Goal: Transaction & Acquisition: Purchase product/service

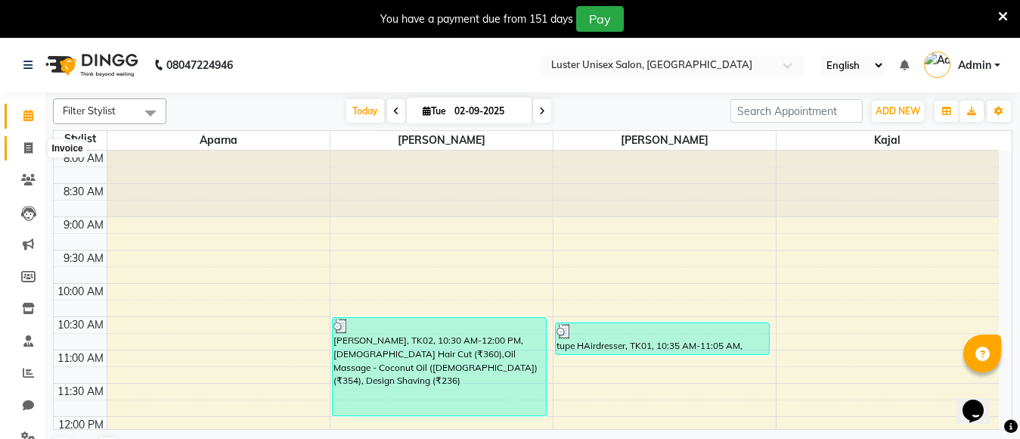
click at [23, 149] on span at bounding box center [28, 148] width 26 height 17
select select "service"
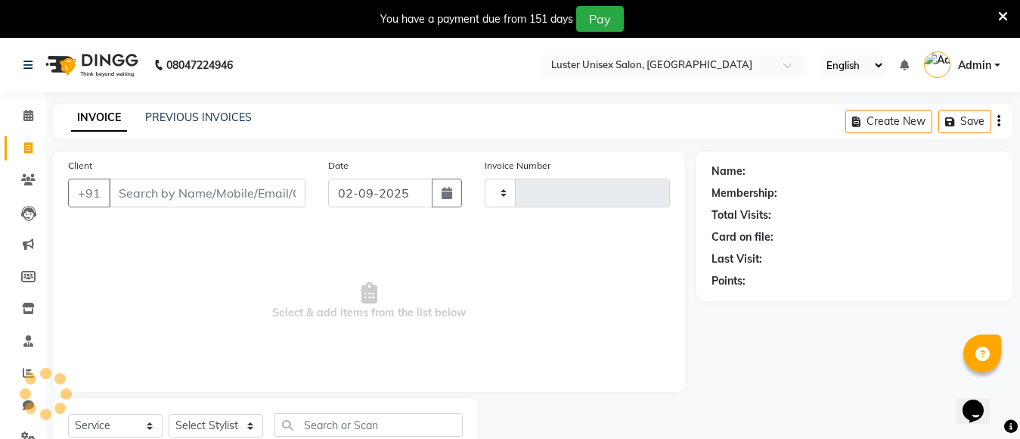
type input "0495"
select select "7467"
click at [219, 424] on select "Select Stylist [PERSON_NAME] kajal [PERSON_NAME]" at bounding box center [216, 425] width 95 height 23
select select "88336"
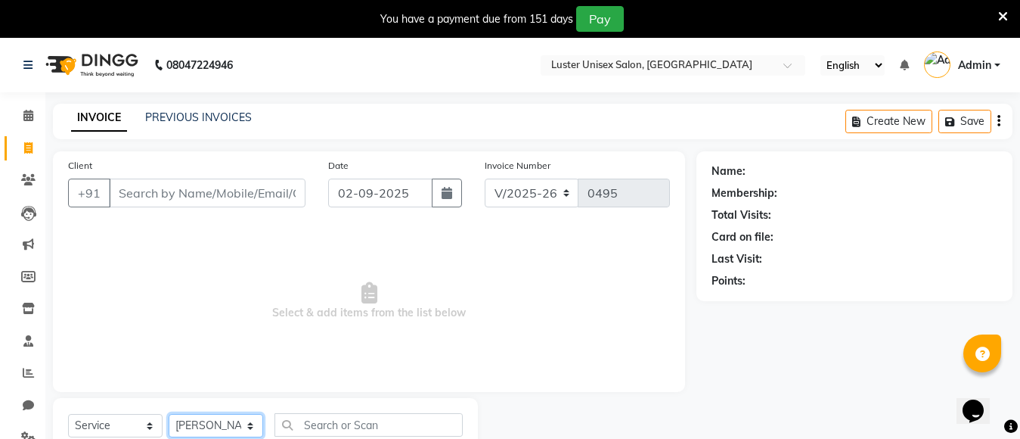
click at [169, 414] on select "Select Stylist [PERSON_NAME] kajal [PERSON_NAME]" at bounding box center [216, 425] width 95 height 23
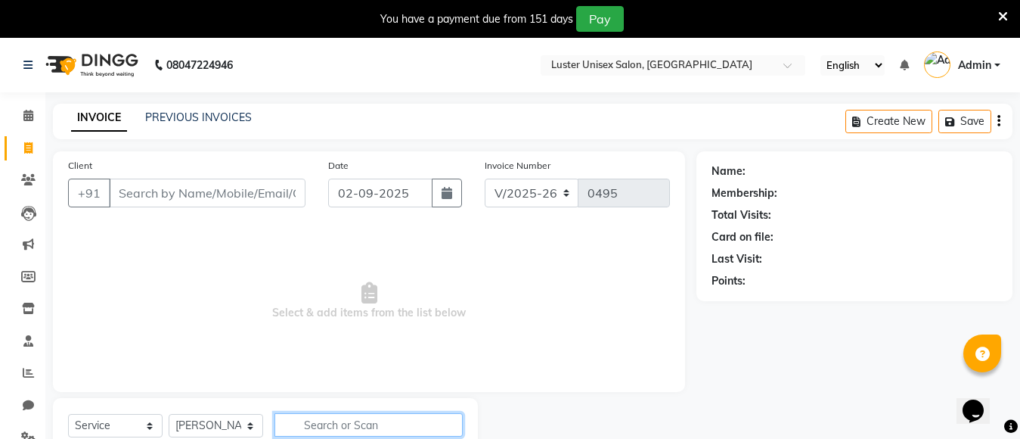
click at [315, 429] on input "text" at bounding box center [369, 424] width 188 height 23
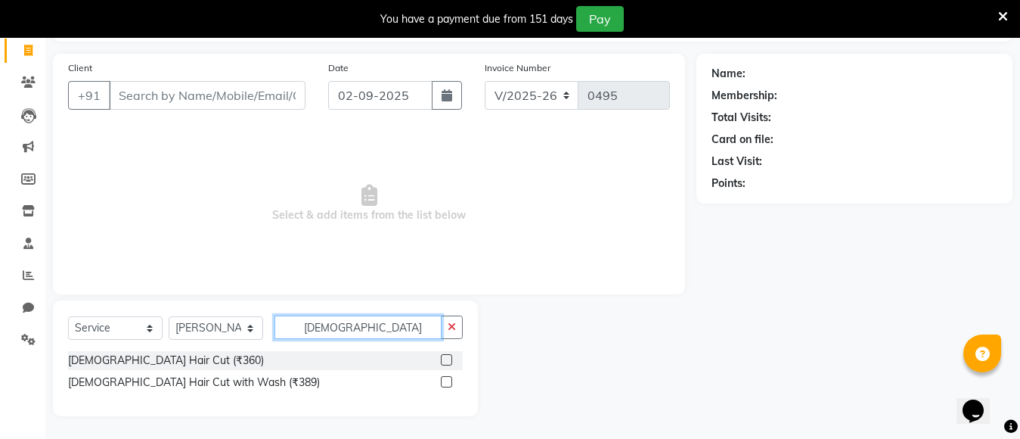
scroll to position [205, 0]
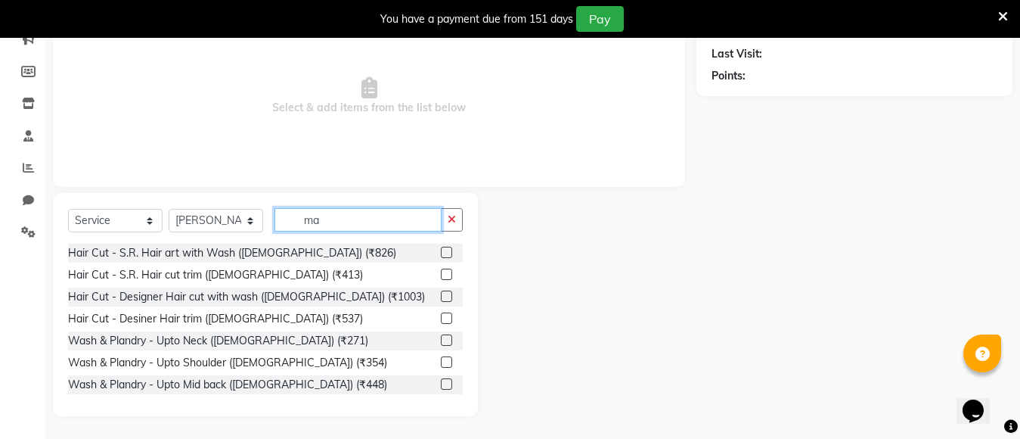
type input "m"
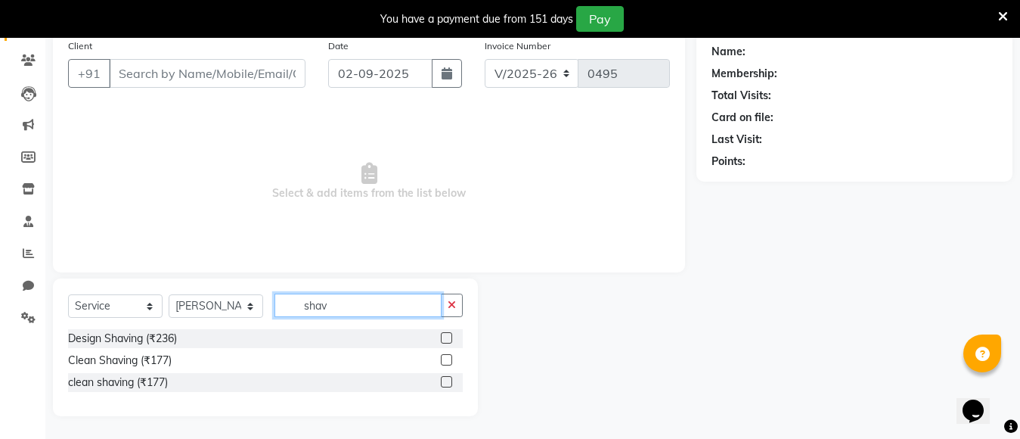
scroll to position [120, 0]
type input "shavi"
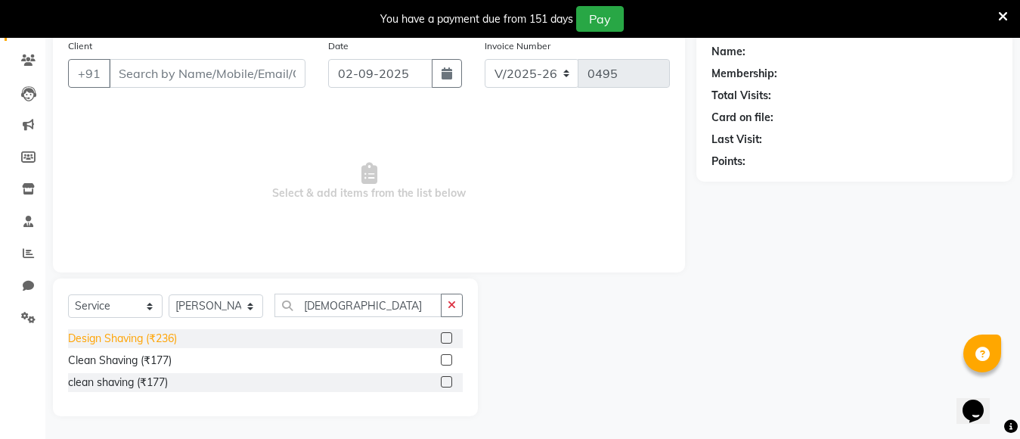
click at [101, 340] on div "Design Shaving (₹236)" at bounding box center [122, 339] width 109 height 16
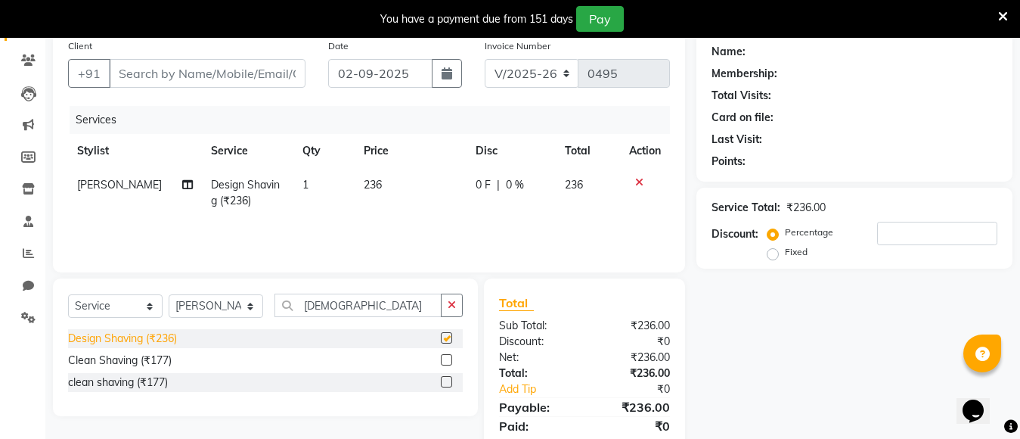
checkbox input "false"
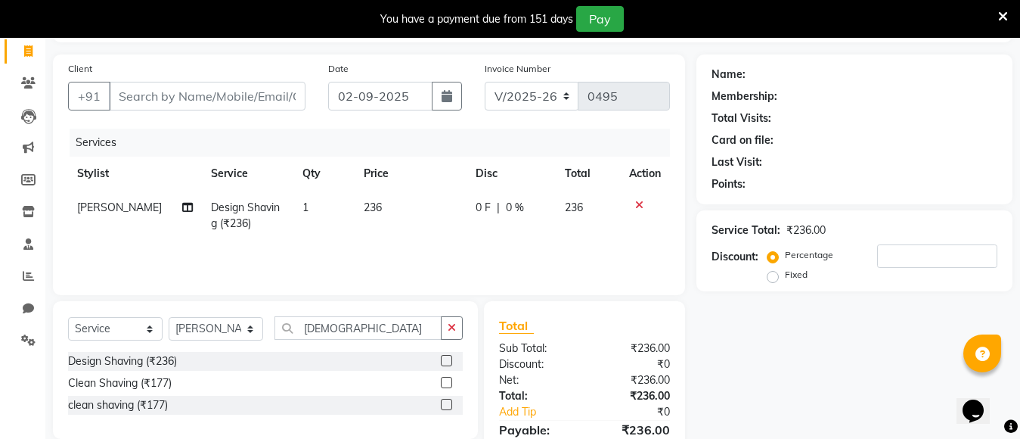
scroll to position [172, 0]
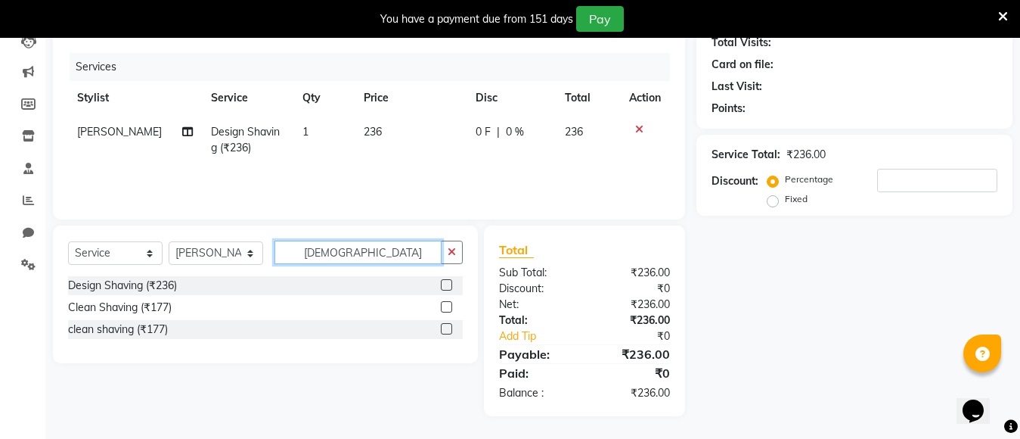
click at [346, 254] on input "shavi" at bounding box center [358, 252] width 167 height 23
type input "s"
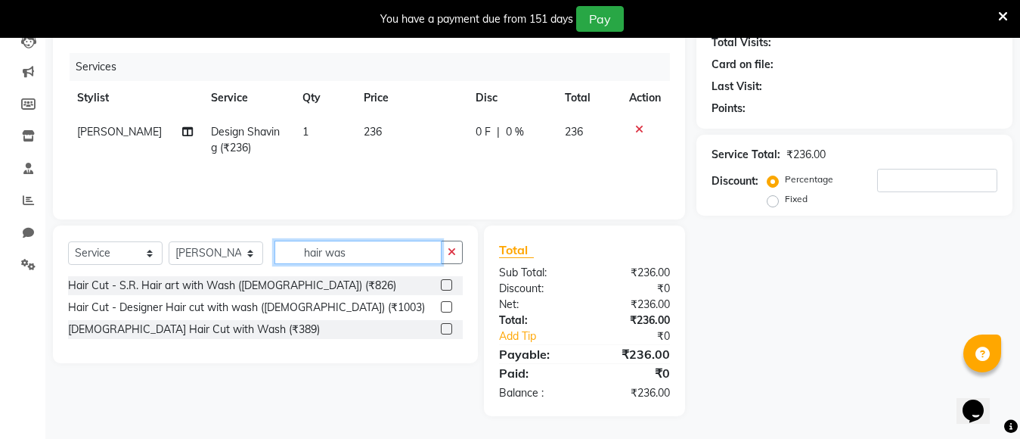
type input "hair was"
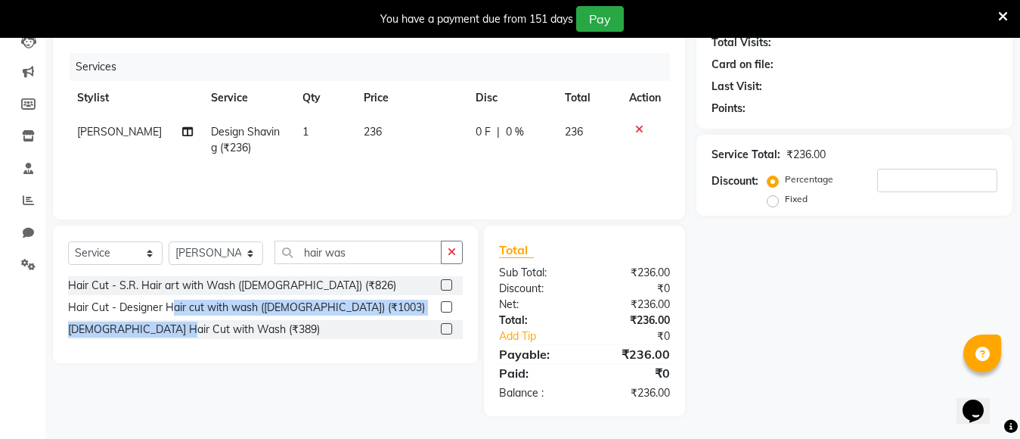
click at [172, 317] on div "Hair Cut - S.R. Hair art with Wash (Female) (₹826) Hair Cut - Designer Hair cut…" at bounding box center [265, 309] width 395 height 66
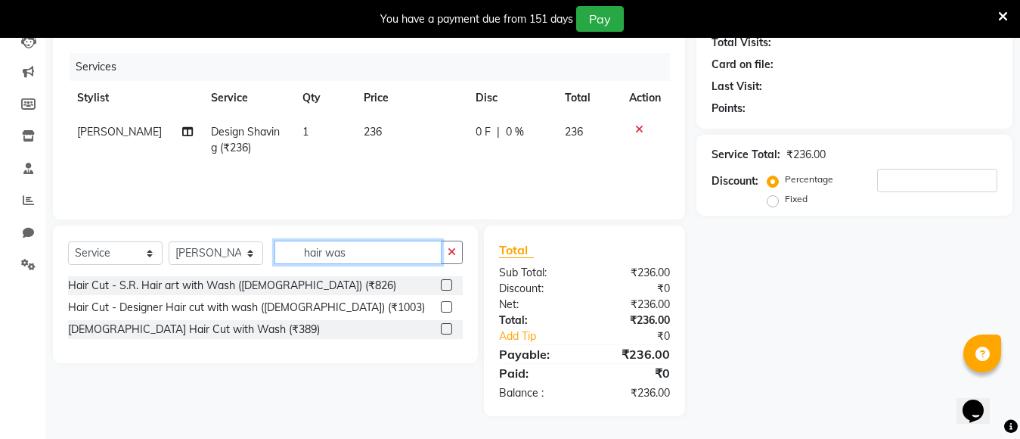
click at [359, 248] on input "hair was" at bounding box center [358, 252] width 167 height 23
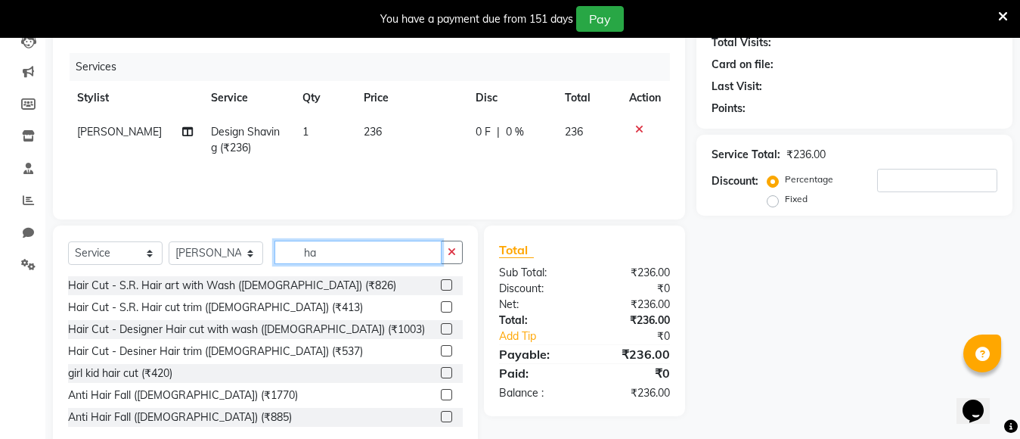
type input "h"
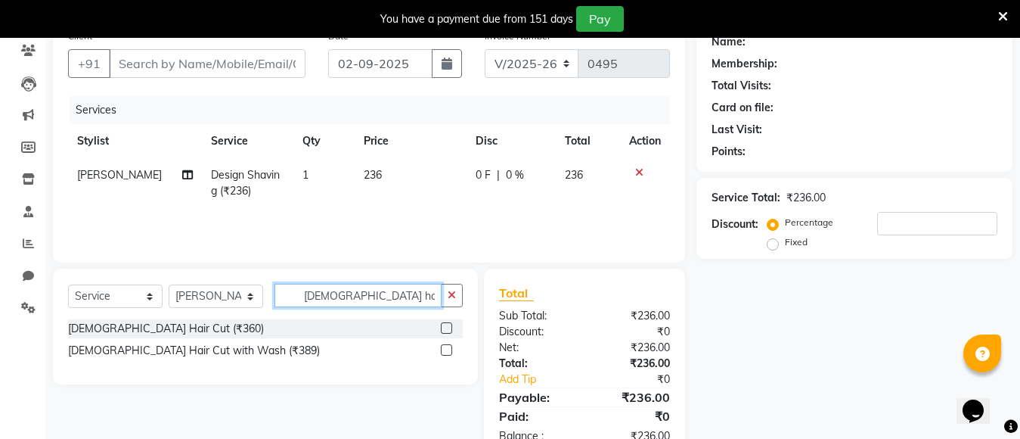
scroll to position [0, 0]
type input "male hair"
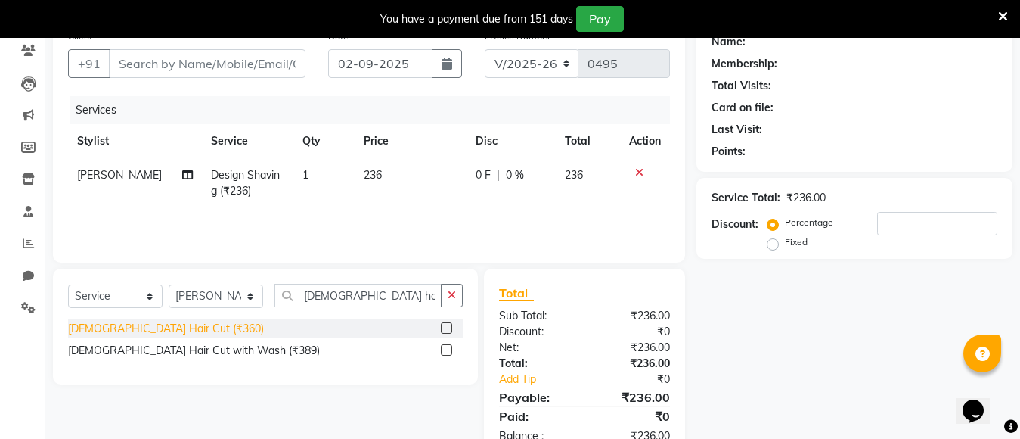
click at [124, 327] on div "[DEMOGRAPHIC_DATA] Hair Cut (₹360)" at bounding box center [166, 329] width 196 height 16
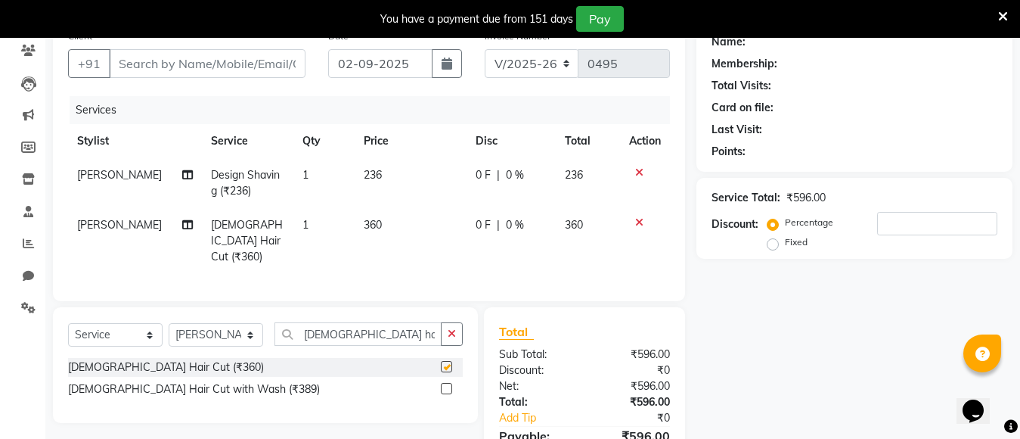
checkbox input "false"
click at [377, 222] on td "360" at bounding box center [411, 241] width 112 height 66
select select "88336"
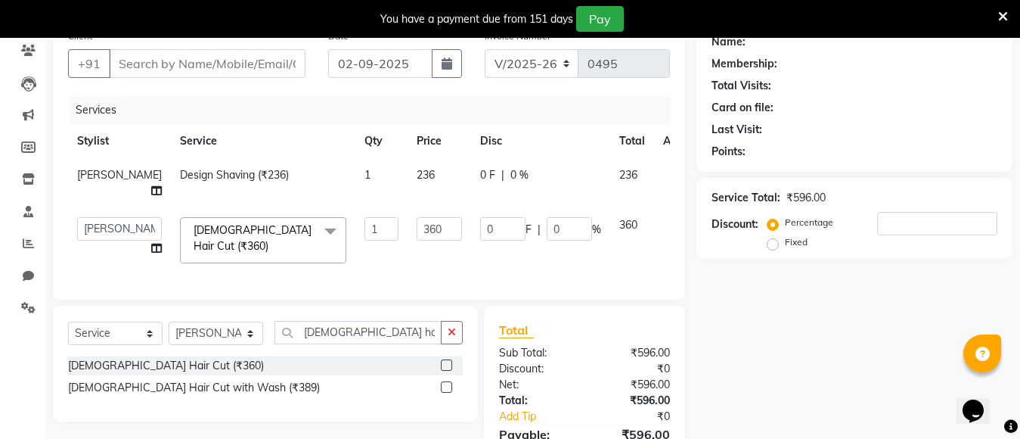
click at [408, 218] on td "360" at bounding box center [440, 240] width 64 height 64
type input "200"
click at [877, 347] on div "Name: Membership: Total Visits: Card on file: Last Visit: Points: Service Total…" at bounding box center [861, 259] width 328 height 474
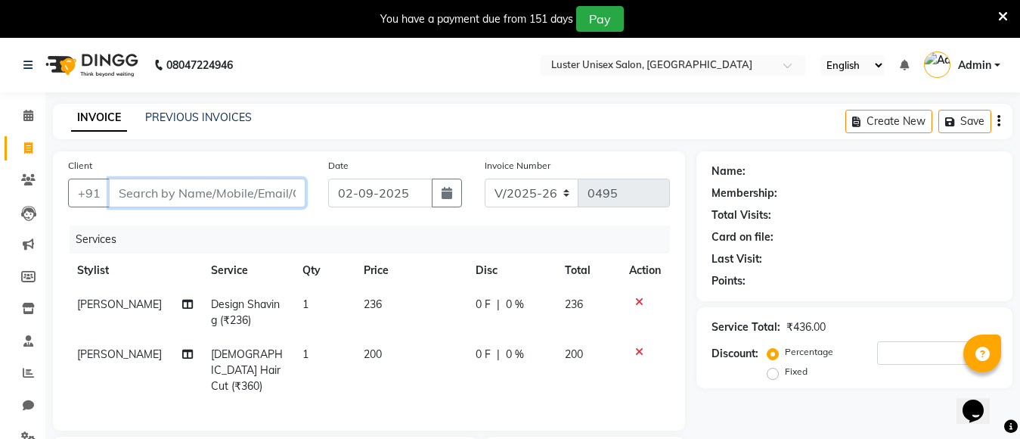
click at [147, 189] on input "Client" at bounding box center [207, 193] width 197 height 29
type input "9"
type input "0"
type input "9090908055"
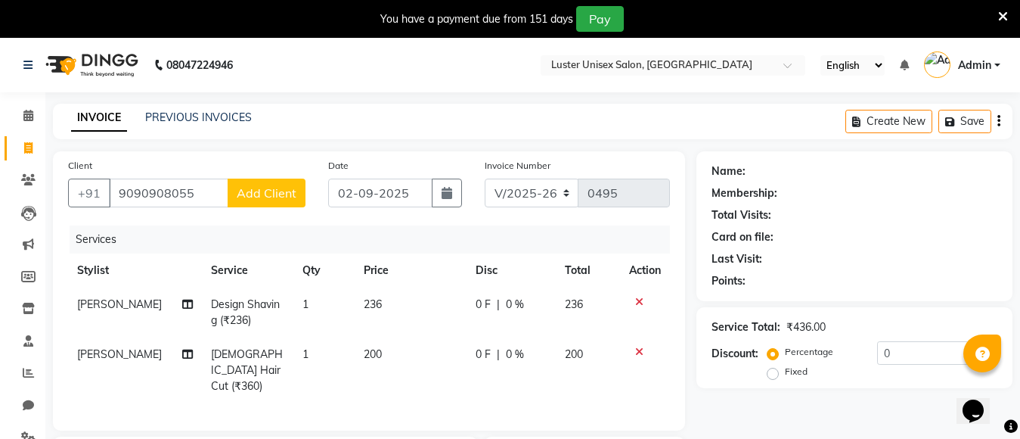
click at [259, 200] on button "Add Client" at bounding box center [267, 193] width 78 height 29
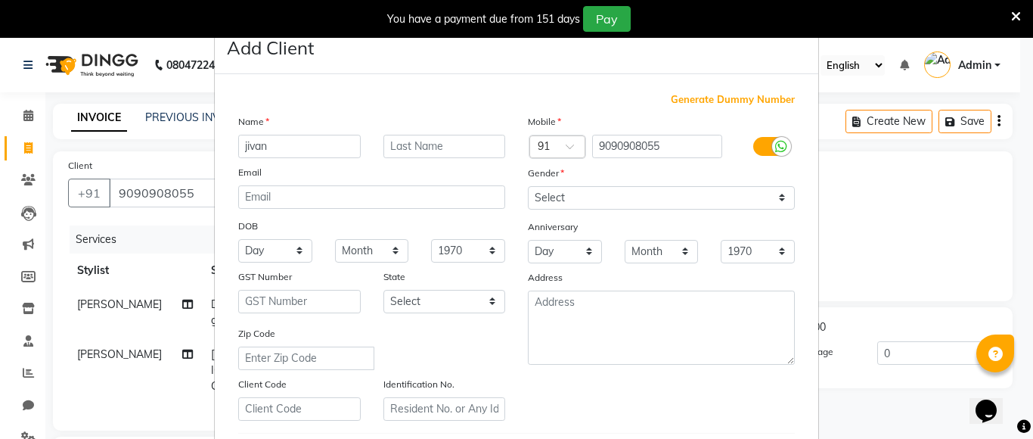
type input "jivan"
click at [621, 194] on select "Select [DEMOGRAPHIC_DATA] [DEMOGRAPHIC_DATA] Other Prefer Not To Say" at bounding box center [661, 197] width 267 height 23
select select "[DEMOGRAPHIC_DATA]"
click at [528, 186] on select "Select [DEMOGRAPHIC_DATA] [DEMOGRAPHIC_DATA] Other Prefer Not To Say" at bounding box center [661, 197] width 267 height 23
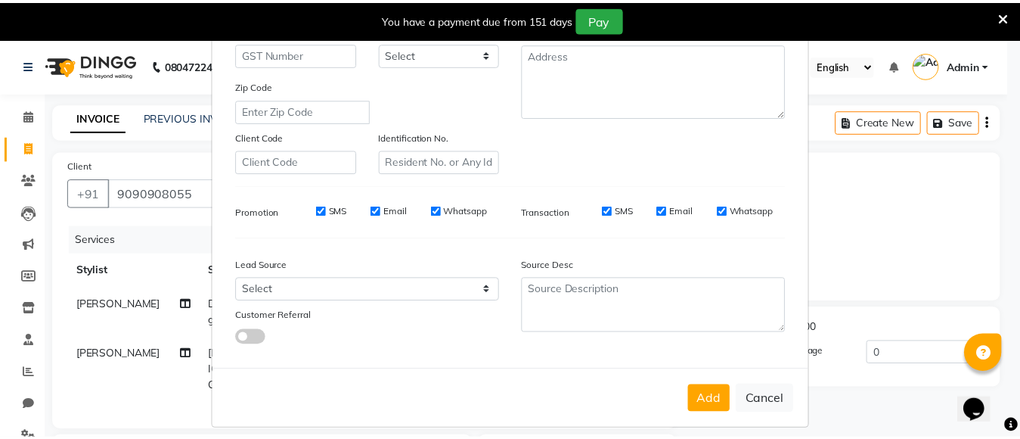
scroll to position [259, 0]
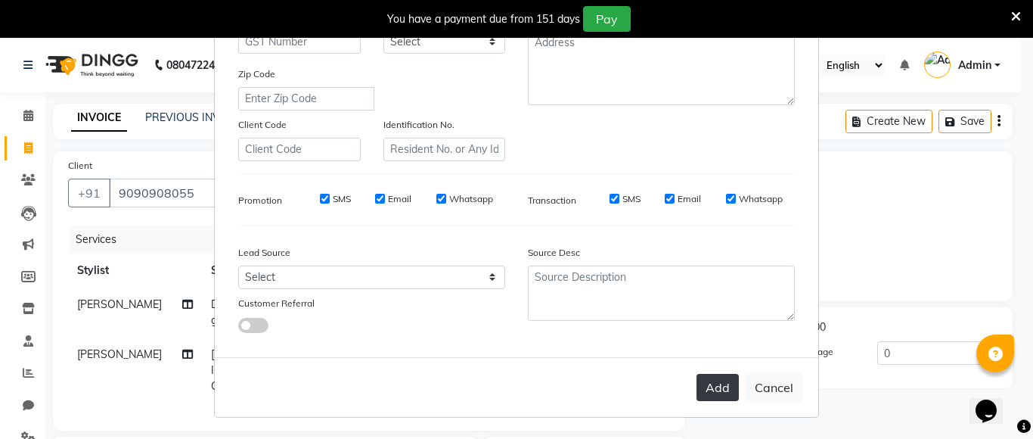
click at [712, 389] on button "Add" at bounding box center [718, 387] width 42 height 27
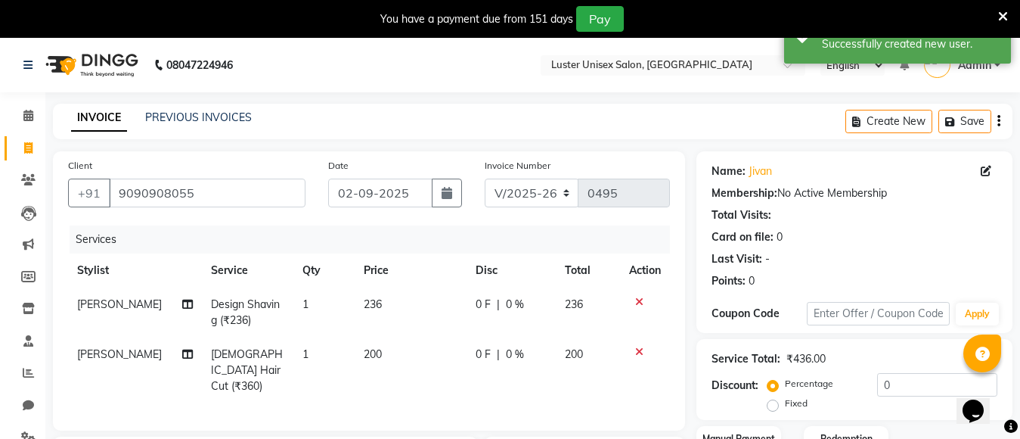
scroll to position [208, 0]
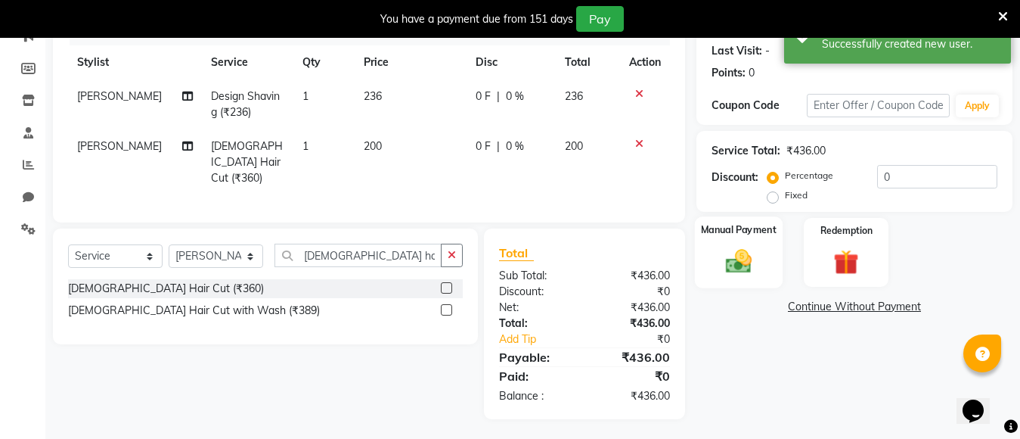
click at [734, 254] on img at bounding box center [739, 261] width 42 height 30
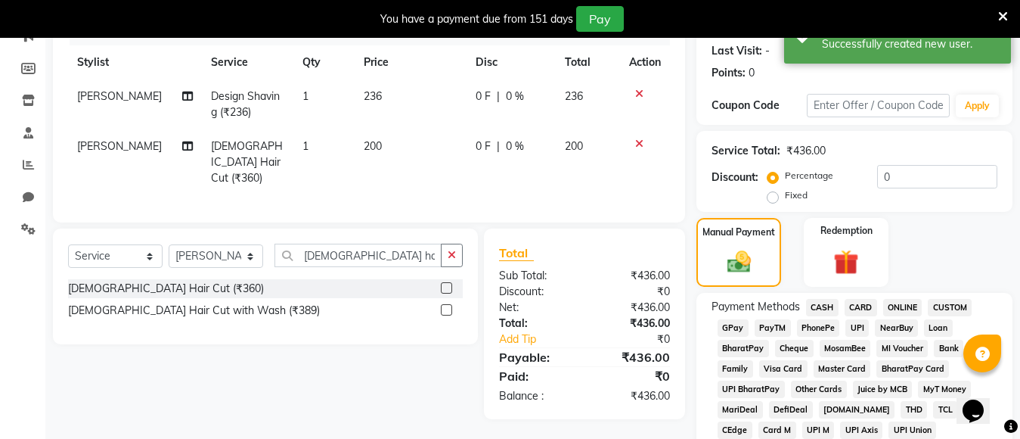
click at [765, 329] on span "PayTM" at bounding box center [773, 327] width 36 height 17
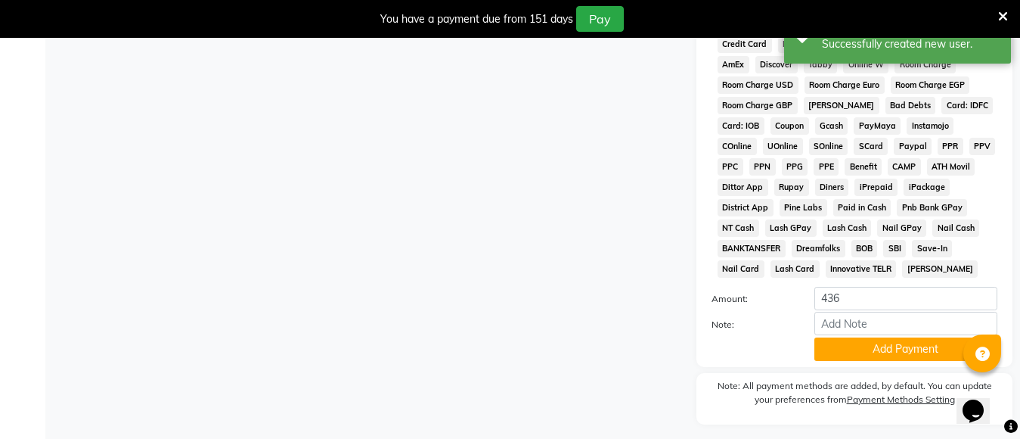
scroll to position [756, 0]
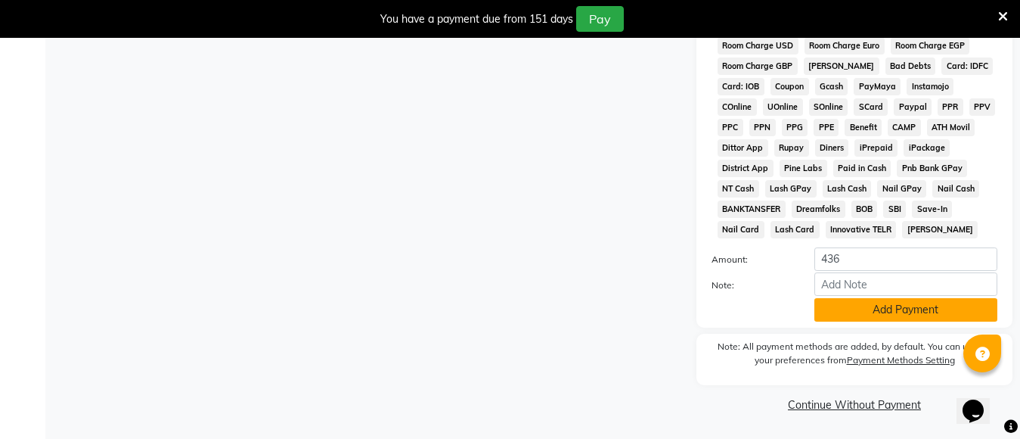
click at [901, 309] on button "Add Payment" at bounding box center [906, 309] width 183 height 23
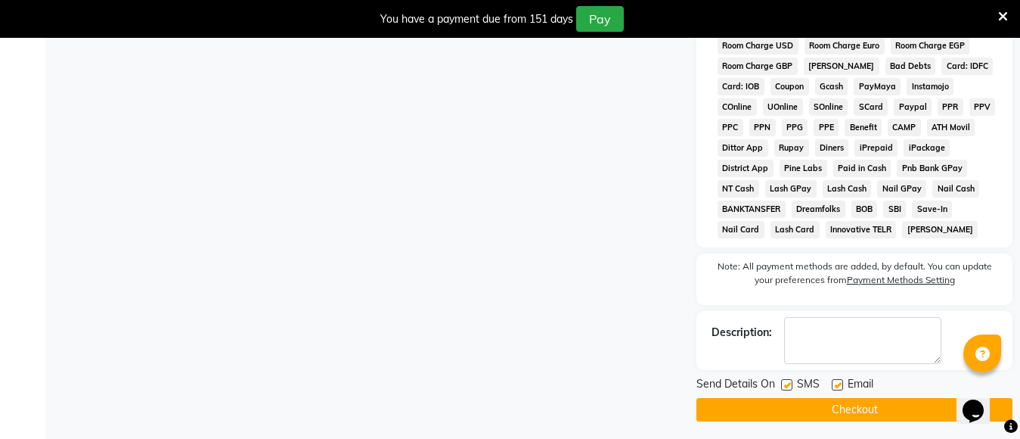
click at [830, 408] on button "Checkout" at bounding box center [855, 409] width 316 height 23
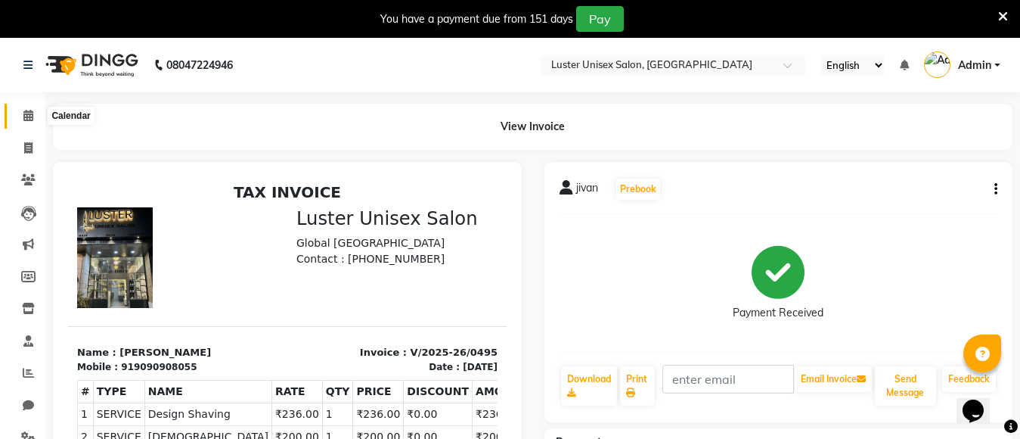
click at [26, 114] on icon at bounding box center [28, 115] width 10 height 11
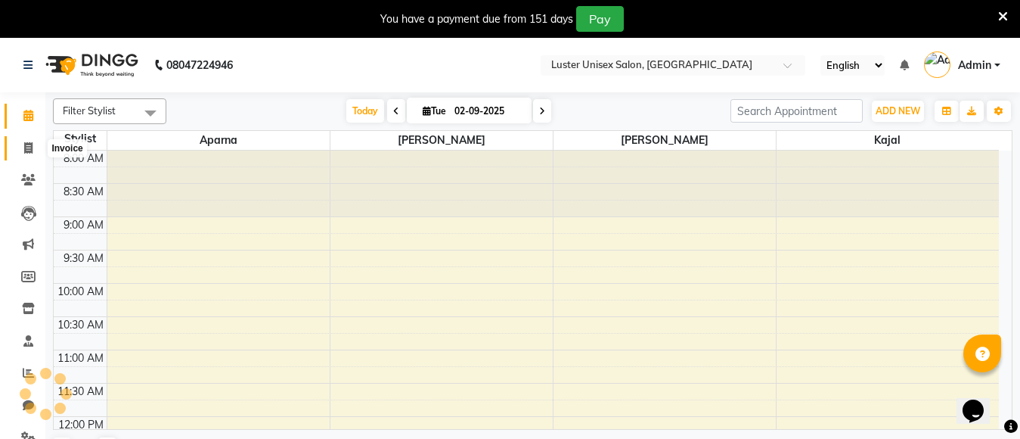
click at [20, 147] on span at bounding box center [28, 148] width 26 height 17
select select "service"
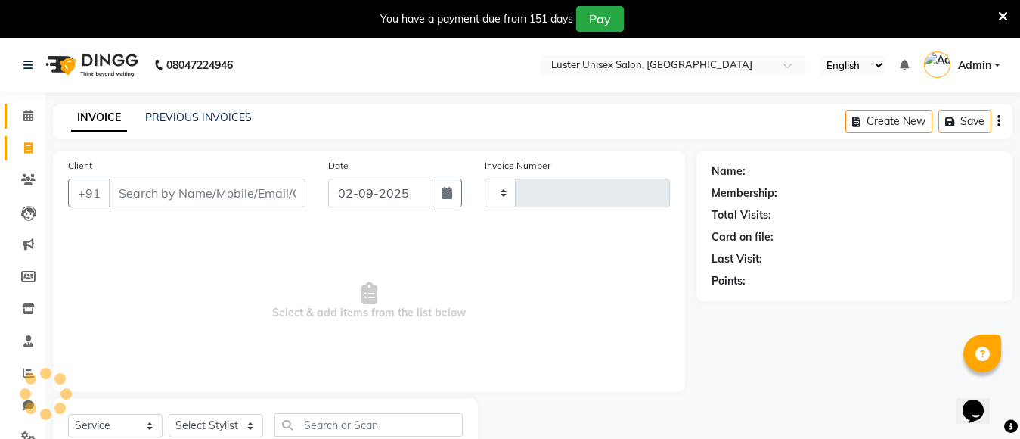
type input "0496"
select select "7467"
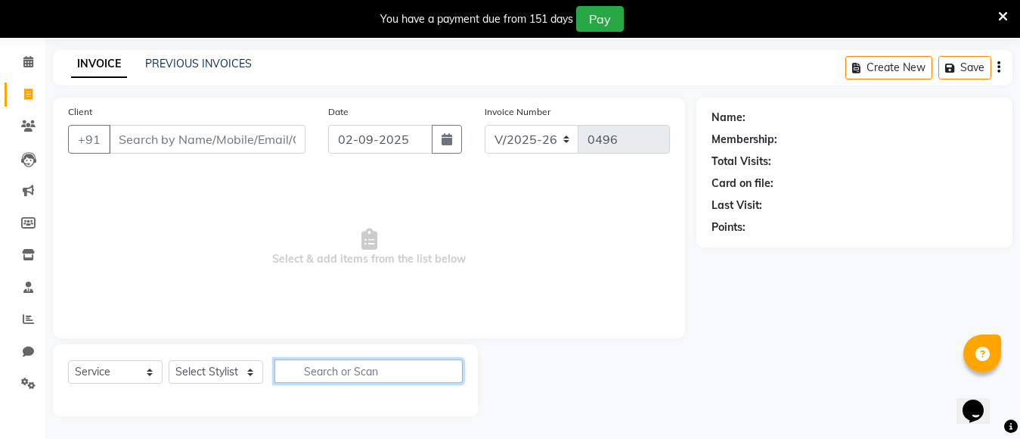
click at [291, 375] on input "text" at bounding box center [369, 370] width 188 height 23
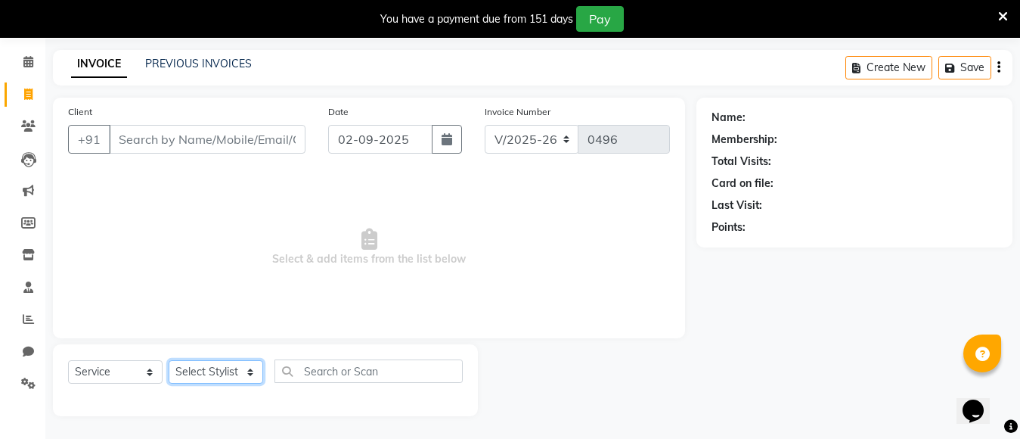
click at [220, 369] on select "Select Stylist [PERSON_NAME] kajal [PERSON_NAME]" at bounding box center [216, 371] width 95 height 23
select select "88336"
click at [169, 360] on select "Select Stylist [PERSON_NAME] kajal [PERSON_NAME]" at bounding box center [216, 371] width 95 height 23
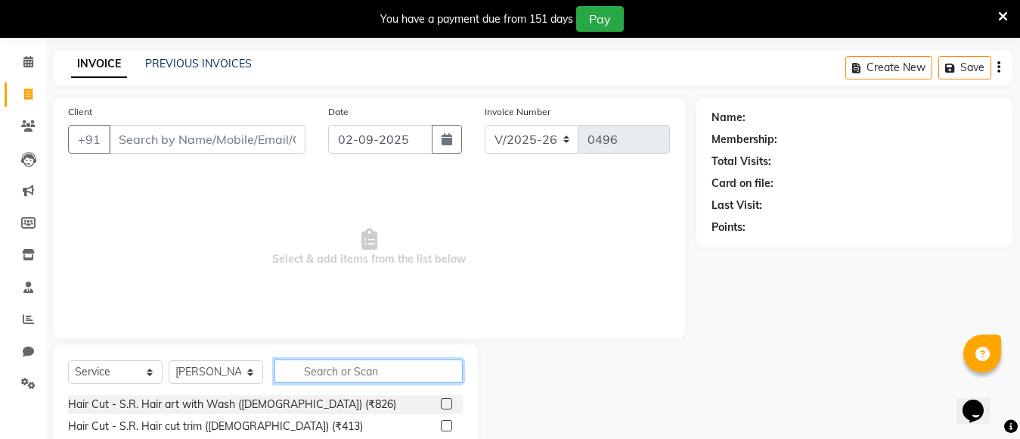
click at [323, 365] on input "text" at bounding box center [369, 370] width 188 height 23
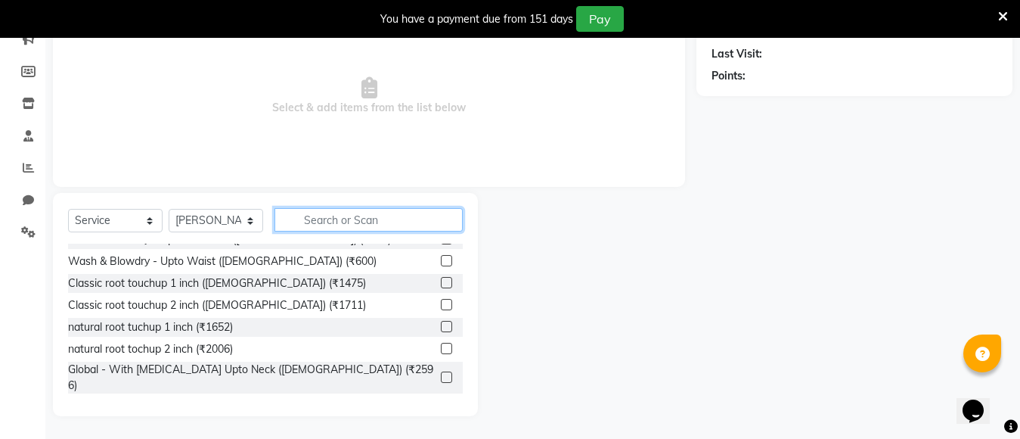
scroll to position [303, 0]
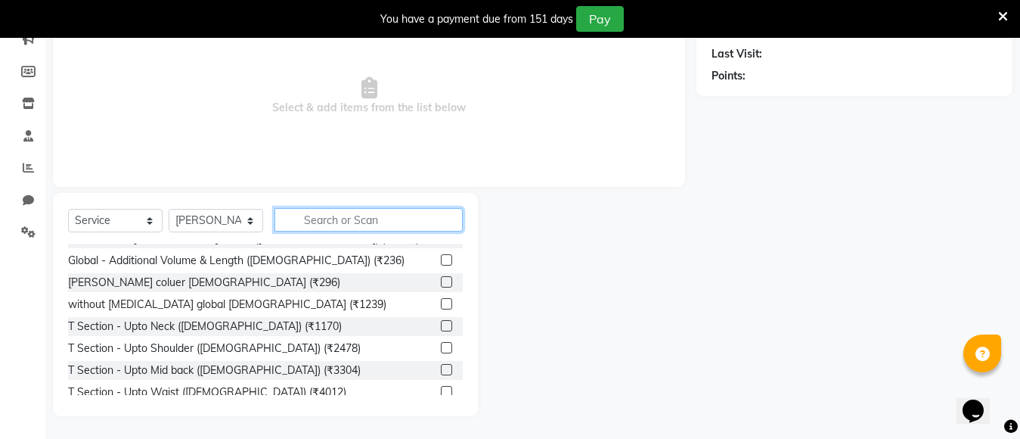
type input "h"
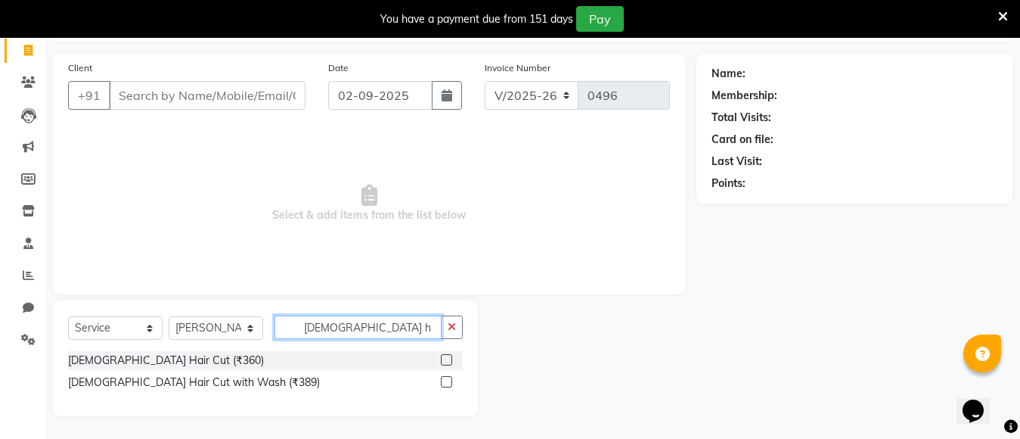
scroll to position [98, 0]
type input "male hair"
click at [369, 323] on input "male hair" at bounding box center [358, 326] width 167 height 23
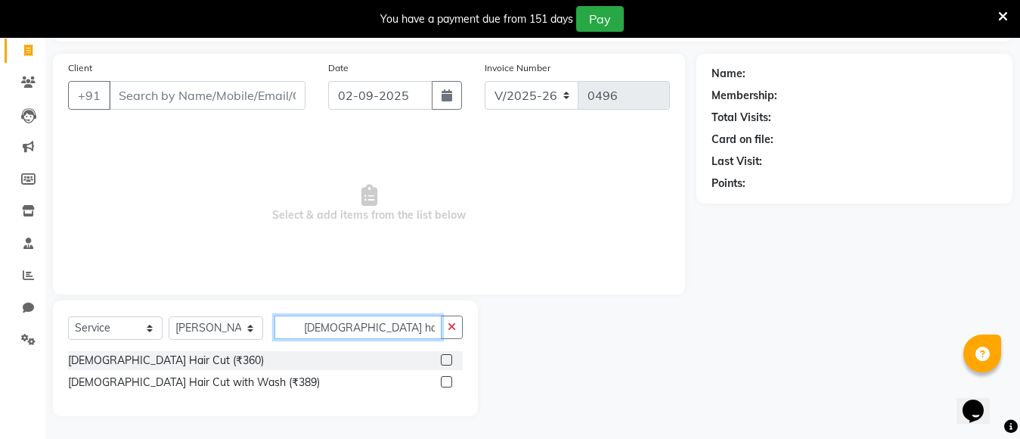
click at [369, 323] on input "male hair" at bounding box center [358, 326] width 167 height 23
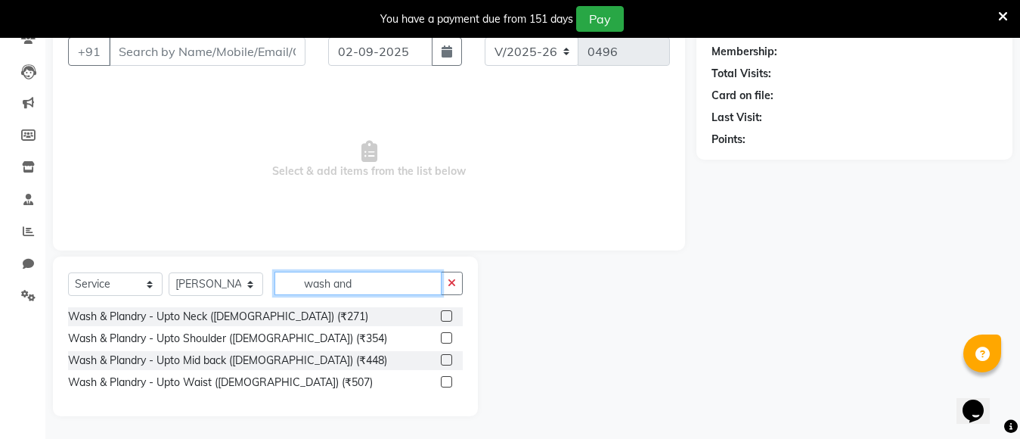
scroll to position [54, 0]
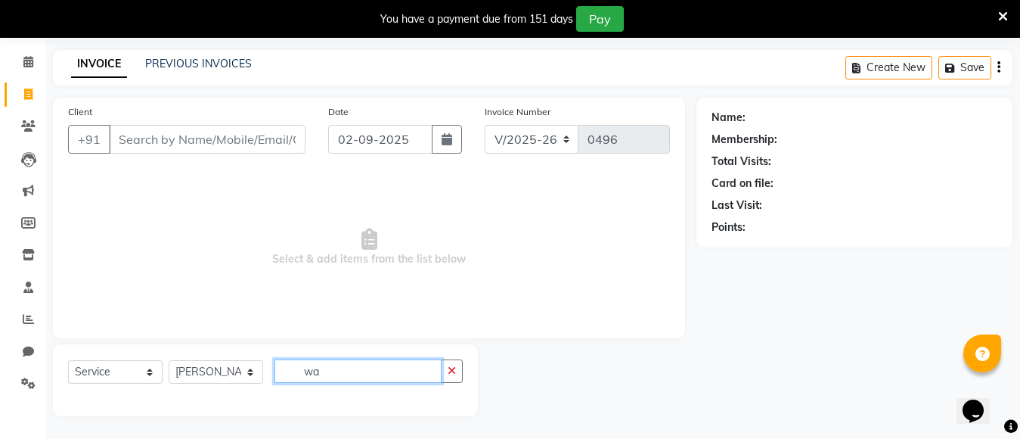
type input "w"
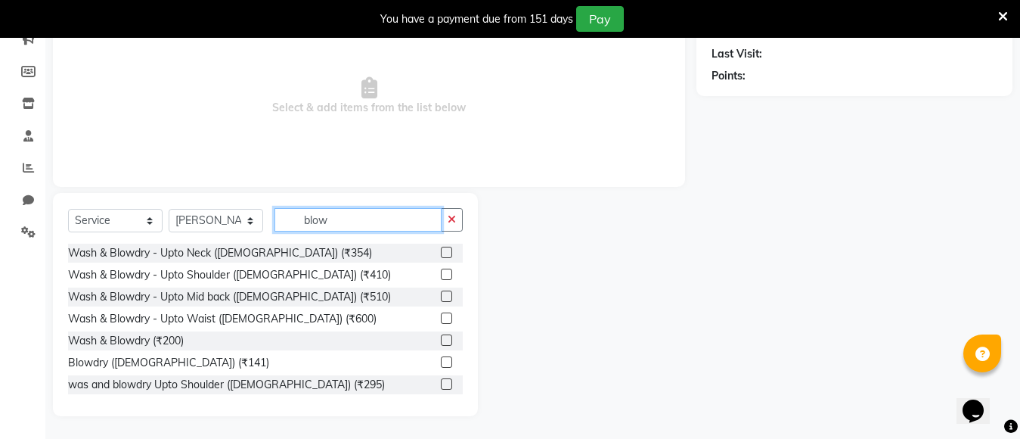
type input "blow"
drag, startPoint x: 967, startPoint y: 281, endPoint x: 851, endPoint y: 286, distance: 115.8
click at [933, 285] on div "Name: Membership: Total Visits: Card on file: Last Visit: Points:" at bounding box center [861, 181] width 328 height 470
click at [850, 286] on div "Name: Membership: Total Visits: Card on file: Last Visit: Points:" at bounding box center [861, 181] width 328 height 470
click at [850, 284] on div "Name: Membership: Total Visits: Card on file: Last Visit: Points:" at bounding box center [861, 181] width 328 height 470
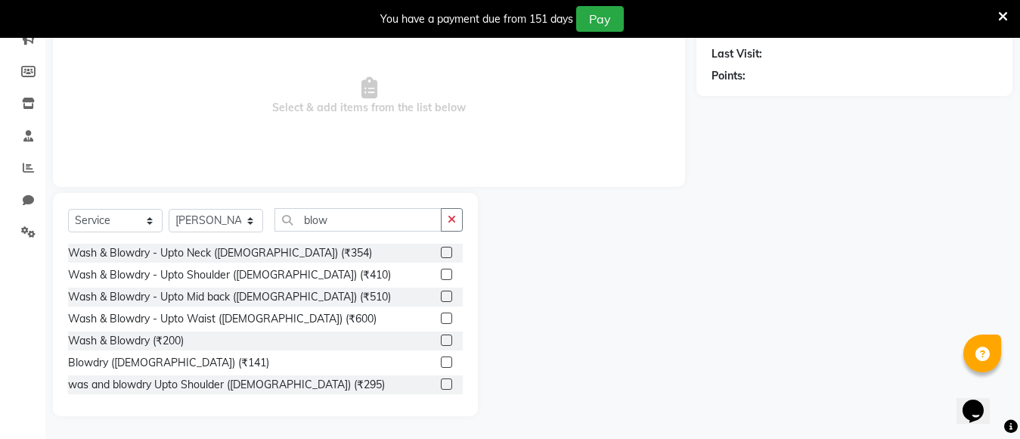
click at [850, 284] on div "Name: Membership: Total Visits: Card on file: Last Visit: Points:" at bounding box center [861, 181] width 328 height 470
drag, startPoint x: 803, startPoint y: 262, endPoint x: 604, endPoint y: 262, distance: 198.9
click at [663, 262] on div "Client +91 Date 02-09-2025 Invoice Number V/2025 V/2025-26 0496 Select & add it…" at bounding box center [533, 181] width 983 height 470
click at [362, 222] on input "blow" at bounding box center [358, 219] width 167 height 23
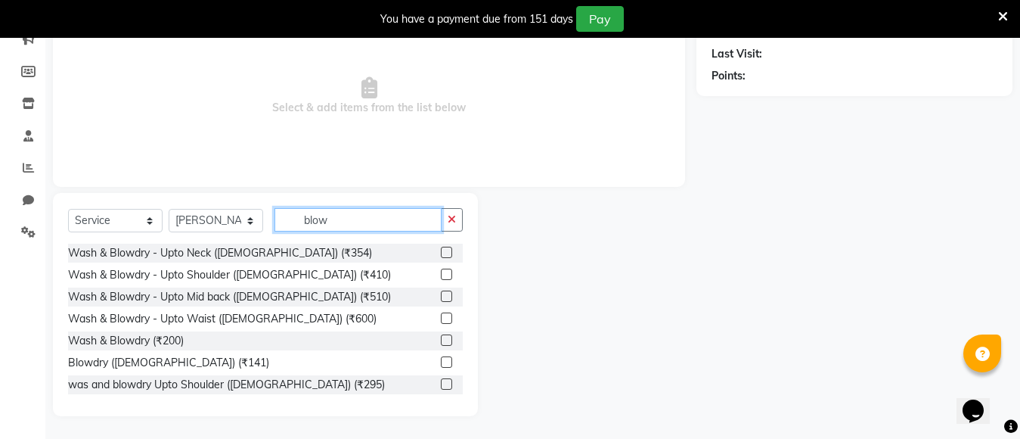
click at [362, 222] on input "blow" at bounding box center [358, 219] width 167 height 23
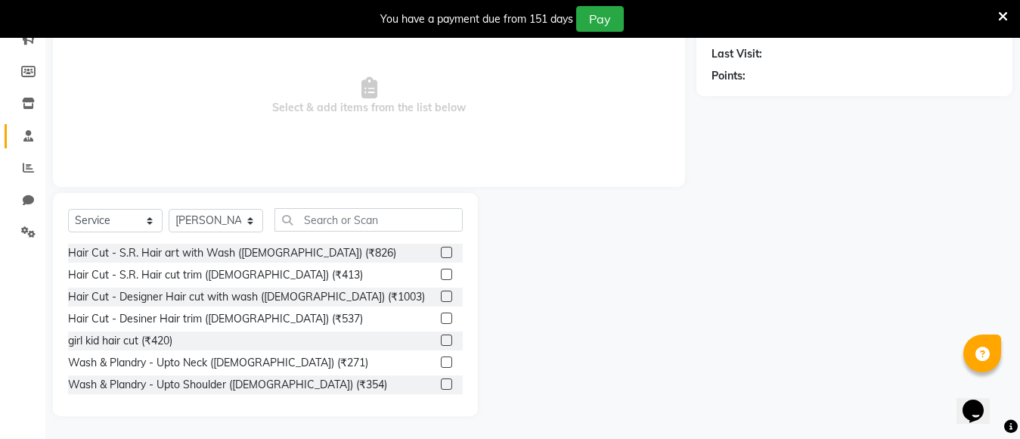
click at [10, 136] on link "Staff" at bounding box center [23, 136] width 36 height 25
click at [244, 216] on select "Select Stylist [PERSON_NAME] kajal [PERSON_NAME]" at bounding box center [216, 220] width 95 height 23
select select "68085"
click at [169, 209] on select "Select Stylist [PERSON_NAME] kajal [PERSON_NAME]" at bounding box center [216, 220] width 95 height 23
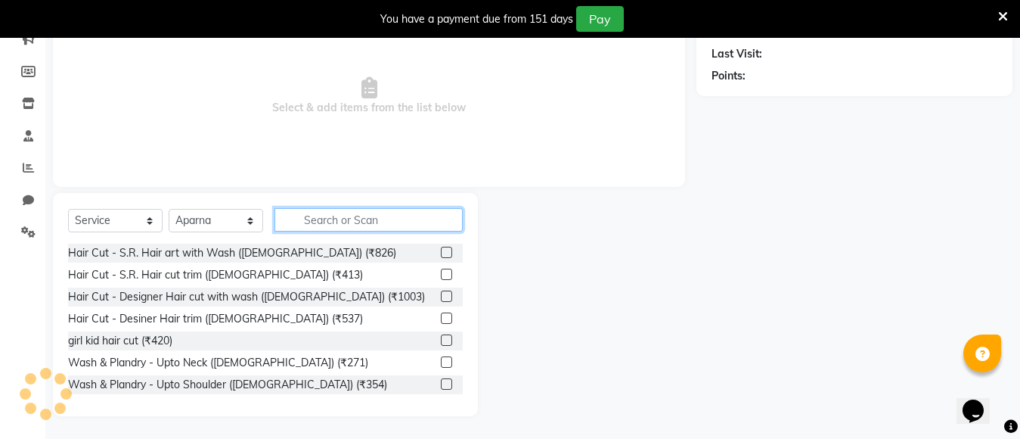
click at [343, 219] on input "text" at bounding box center [369, 219] width 188 height 23
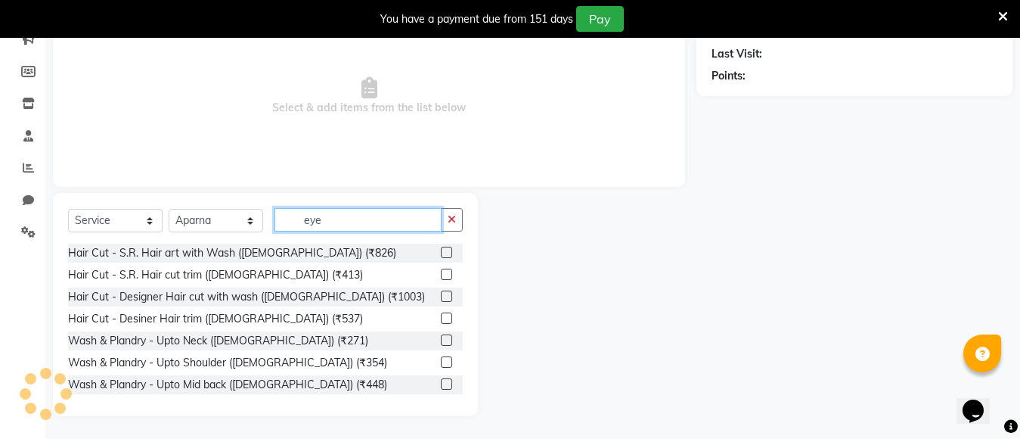
scroll to position [76, 0]
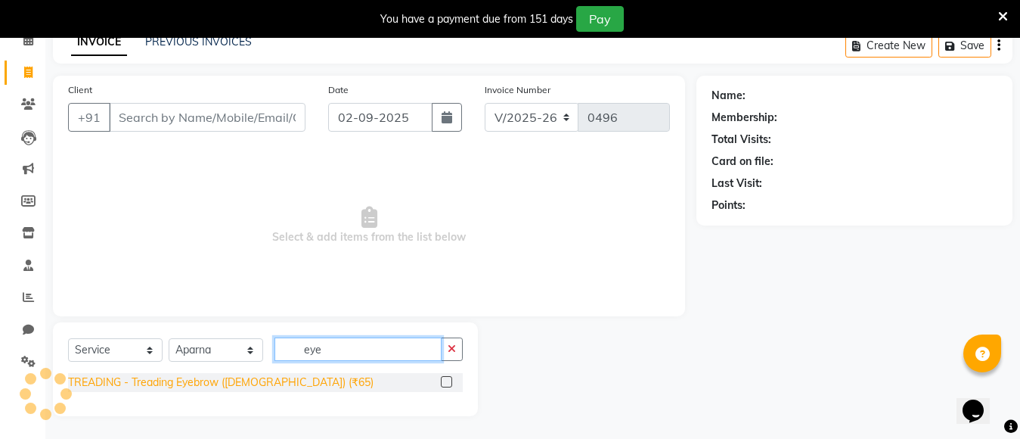
type input "eye"
click at [157, 384] on div "TREADING - Treading Eyebrow ([DEMOGRAPHIC_DATA]) (₹65)" at bounding box center [221, 382] width 306 height 16
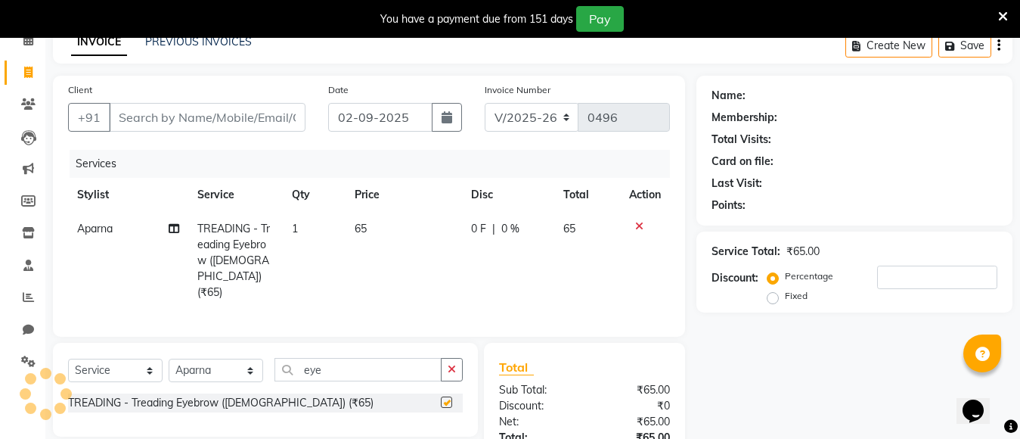
checkbox input "false"
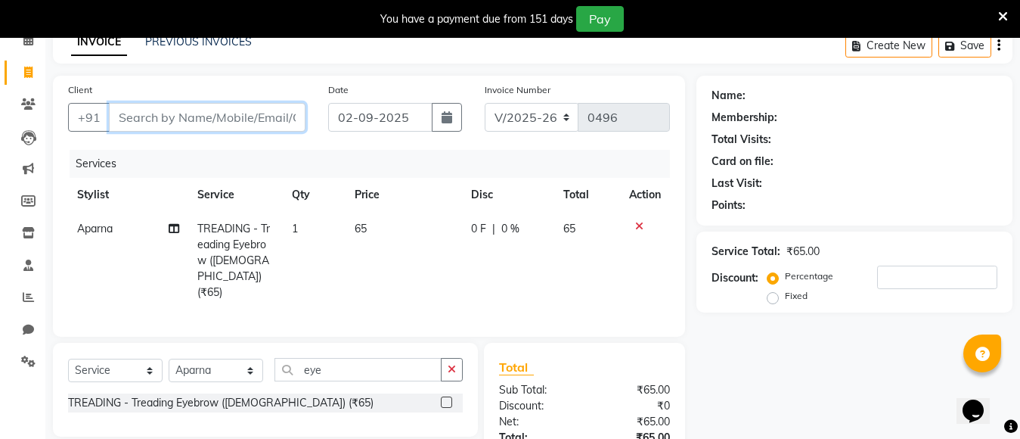
click at [179, 121] on input "Client" at bounding box center [207, 117] width 197 height 29
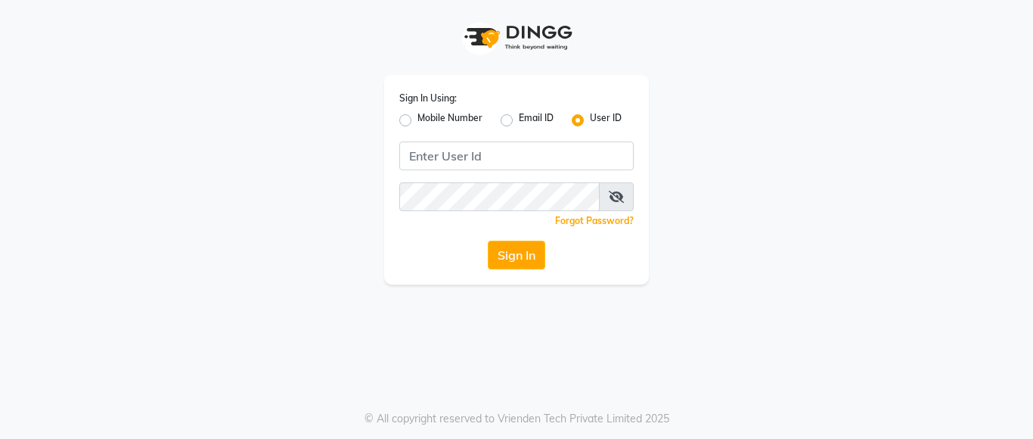
drag, startPoint x: 573, startPoint y: 136, endPoint x: 570, endPoint y: 157, distance: 21.4
click at [573, 139] on div "Sign In Using: Mobile Number Email ID User ID Remember me Forgot Password? Sign…" at bounding box center [516, 180] width 265 height 210
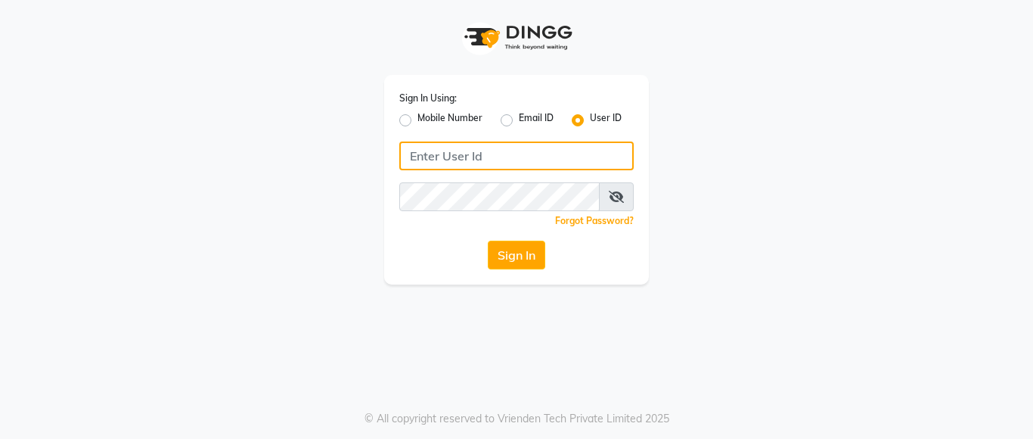
click at [548, 160] on input "Username" at bounding box center [516, 155] width 234 height 29
drag, startPoint x: 409, startPoint y: 158, endPoint x: 472, endPoint y: 151, distance: 63.1
click at [472, 151] on input "lustersalon" at bounding box center [516, 155] width 234 height 29
type input "lustersalon"
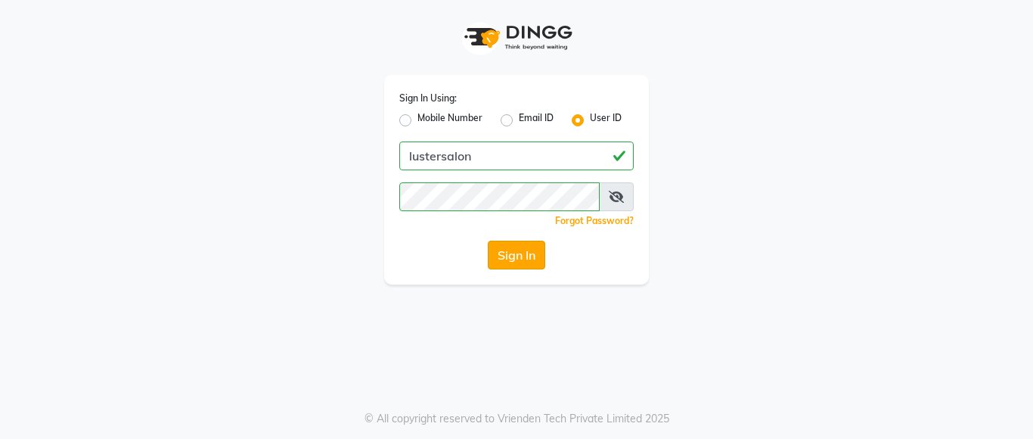
click at [511, 262] on button "Sign In" at bounding box center [516, 255] width 57 height 29
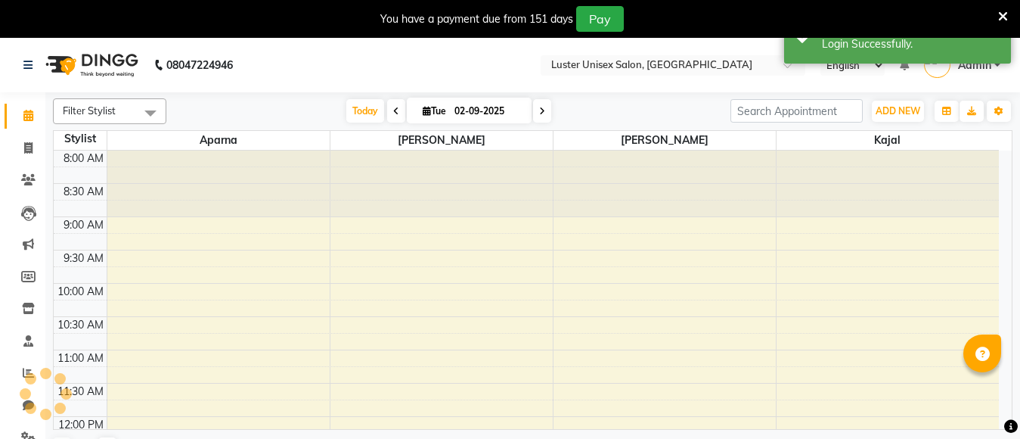
select select "en"
click at [33, 155] on span at bounding box center [28, 148] width 26 height 17
select select "service"
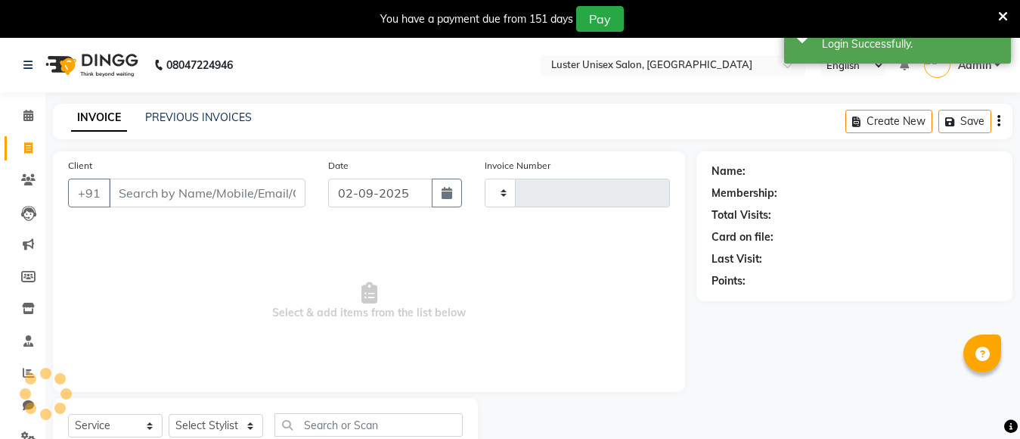
type input "0496"
select select "7467"
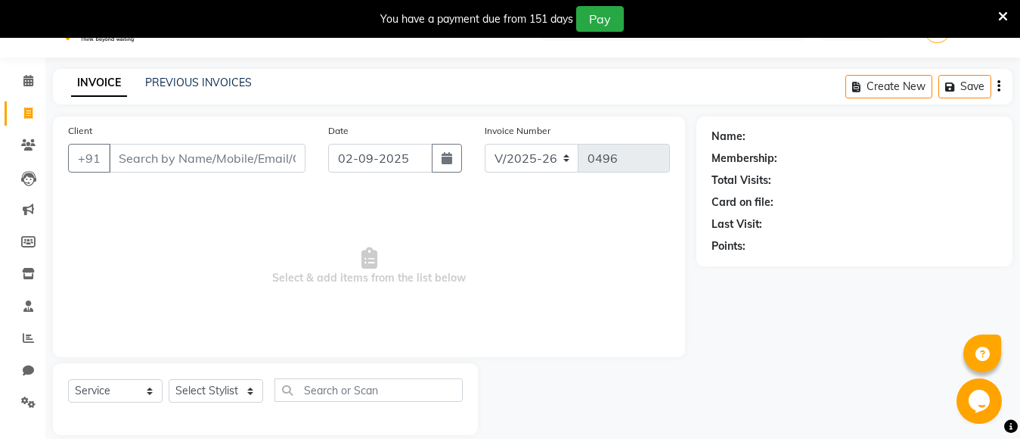
scroll to position [54, 0]
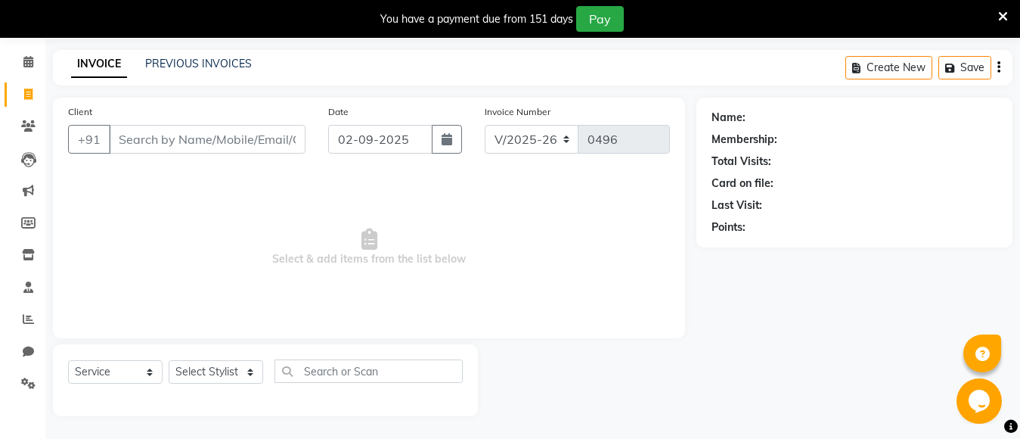
click at [199, 146] on input "Client" at bounding box center [207, 139] width 197 height 29
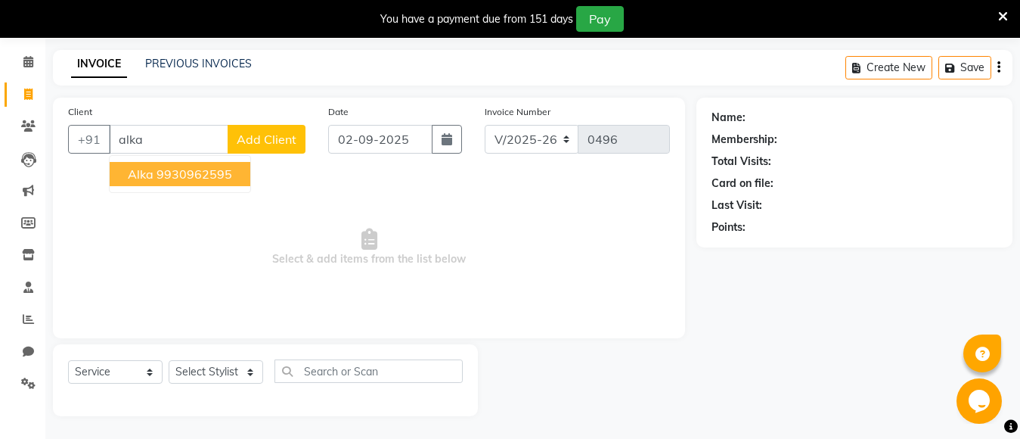
click at [163, 175] on ngb-highlight "9930962595" at bounding box center [195, 173] width 76 height 15
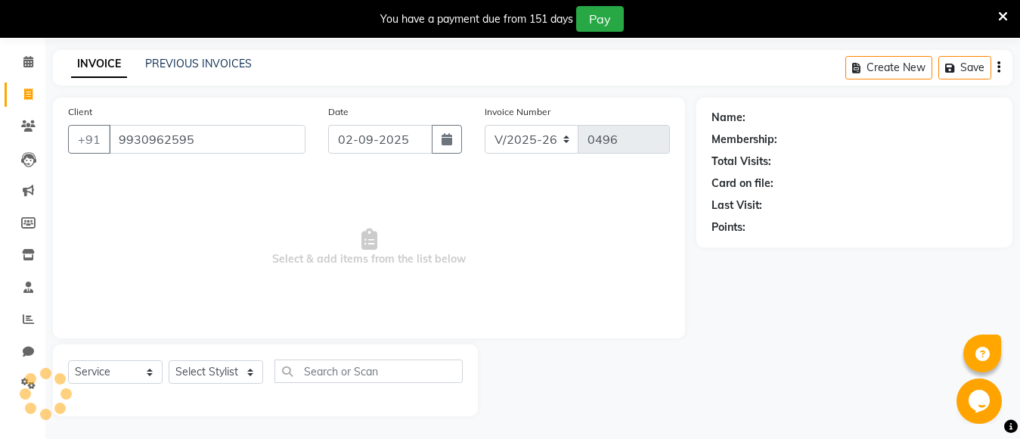
type input "9930962595"
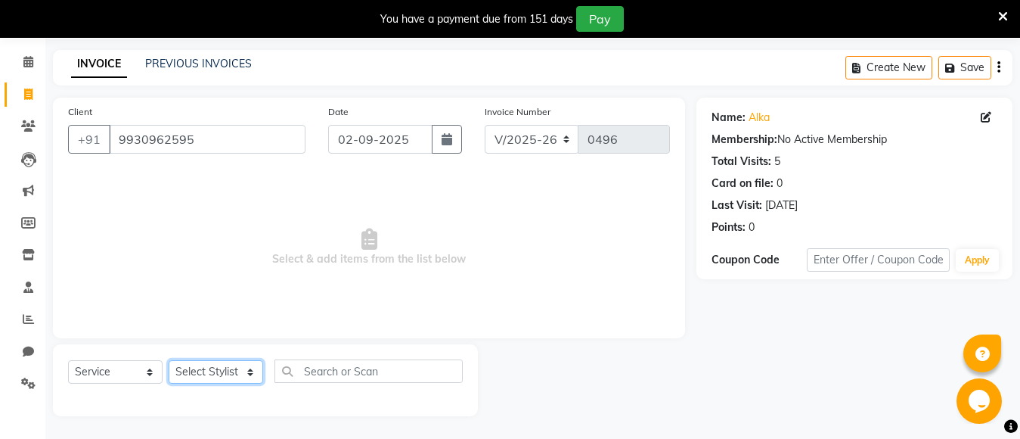
click at [231, 368] on select "Select Stylist [PERSON_NAME] kajal [PERSON_NAME]" at bounding box center [216, 371] width 95 height 23
select select "68085"
click at [169, 360] on select "Select Stylist [PERSON_NAME] kajal [PERSON_NAME]" at bounding box center [216, 371] width 95 height 23
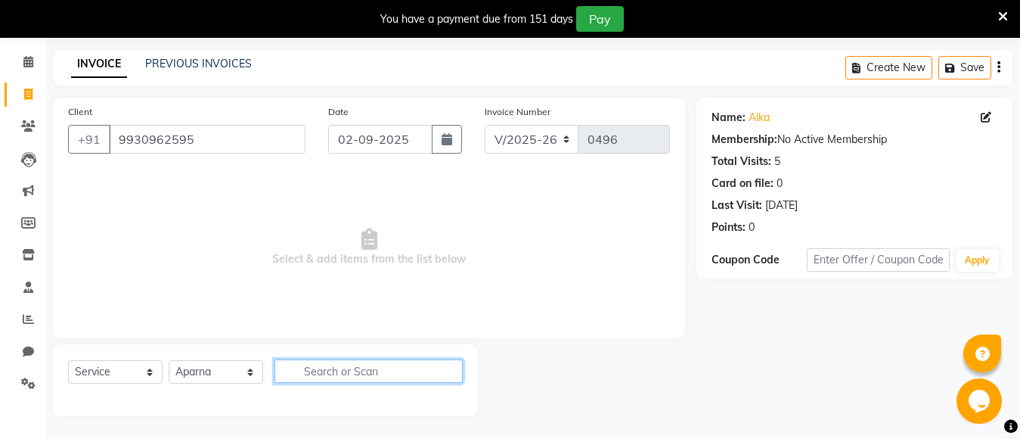
click at [316, 373] on input "text" at bounding box center [369, 370] width 188 height 23
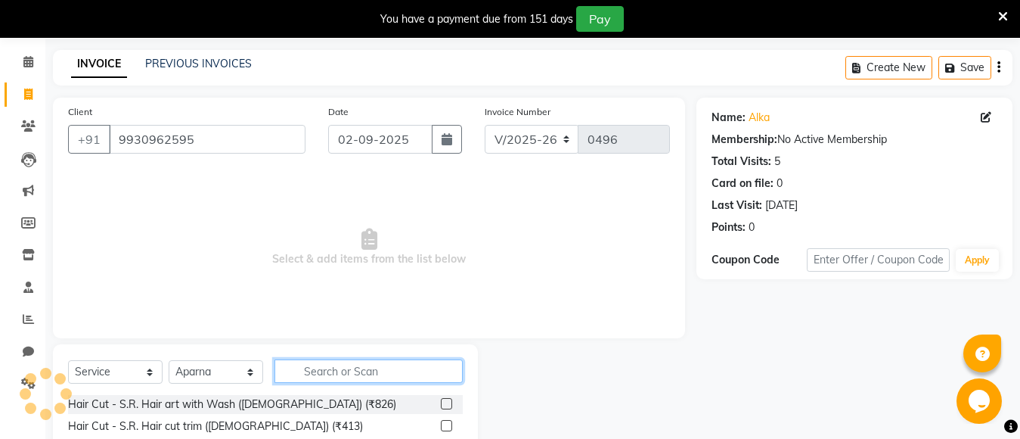
type input "s"
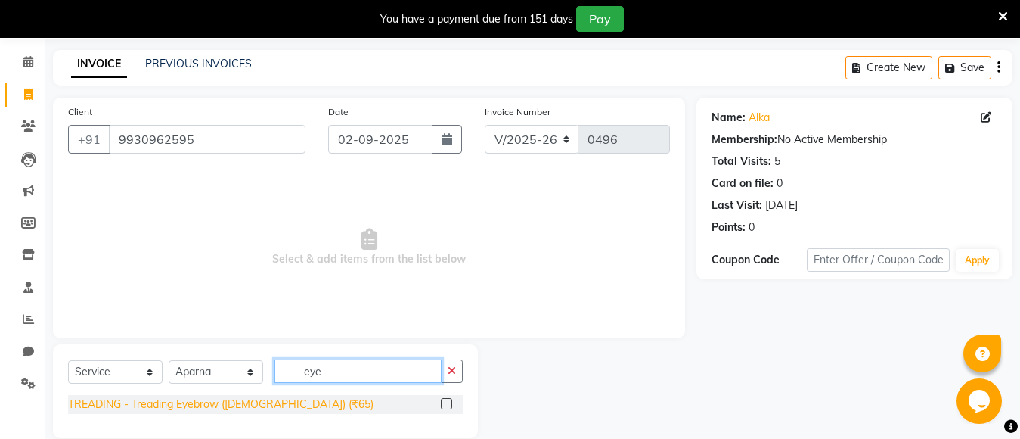
type input "eye"
click at [200, 405] on div "TREADING - Treading Eyebrow ([DEMOGRAPHIC_DATA]) (₹65)" at bounding box center [221, 404] width 306 height 16
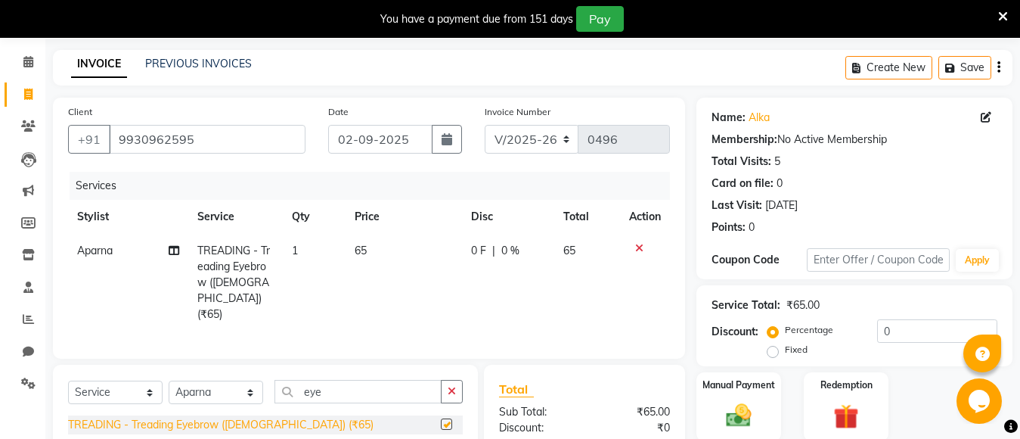
checkbox input "false"
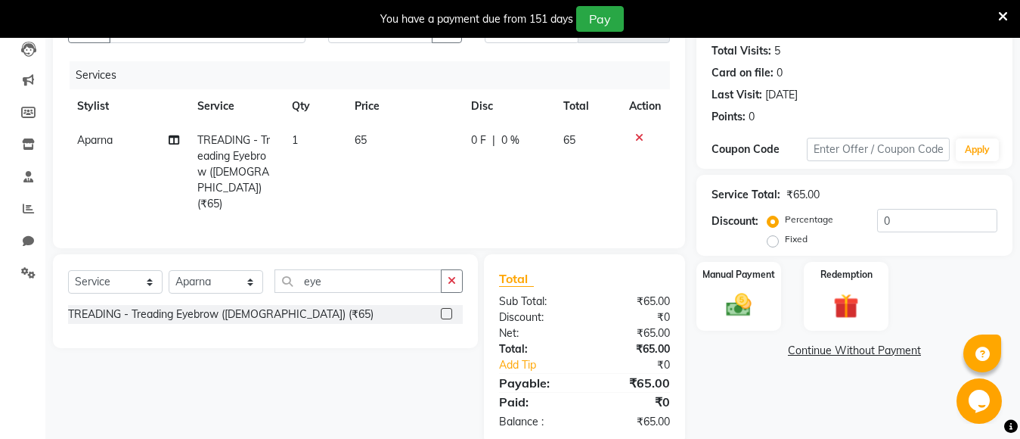
scroll to position [190, 0]
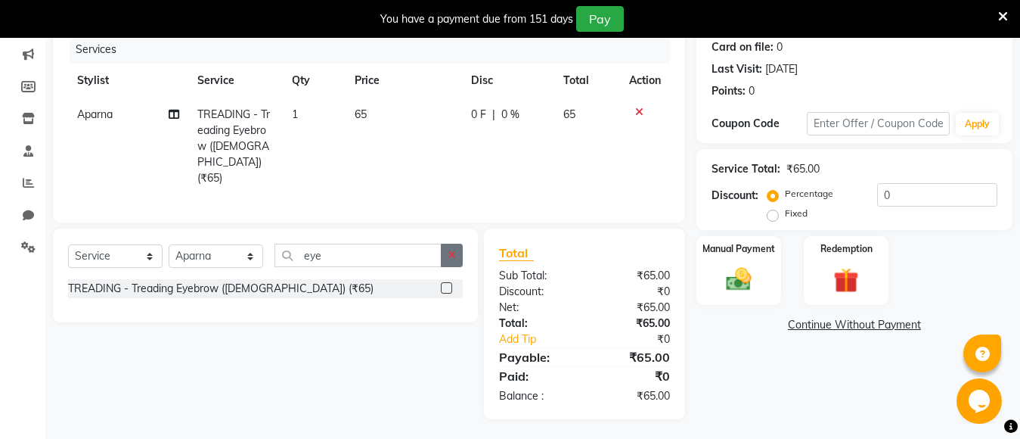
click at [449, 253] on icon "button" at bounding box center [452, 255] width 8 height 11
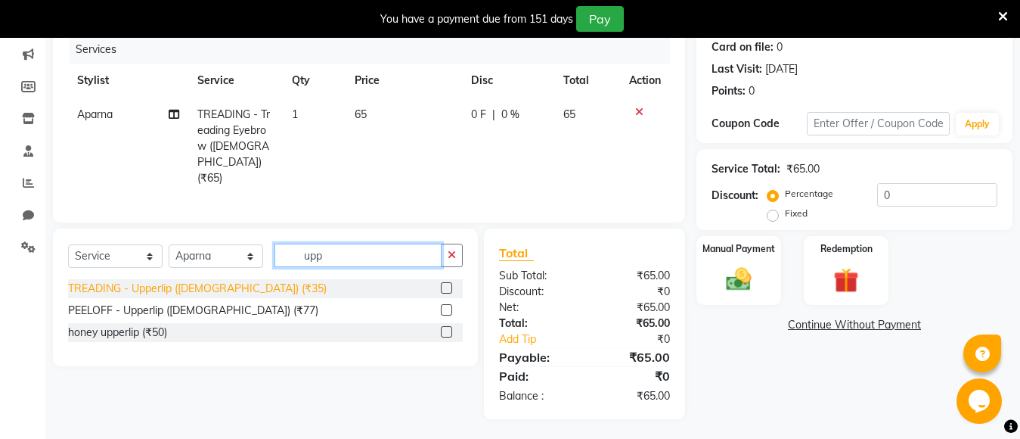
type input "upp"
click at [153, 289] on div "TREADING - Upperlip ([DEMOGRAPHIC_DATA]) (₹35)" at bounding box center [197, 289] width 259 height 16
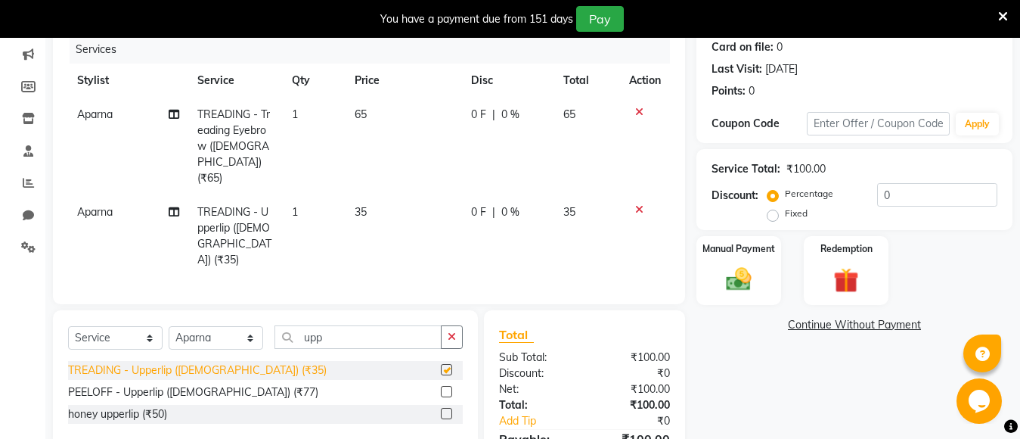
checkbox input "false"
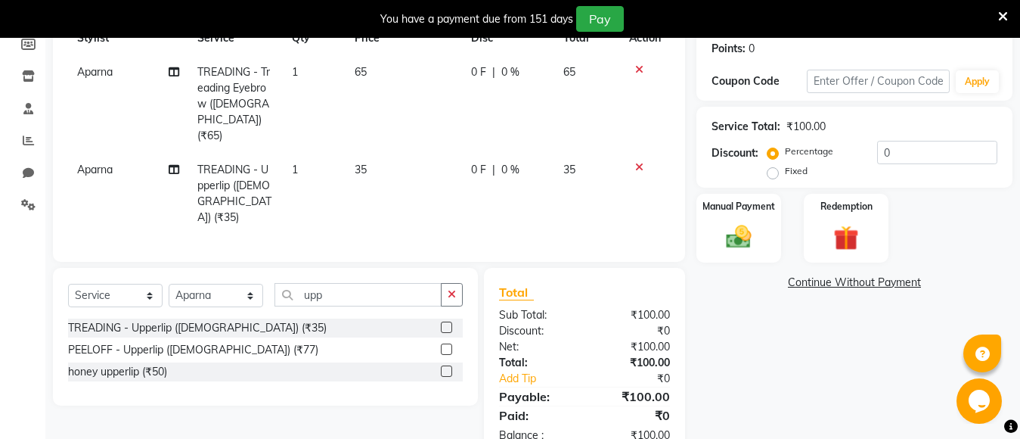
scroll to position [256, 0]
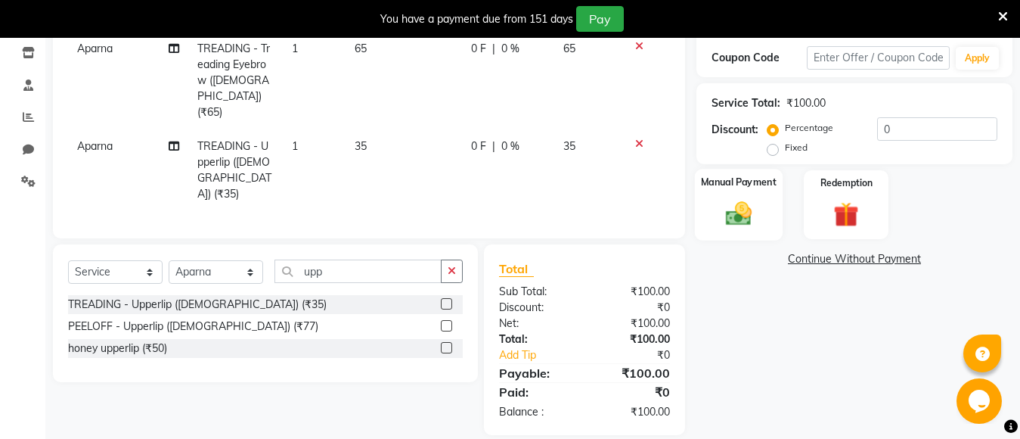
click at [724, 220] on img at bounding box center [739, 213] width 42 height 30
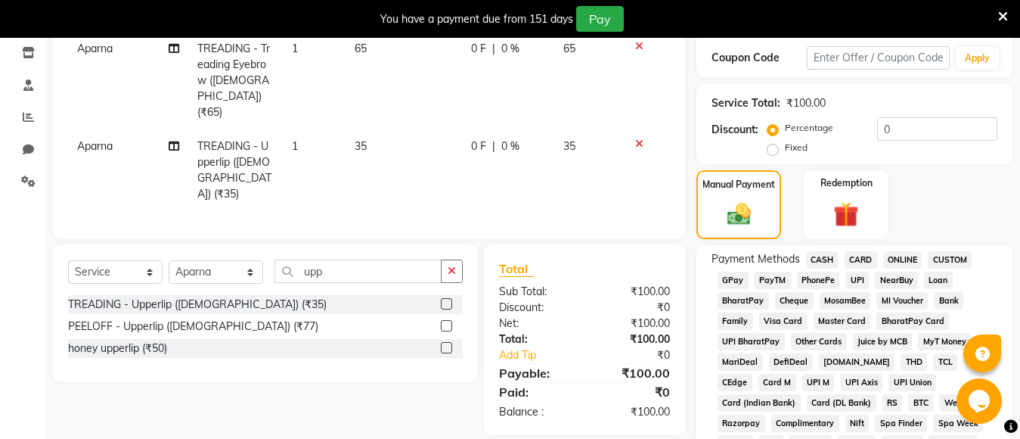
click at [782, 281] on span "PayTM" at bounding box center [773, 280] width 36 height 17
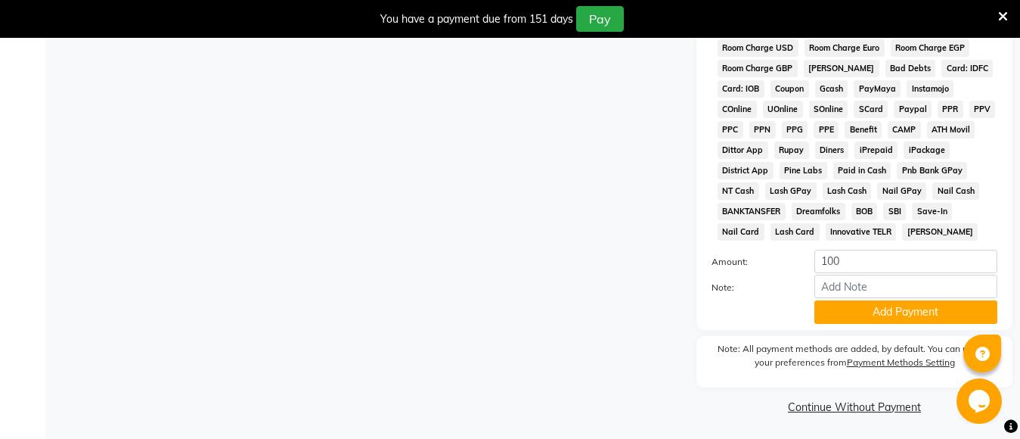
scroll to position [756, 0]
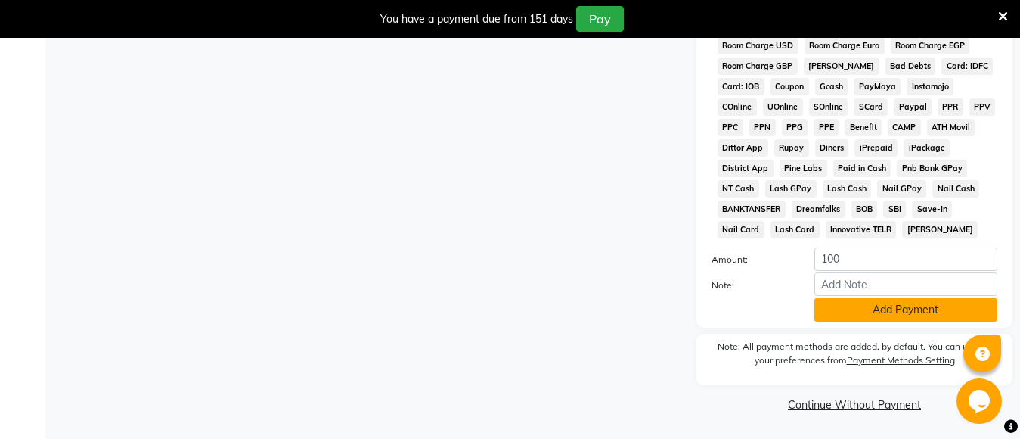
click at [844, 311] on button "Add Payment" at bounding box center [906, 309] width 183 height 23
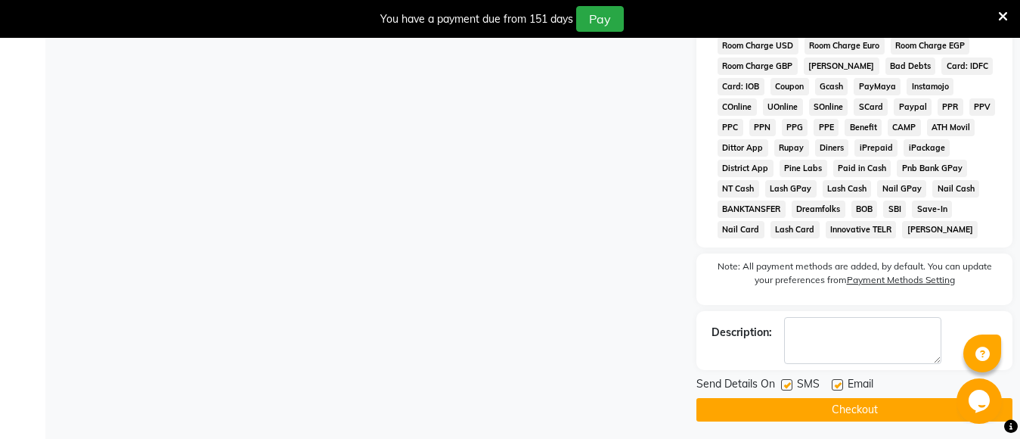
click at [818, 407] on button "Checkout" at bounding box center [855, 409] width 316 height 23
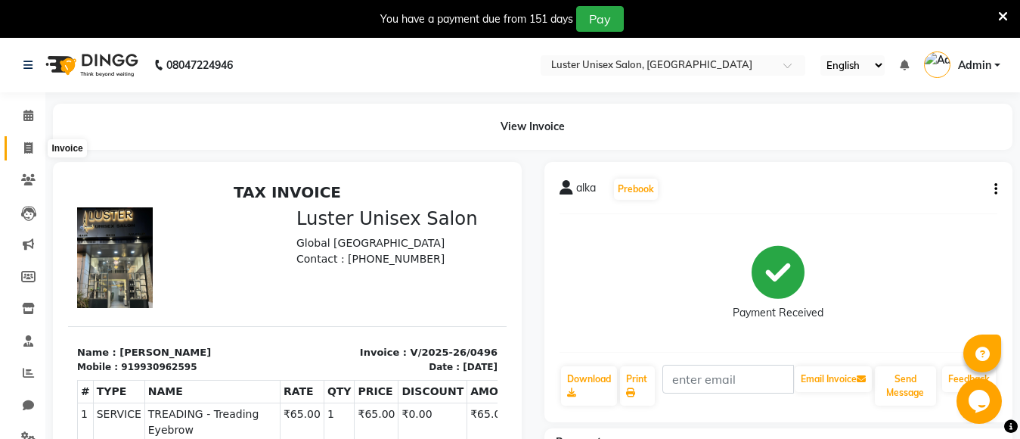
click at [24, 146] on icon at bounding box center [28, 147] width 8 height 11
select select "service"
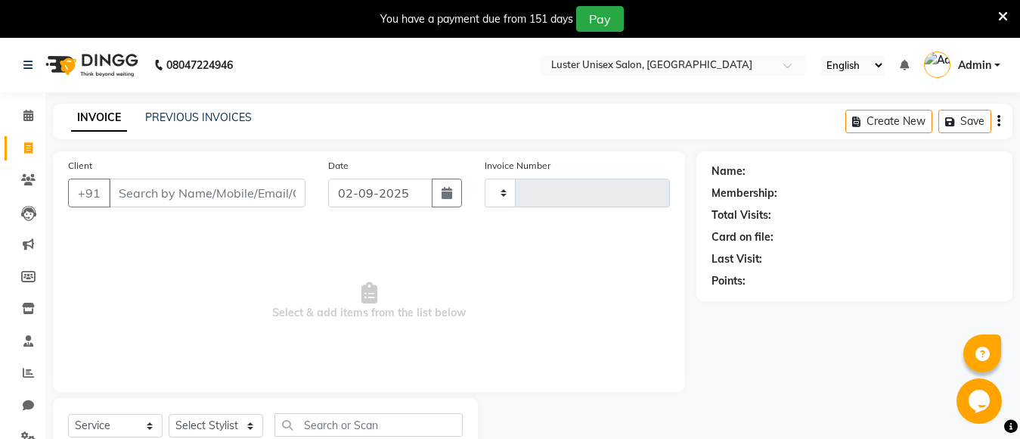
scroll to position [54, 0]
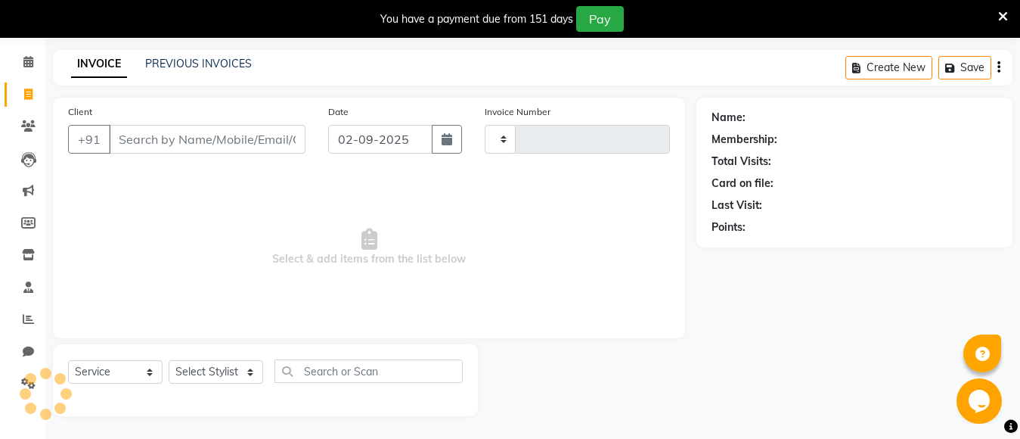
type input "0497"
select select "7467"
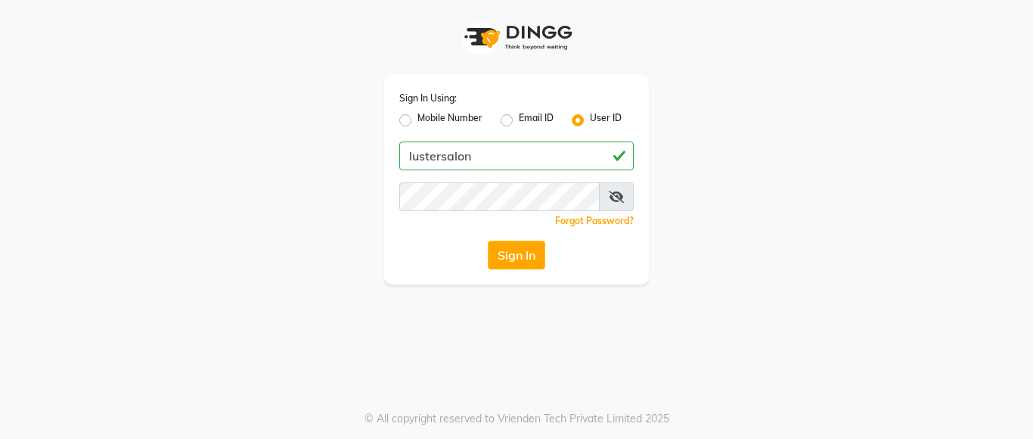
drag, startPoint x: 408, startPoint y: 159, endPoint x: 497, endPoint y: 157, distance: 88.5
click at [497, 157] on input "lustersalon" at bounding box center [516, 155] width 234 height 29
type input "lustersalon"
click at [521, 257] on button "Sign In" at bounding box center [516, 255] width 57 height 29
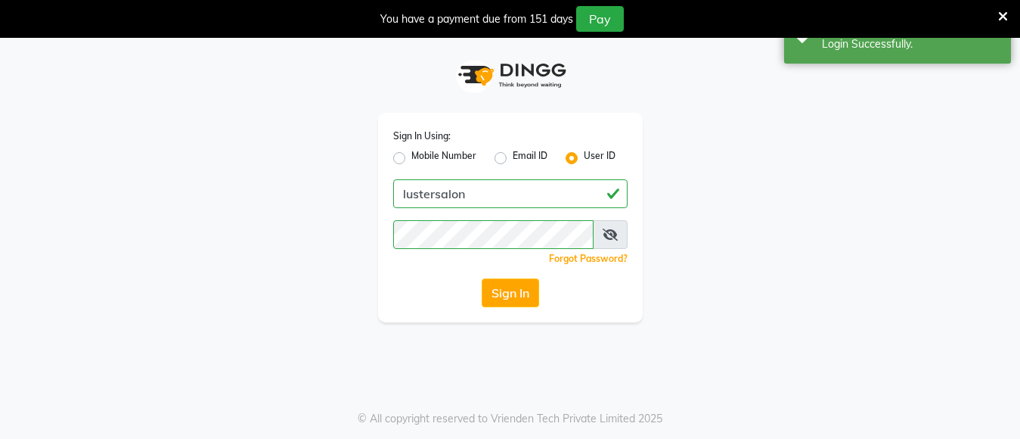
select select "service"
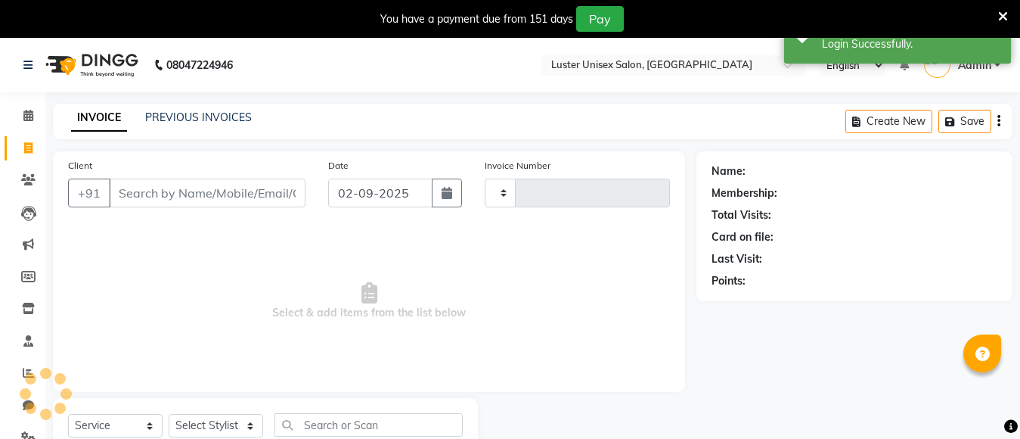
select select "en"
select select "7467"
type input "0497"
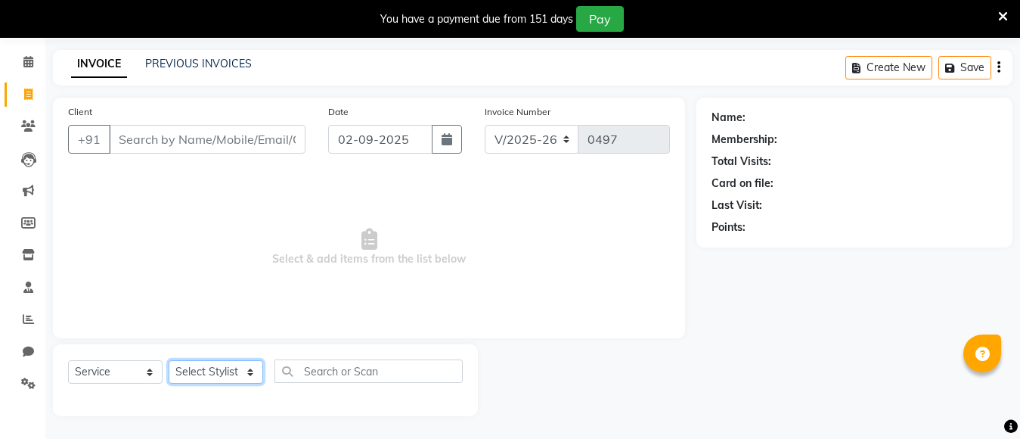
click at [219, 375] on select "Select Stylist [PERSON_NAME] kajal [PERSON_NAME]" at bounding box center [216, 371] width 95 height 23
select select "88336"
click at [169, 360] on select "Select Stylist [PERSON_NAME] kajal [PERSON_NAME]" at bounding box center [216, 371] width 95 height 23
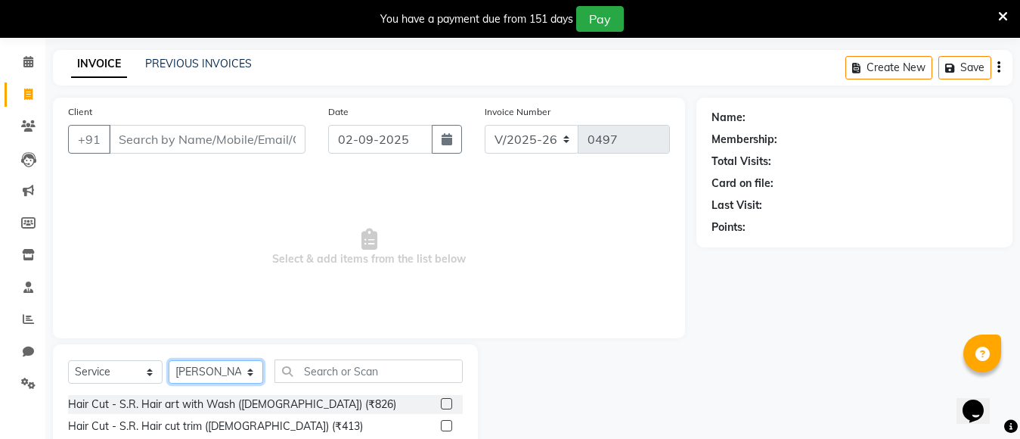
scroll to position [0, 0]
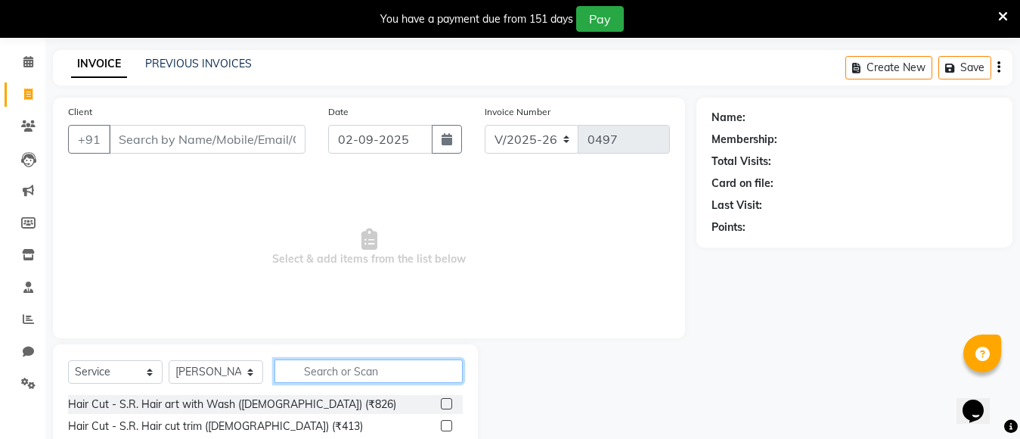
click at [341, 373] on input "text" at bounding box center [369, 370] width 188 height 23
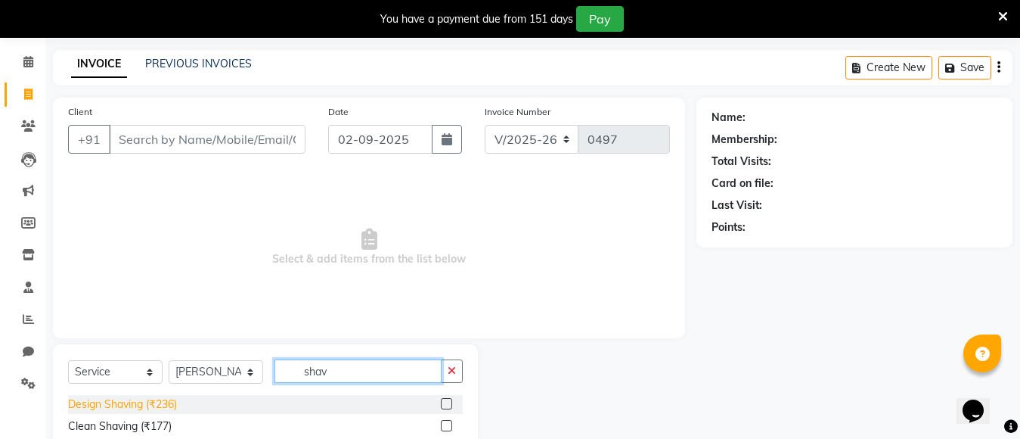
type input "shav"
click at [102, 405] on div "Design Shaving (₹236)" at bounding box center [122, 404] width 109 height 16
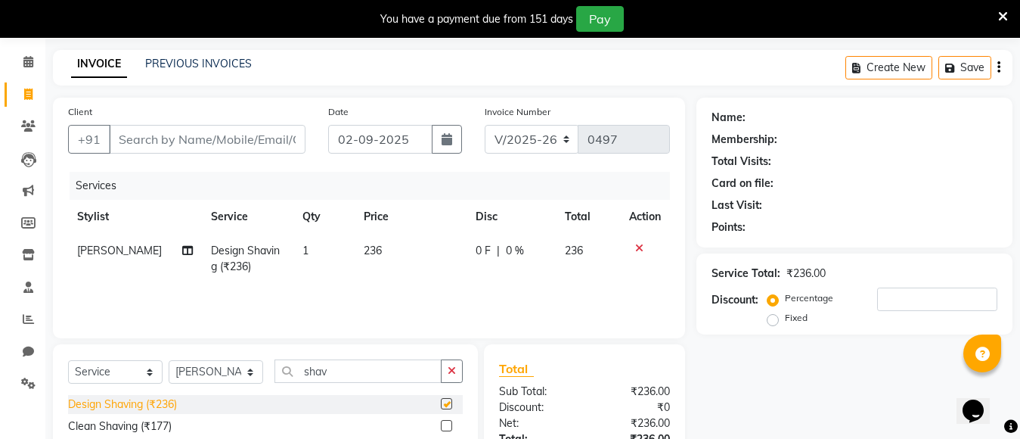
checkbox input "false"
click at [459, 369] on button "button" at bounding box center [452, 370] width 22 height 23
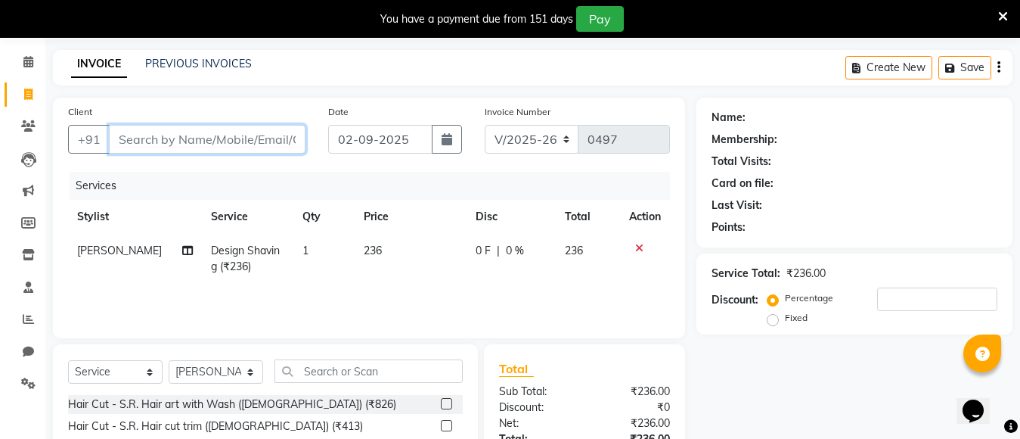
click at [248, 142] on input "Client" at bounding box center [207, 139] width 197 height 29
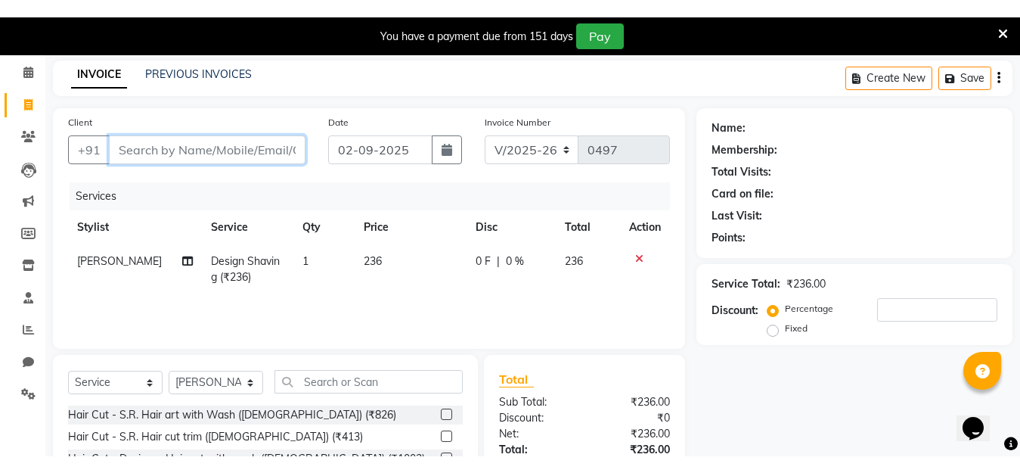
scroll to position [54, 0]
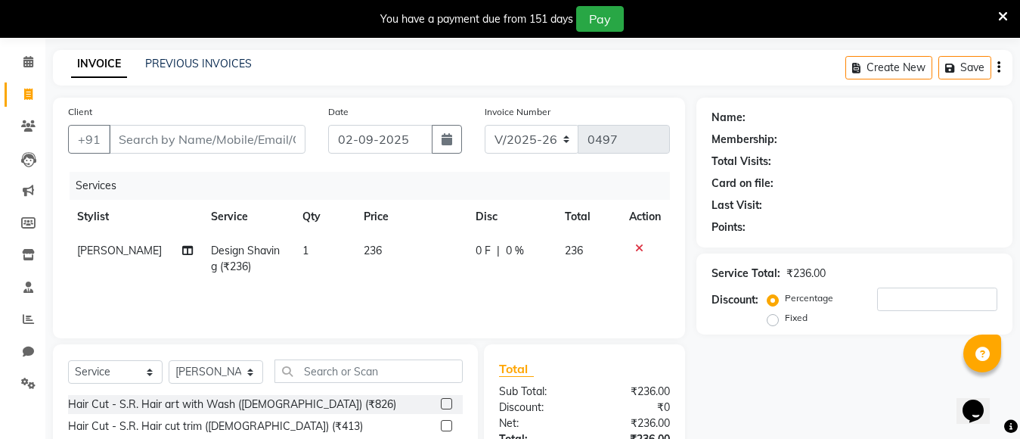
click at [1006, 13] on icon at bounding box center [1003, 17] width 10 height 14
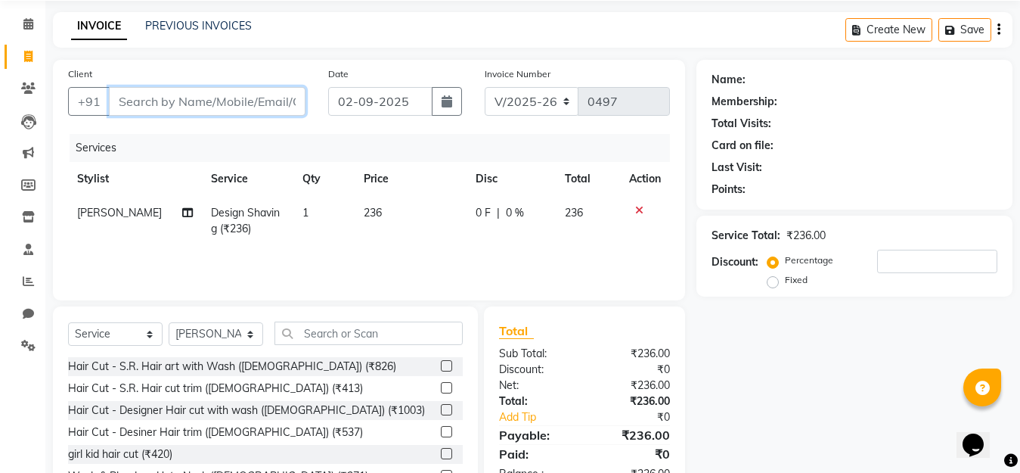
click at [128, 100] on input "Client" at bounding box center [207, 101] width 197 height 29
click at [387, 320] on div "Select Service Product Membership Package Voucher Prepaid Gift Card Select Styl…" at bounding box center [265, 417] width 425 height 223
click at [385, 324] on input "text" at bounding box center [369, 332] width 188 height 23
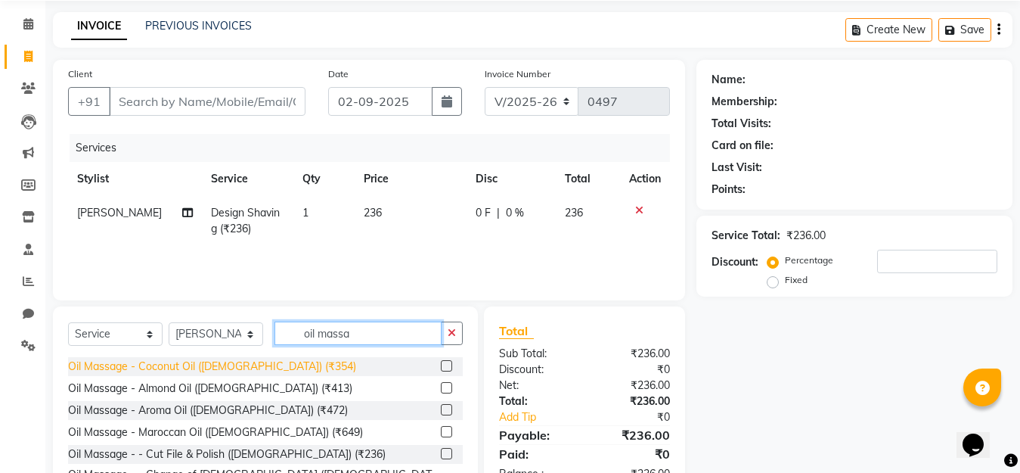
type input "oil massa"
click at [145, 368] on div "Oil Massage - Coconut Oil ([DEMOGRAPHIC_DATA]) (₹354)" at bounding box center [212, 367] width 288 height 16
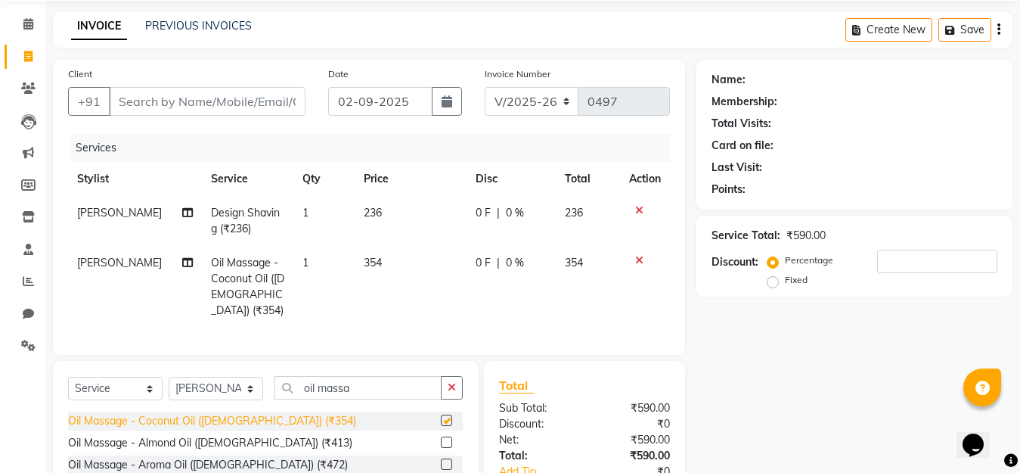
checkbox input "false"
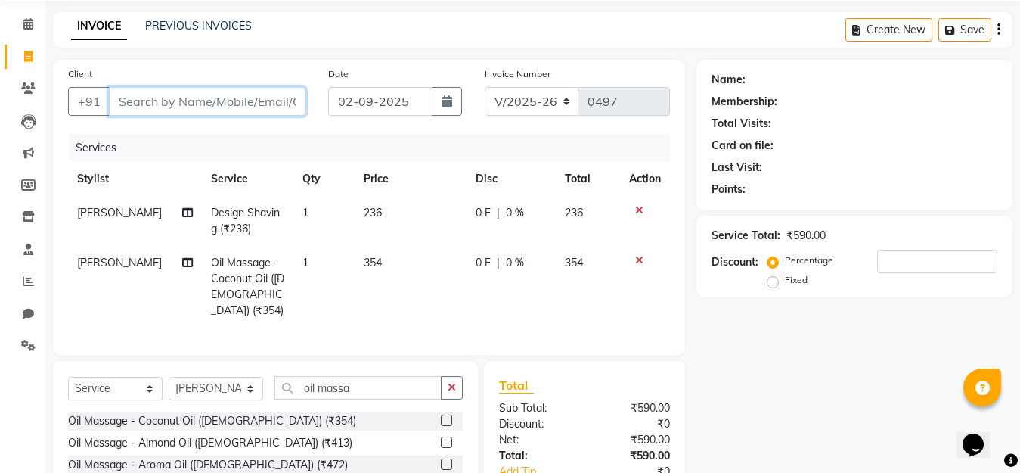
click at [228, 100] on input "Client" at bounding box center [207, 101] width 197 height 29
type input "7"
type input "0"
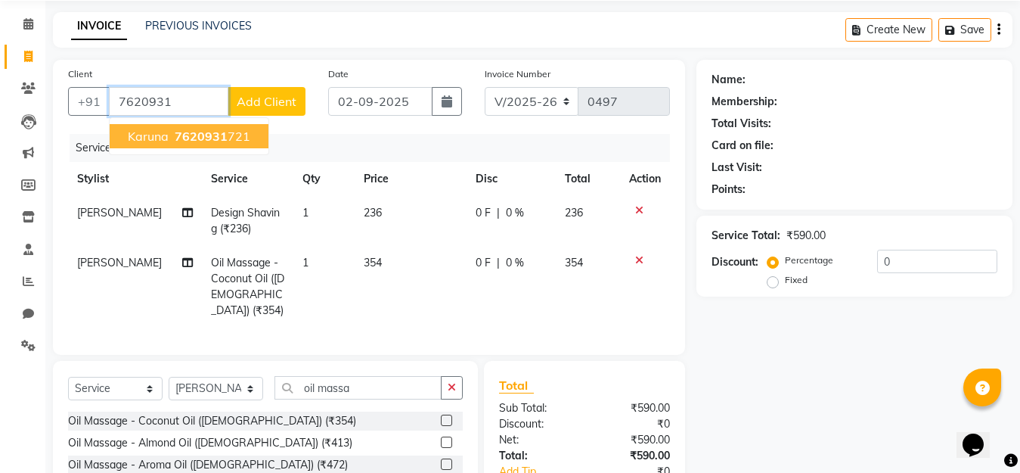
click at [217, 137] on span "7620931" at bounding box center [201, 136] width 53 height 15
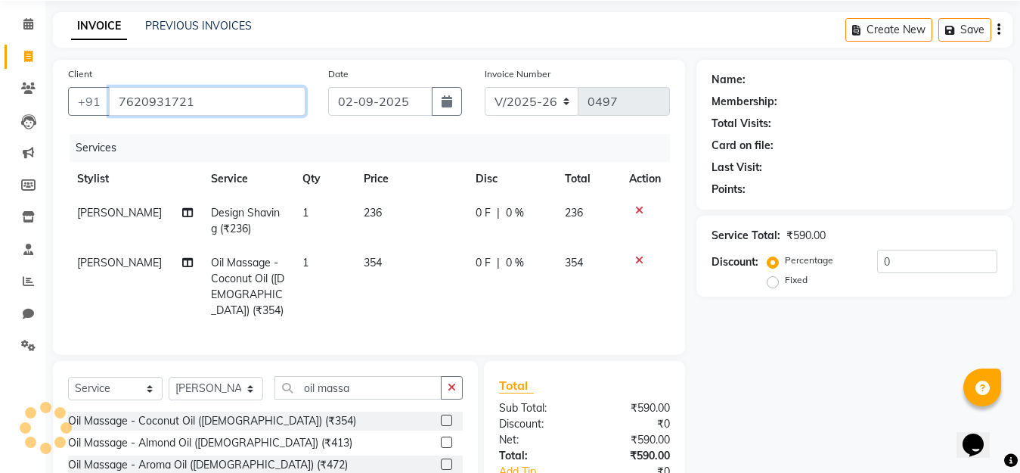
type input "7620931721"
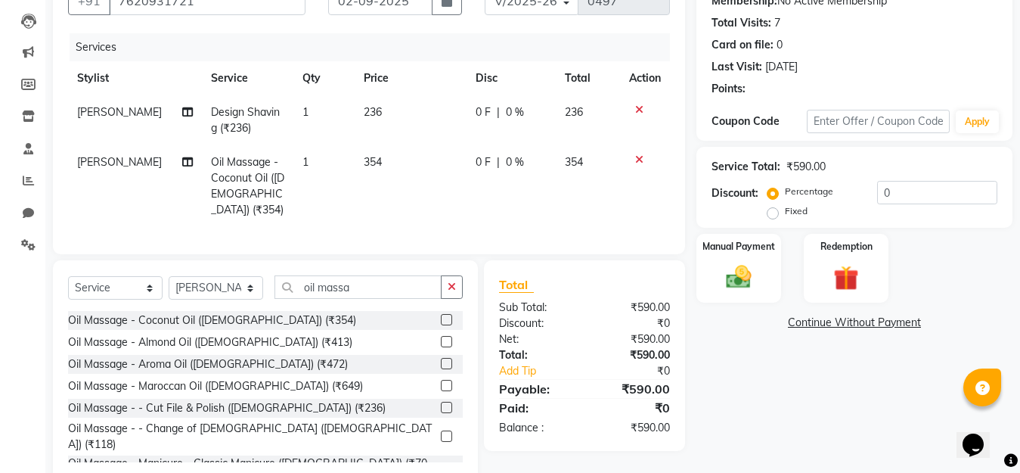
scroll to position [185, 0]
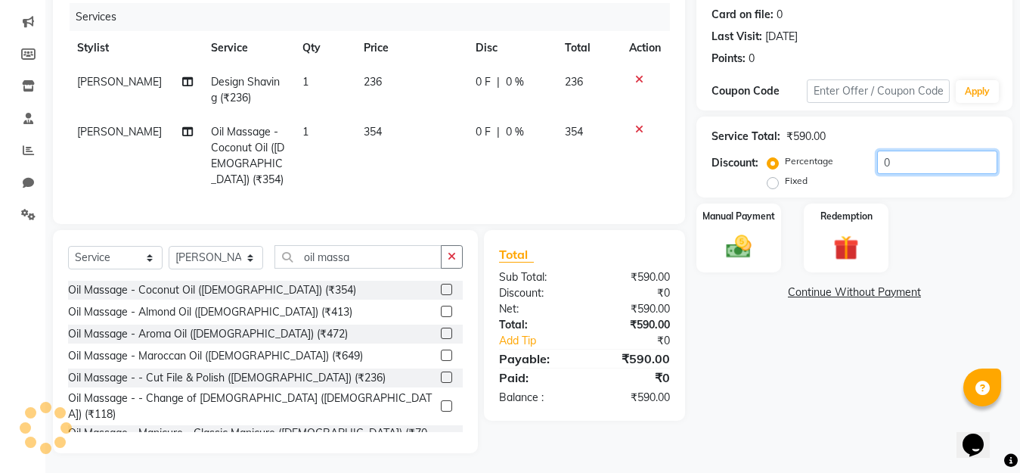
click at [908, 160] on input "0" at bounding box center [937, 162] width 120 height 23
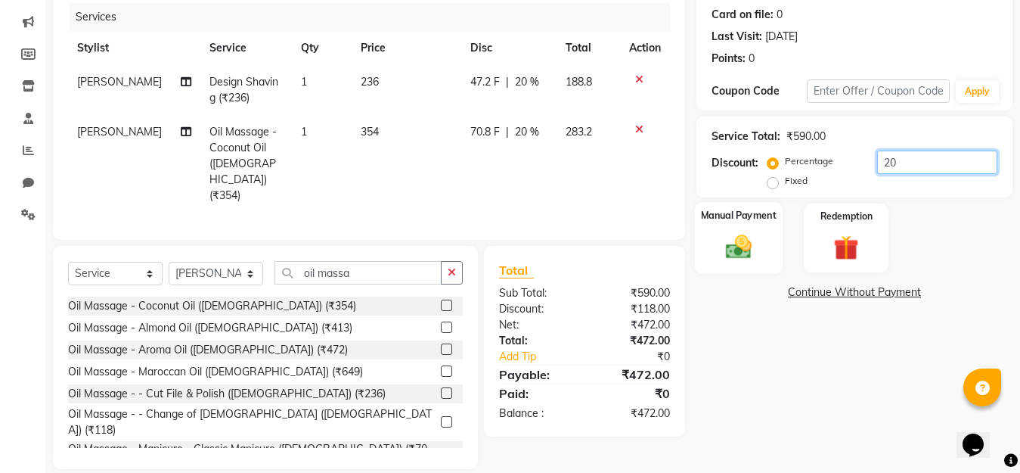
type input "20"
click at [736, 248] on img at bounding box center [739, 246] width 42 height 30
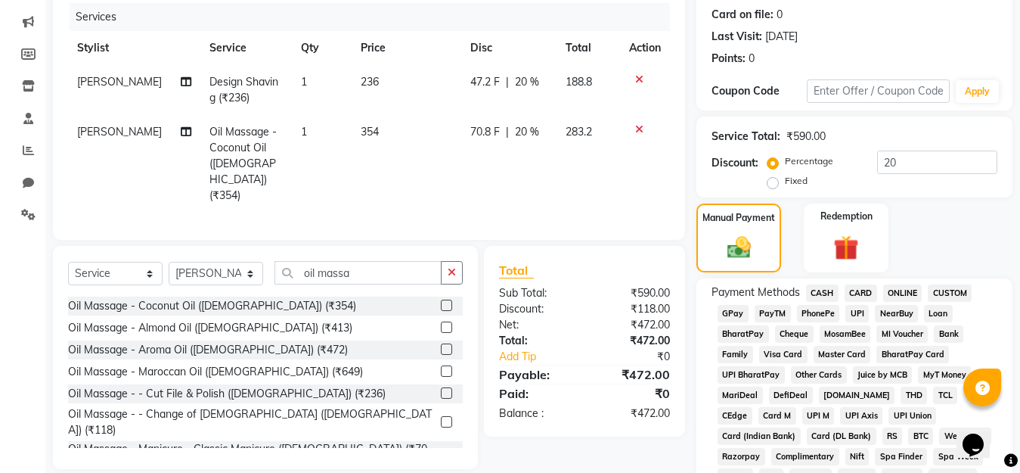
click at [765, 312] on span "PayTM" at bounding box center [773, 313] width 36 height 17
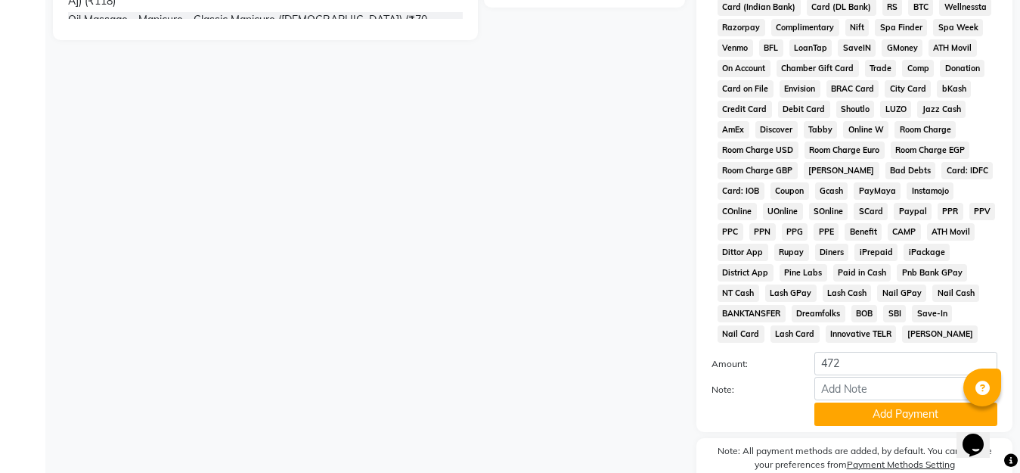
scroll to position [638, 0]
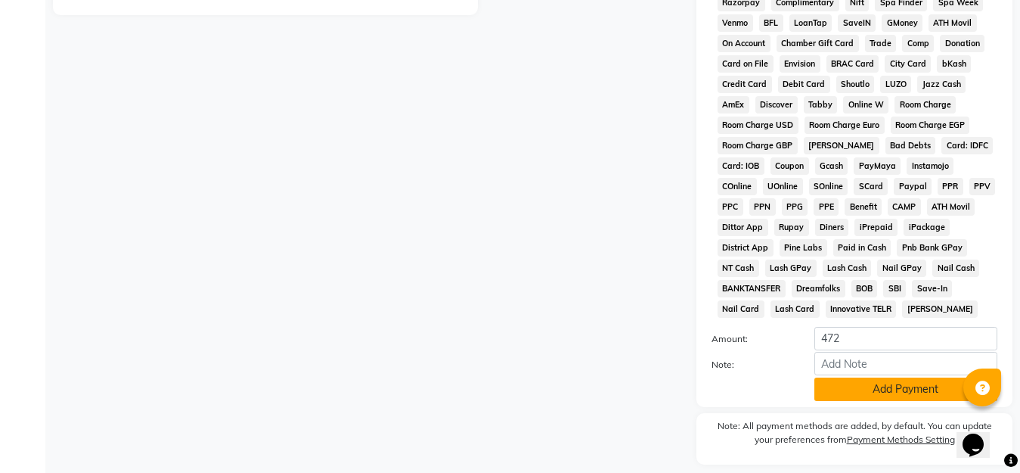
click at [862, 387] on button "Add Payment" at bounding box center [906, 388] width 183 height 23
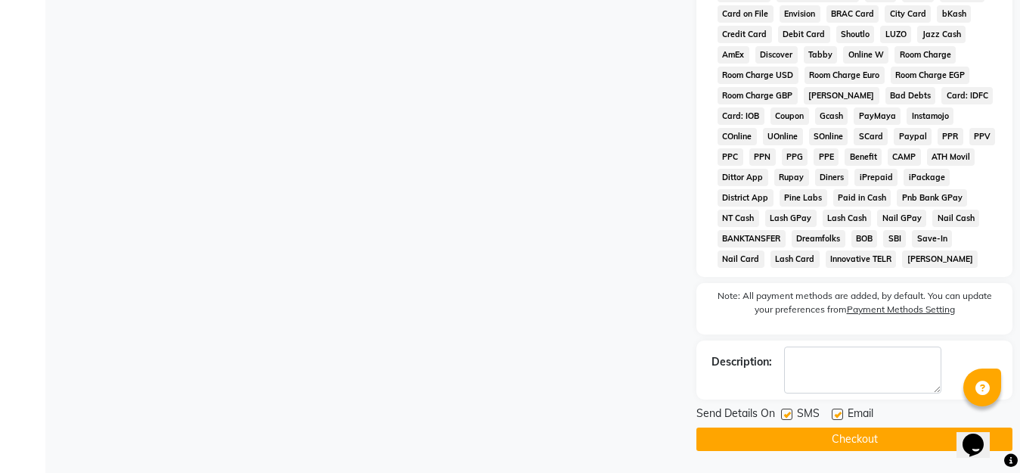
scroll to position [689, 0]
click at [865, 438] on button "Checkout" at bounding box center [855, 438] width 316 height 23
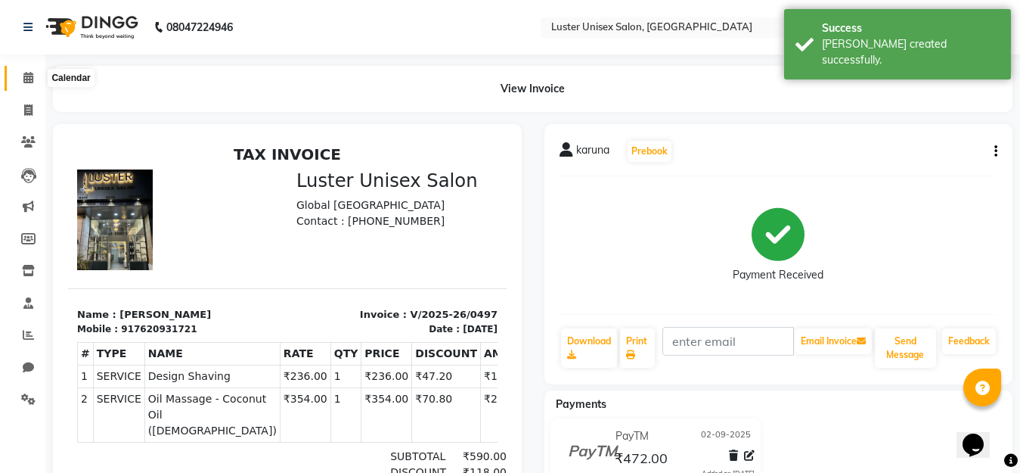
click at [21, 78] on span at bounding box center [28, 78] width 26 height 17
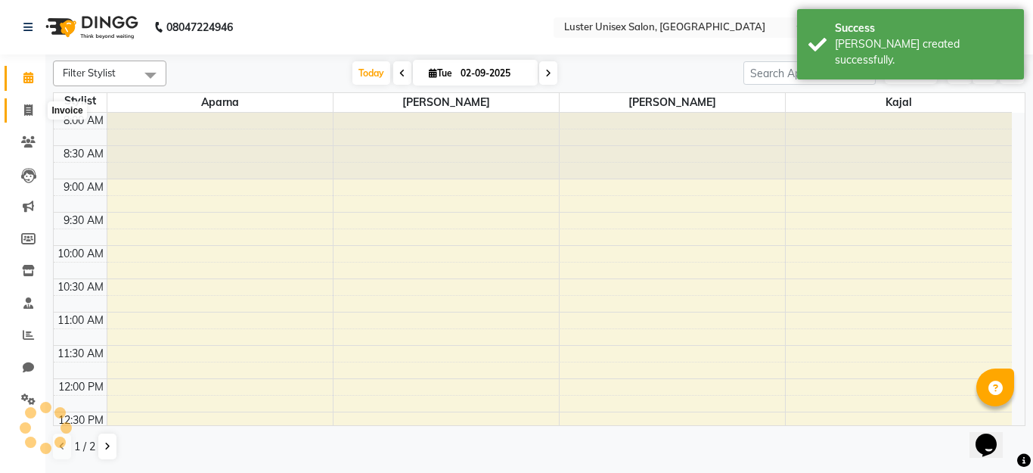
click at [29, 110] on icon at bounding box center [28, 109] width 8 height 11
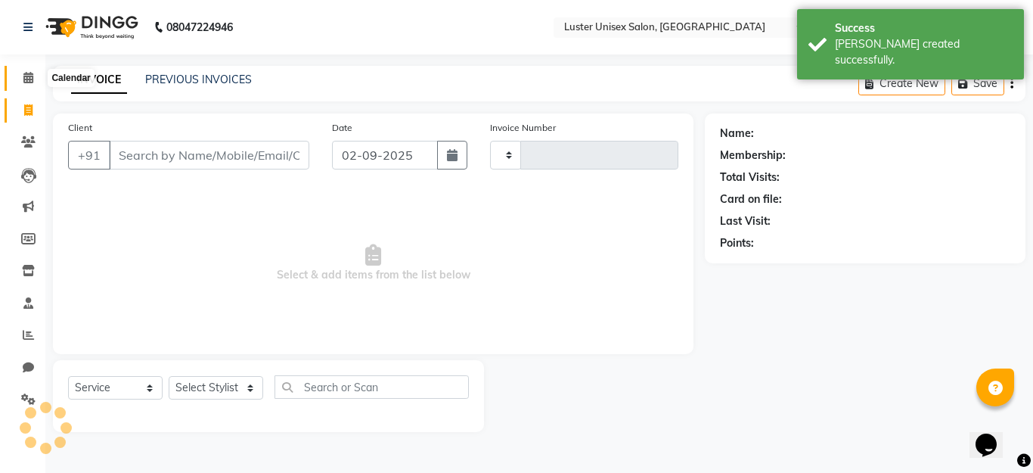
click at [29, 85] on span at bounding box center [28, 78] width 26 height 17
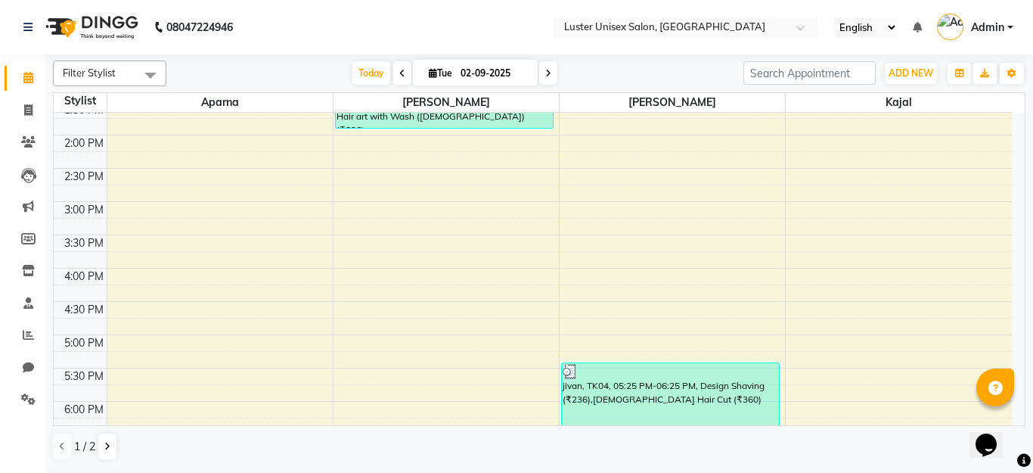
scroll to position [378, 0]
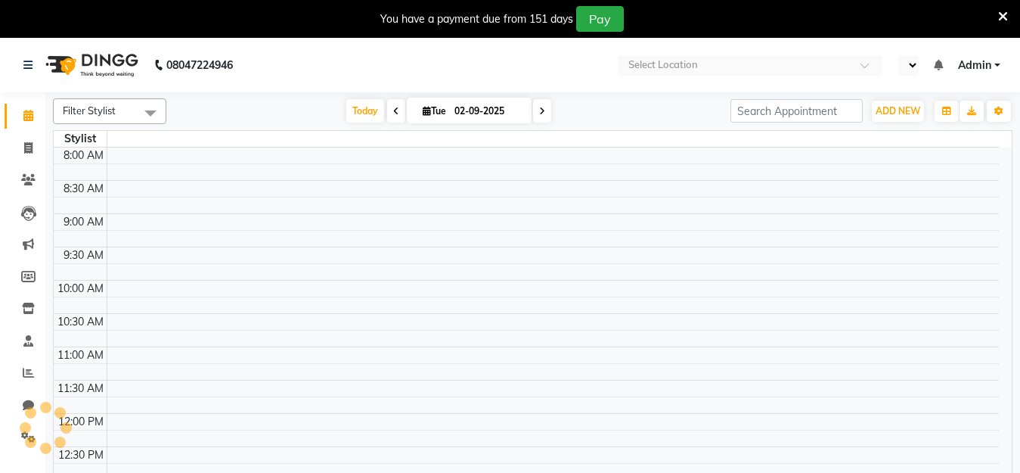
select select "en"
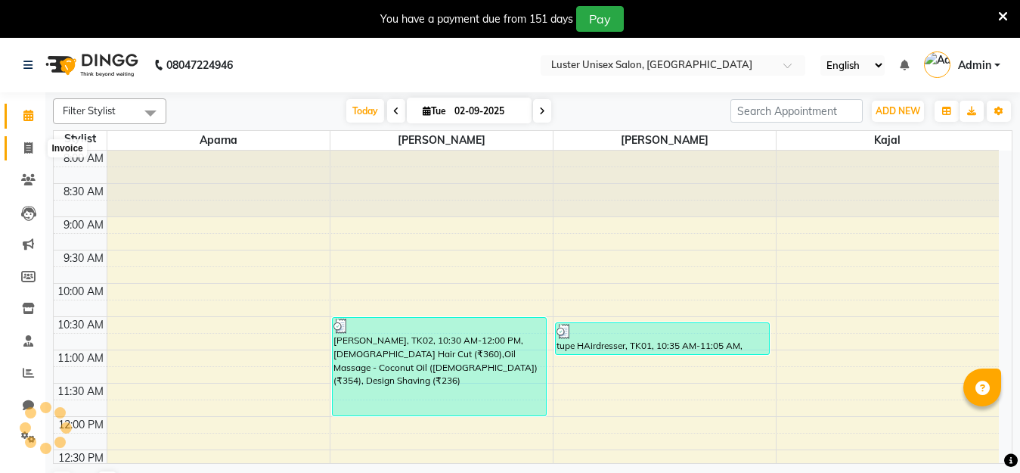
click at [24, 148] on icon at bounding box center [28, 147] width 8 height 11
select select "service"
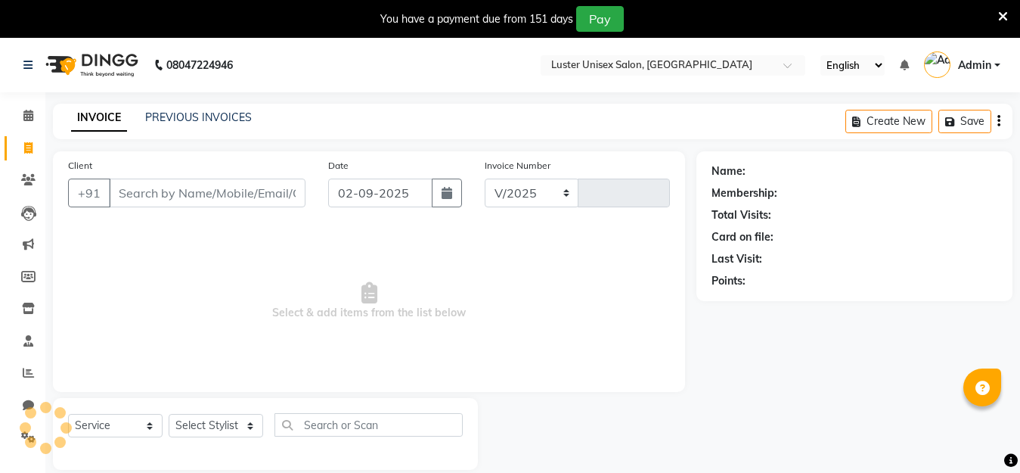
select select "7467"
type input "0497"
click at [244, 424] on select "Select Stylist [PERSON_NAME] kajal [PERSON_NAME]" at bounding box center [216, 425] width 95 height 23
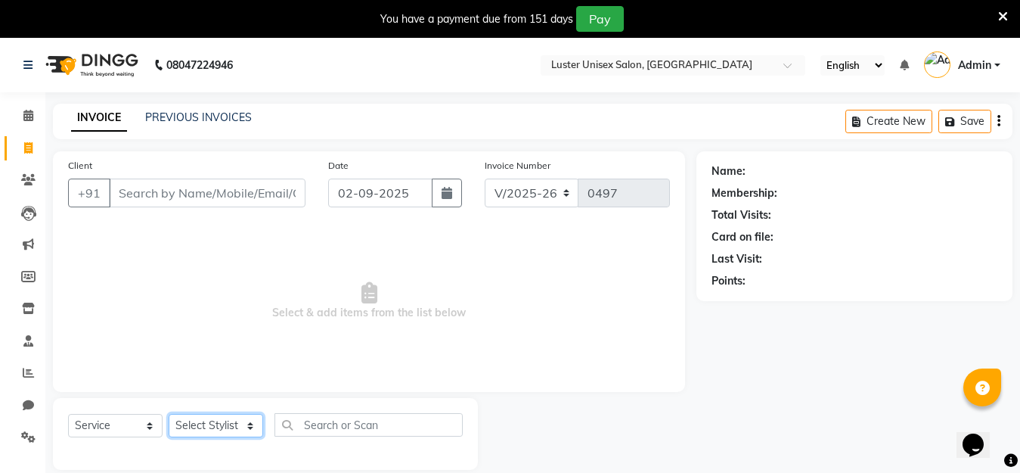
click at [215, 423] on select "Select Stylist [PERSON_NAME] kajal [PERSON_NAME]" at bounding box center [216, 425] width 95 height 23
click at [218, 418] on select "Select Stylist [PERSON_NAME] kajal [PERSON_NAME]" at bounding box center [216, 425] width 95 height 23
select select "68086"
click at [169, 414] on select "Select Stylist [PERSON_NAME] kajal [PERSON_NAME]" at bounding box center [216, 425] width 95 height 23
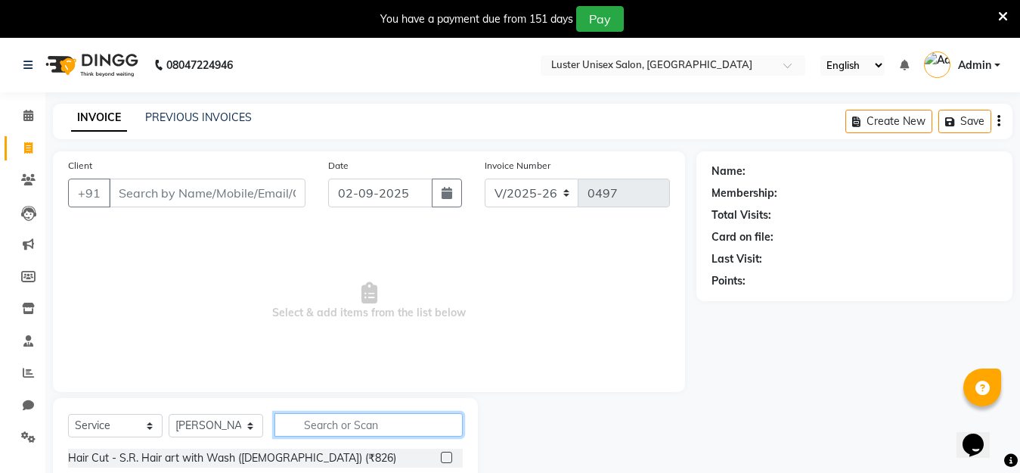
click at [322, 422] on input "text" at bounding box center [369, 424] width 188 height 23
type input "h"
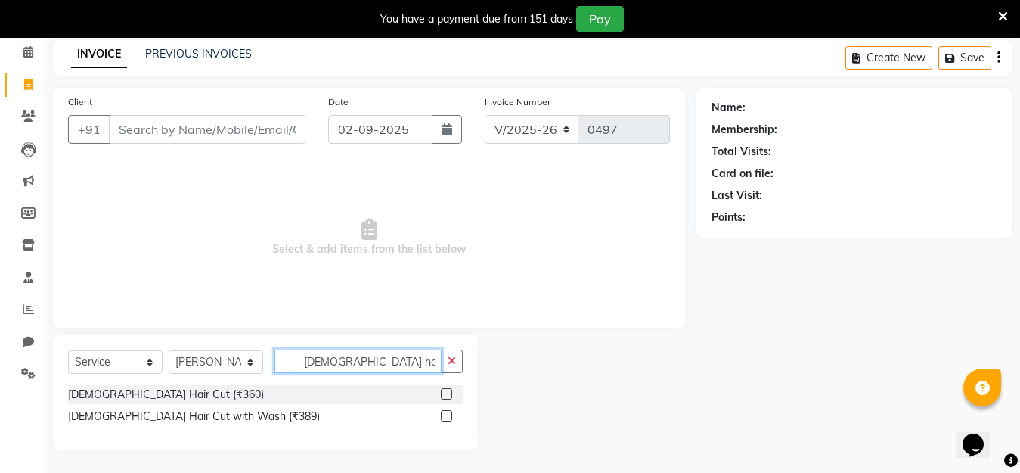
scroll to position [64, 0]
type input "male hair"
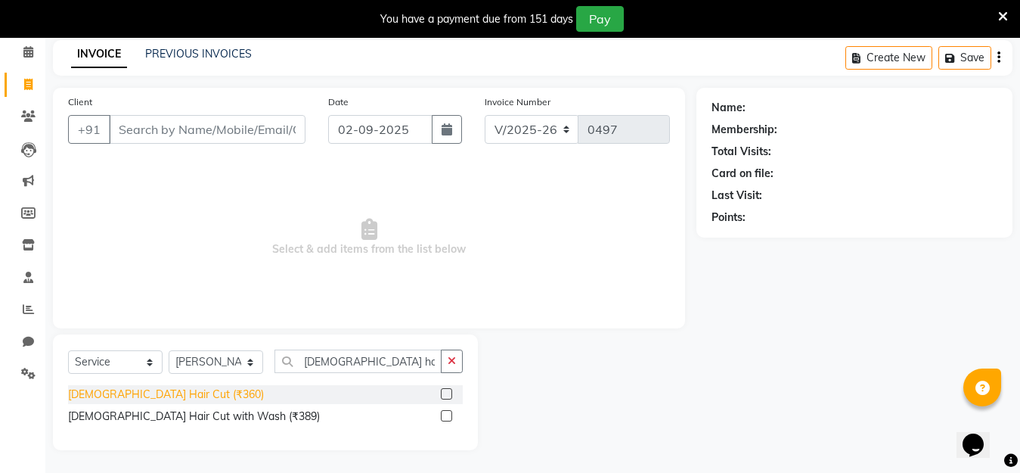
click at [105, 399] on div "[DEMOGRAPHIC_DATA] Hair Cut (₹360)" at bounding box center [166, 395] width 196 height 16
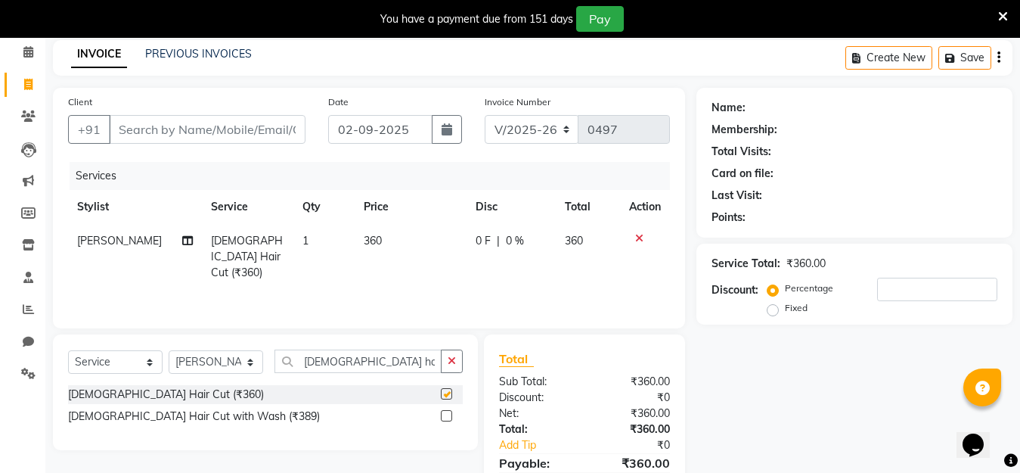
checkbox input "false"
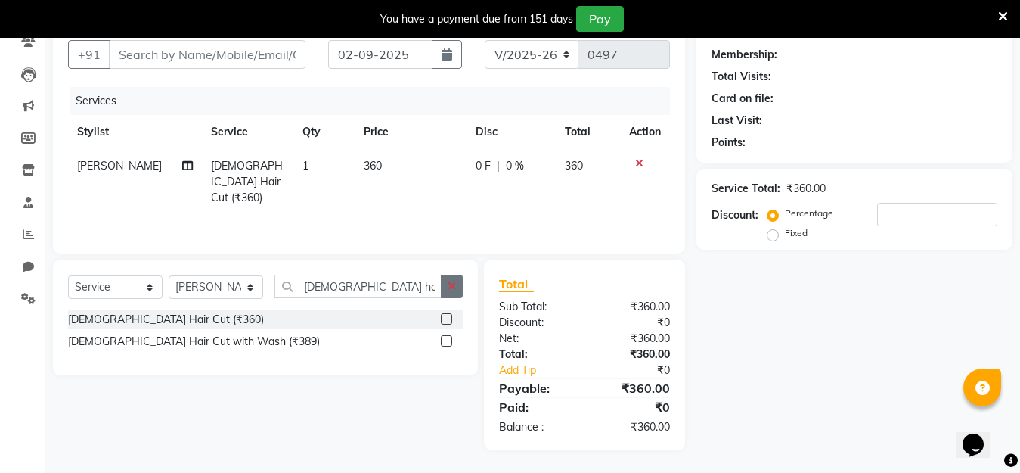
drag, startPoint x: 451, startPoint y: 284, endPoint x: 442, endPoint y: 281, distance: 9.1
click at [449, 284] on icon "button" at bounding box center [452, 286] width 8 height 11
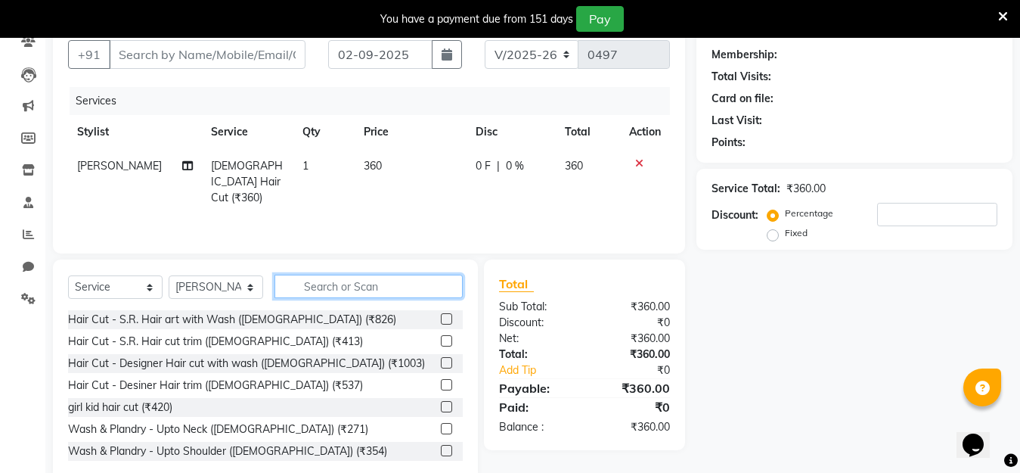
click at [318, 287] on input "text" at bounding box center [369, 286] width 188 height 23
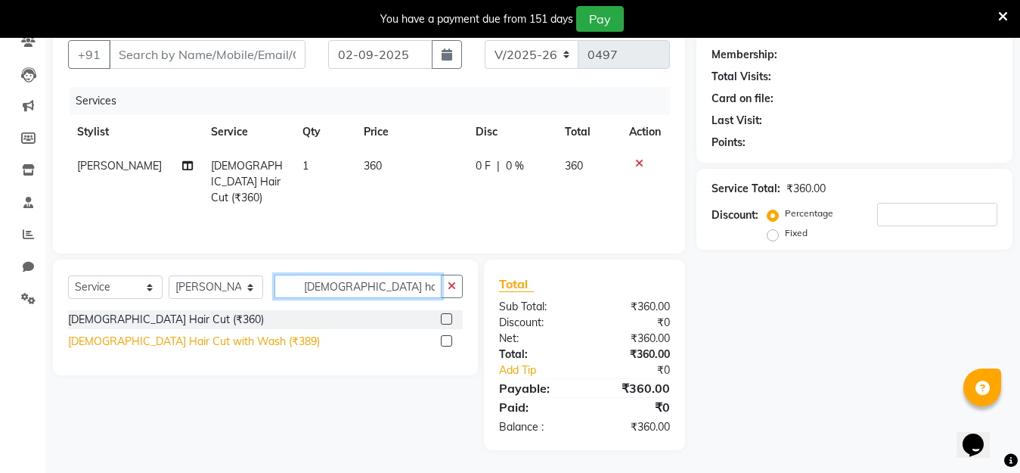
type input "male hair"
click at [126, 339] on div "[DEMOGRAPHIC_DATA] Hair Cut with Wash (₹389)" at bounding box center [194, 342] width 252 height 16
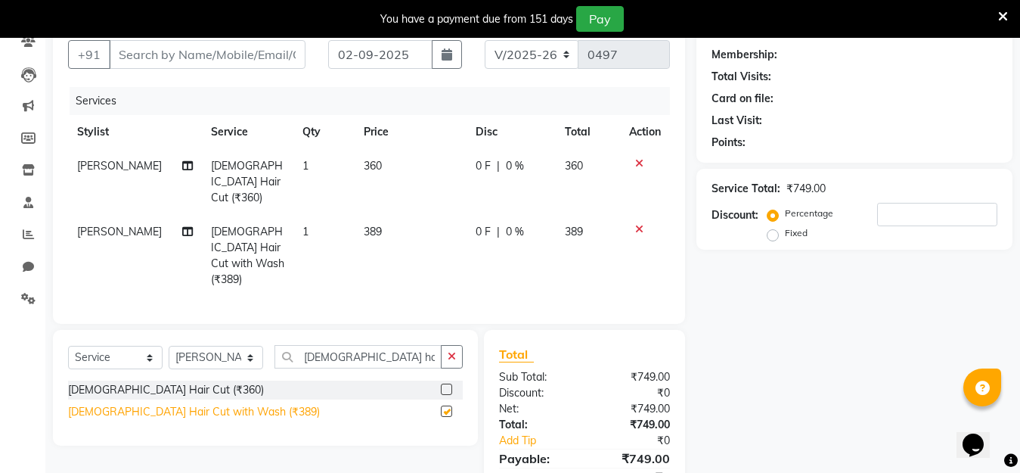
checkbox input "false"
click at [639, 163] on icon at bounding box center [639, 163] width 8 height 11
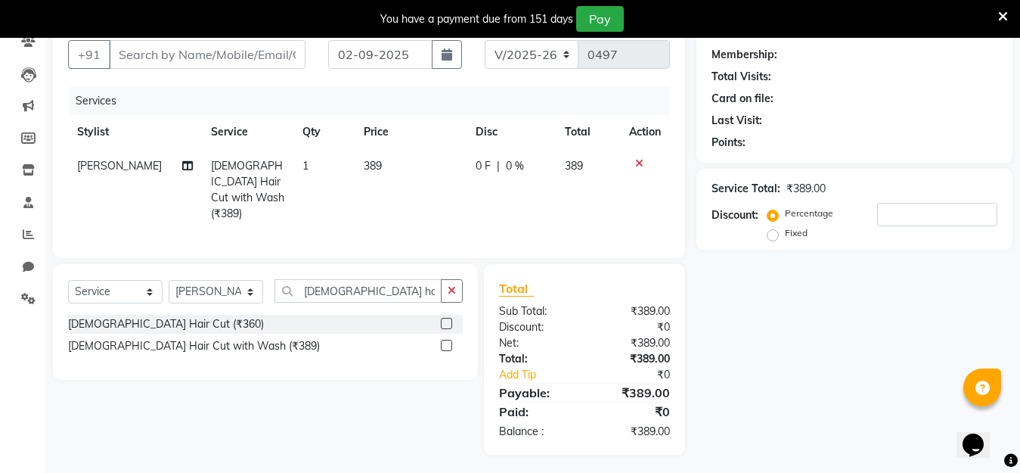
click at [999, 14] on icon at bounding box center [1003, 17] width 10 height 14
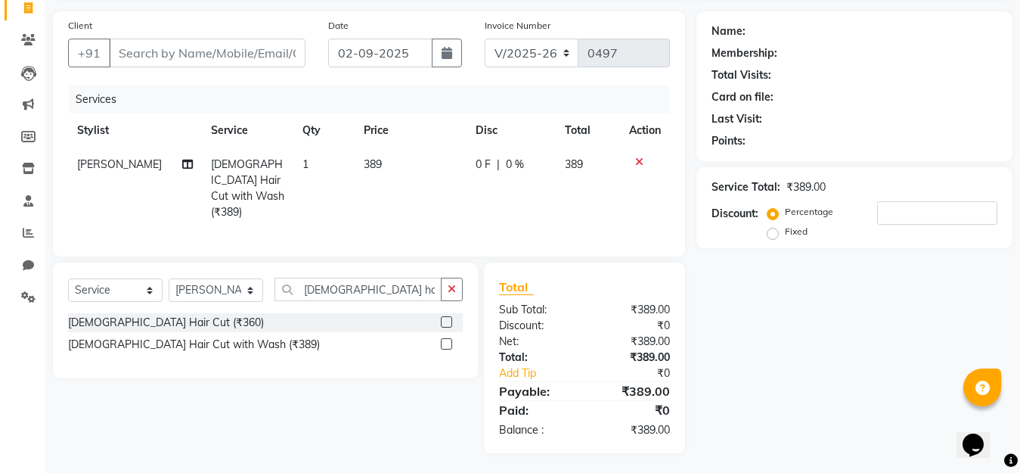
scroll to position [26, 0]
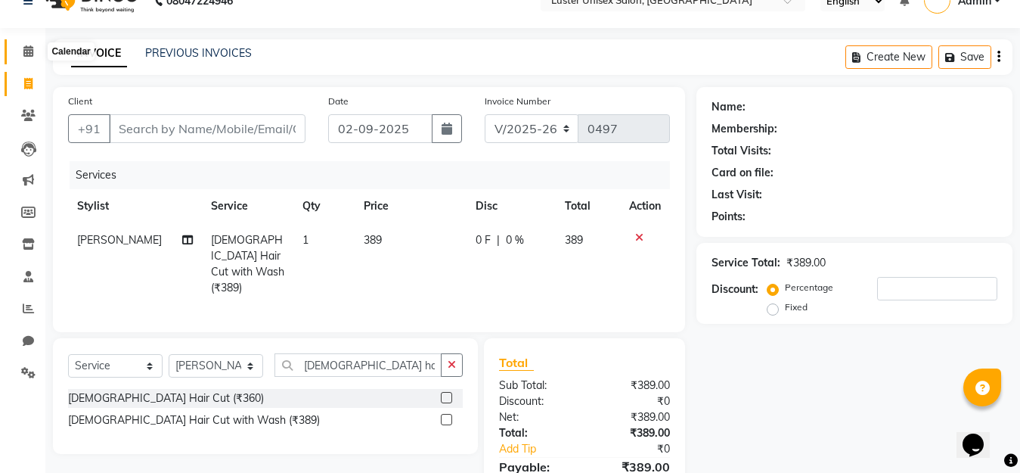
click at [29, 51] on icon at bounding box center [28, 50] width 10 height 11
click at [452, 359] on icon "button" at bounding box center [452, 364] width 8 height 11
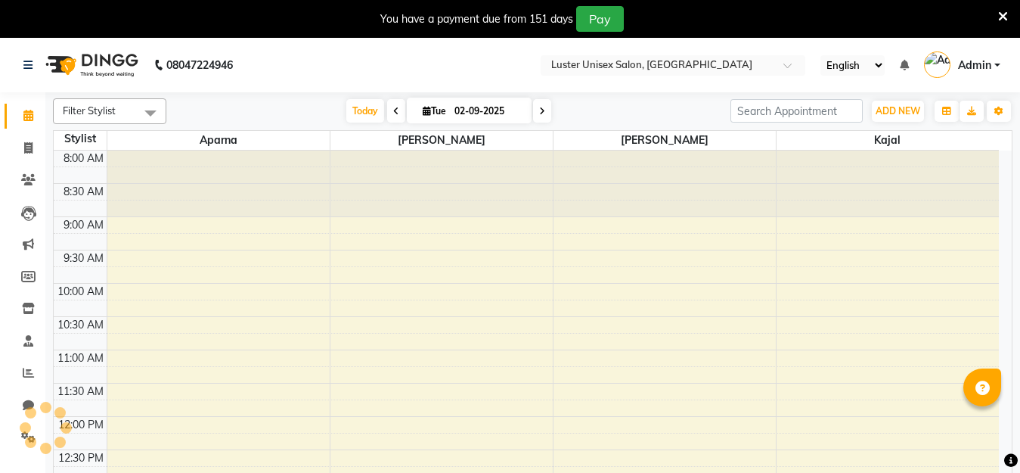
select select "en"
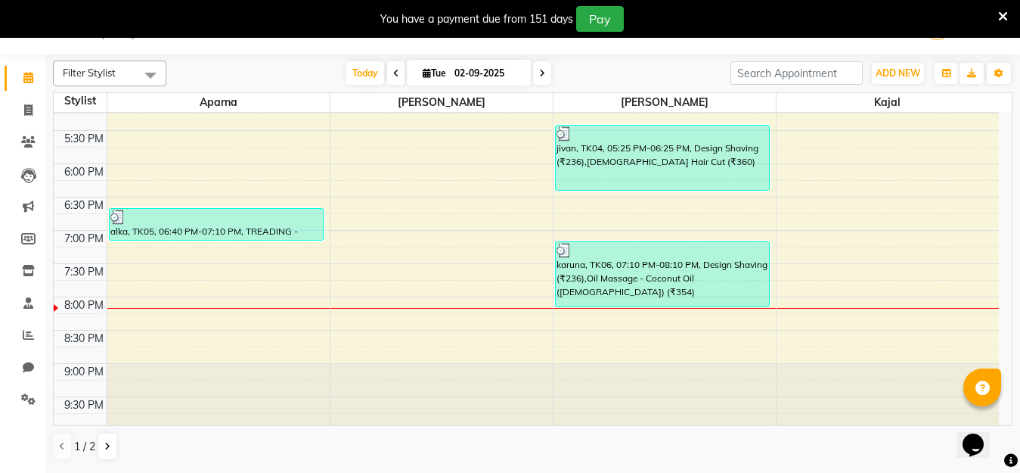
scroll to position [619, 0]
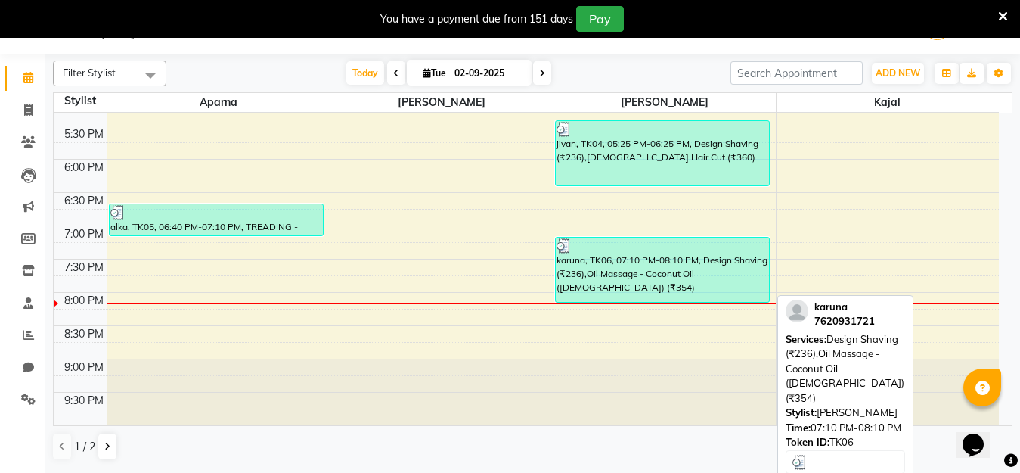
click at [653, 272] on div "karuna, TK06, 07:10 PM-08:10 PM, Design Shaving (₹236),Oil Massage - Coconut Oi…" at bounding box center [663, 270] width 214 height 64
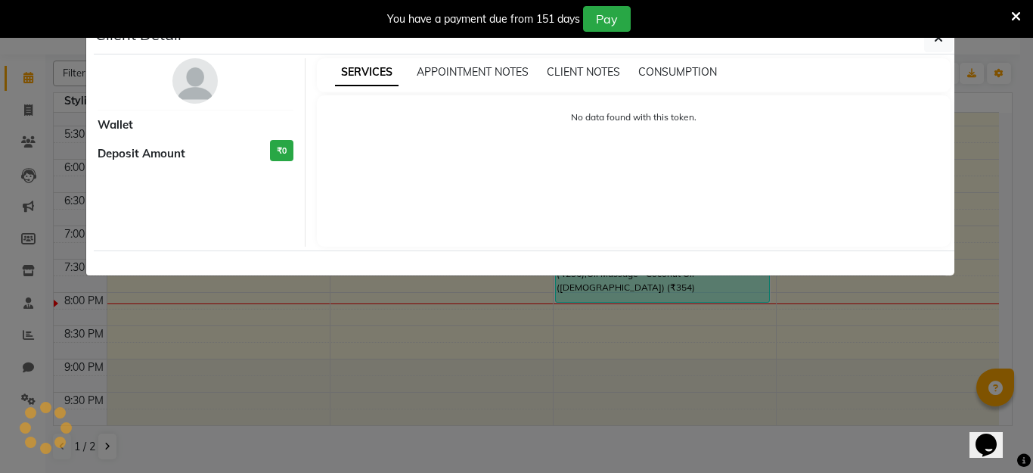
select select "3"
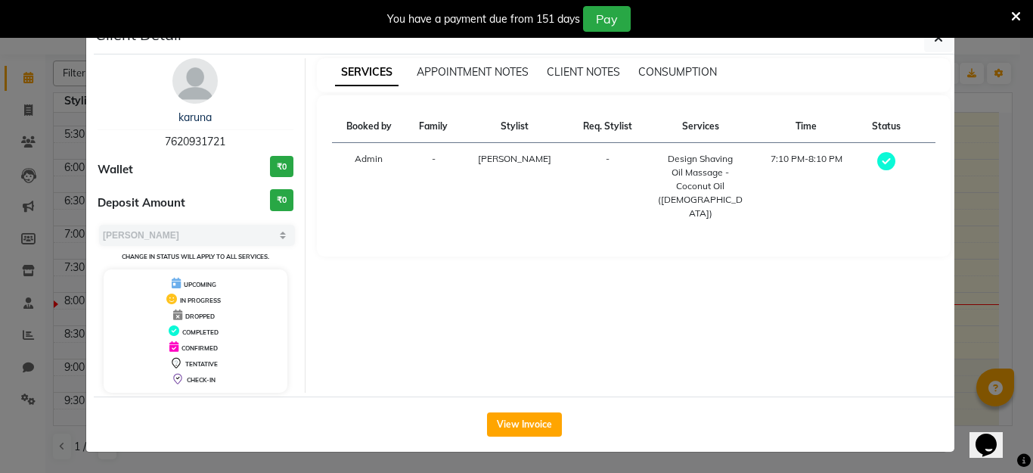
drag, startPoint x: 219, startPoint y: 140, endPoint x: 143, endPoint y: 145, distance: 75.8
click at [143, 145] on div "karuna 7620931721" at bounding box center [196, 130] width 196 height 40
copy span "7620931721"
drag, startPoint x: 48, startPoint y: 120, endPoint x: 48, endPoint y: 108, distance: 12.1
click at [48, 108] on ngb-modal-window "Client Detail karuna 7620931721 Wallet ₹0 Deposit Amount ₹0 Select MARK DONE UP…" at bounding box center [516, 236] width 1033 height 473
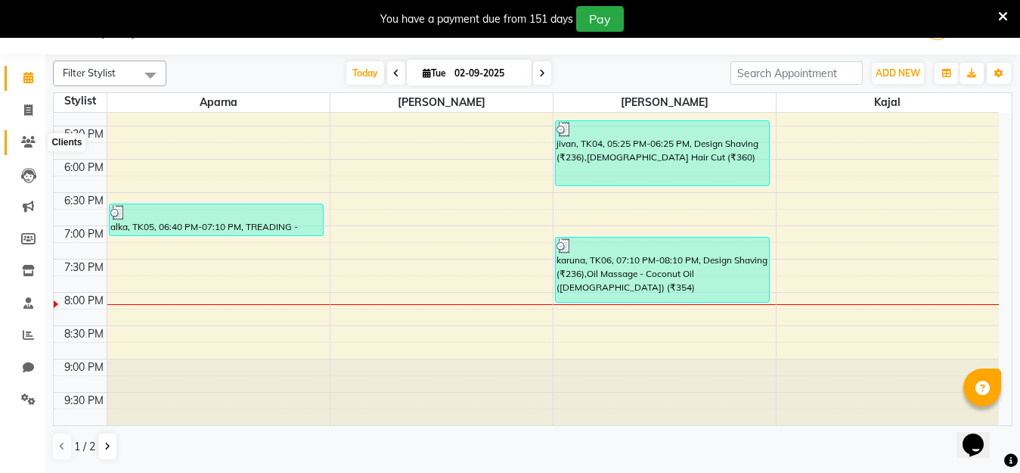
click at [26, 140] on icon at bounding box center [28, 141] width 14 height 11
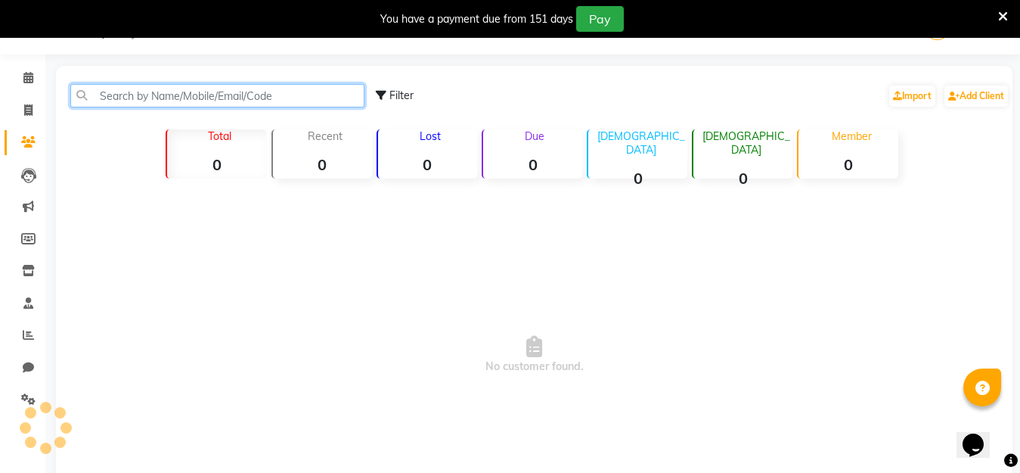
click at [137, 89] on input "text" at bounding box center [217, 95] width 294 height 23
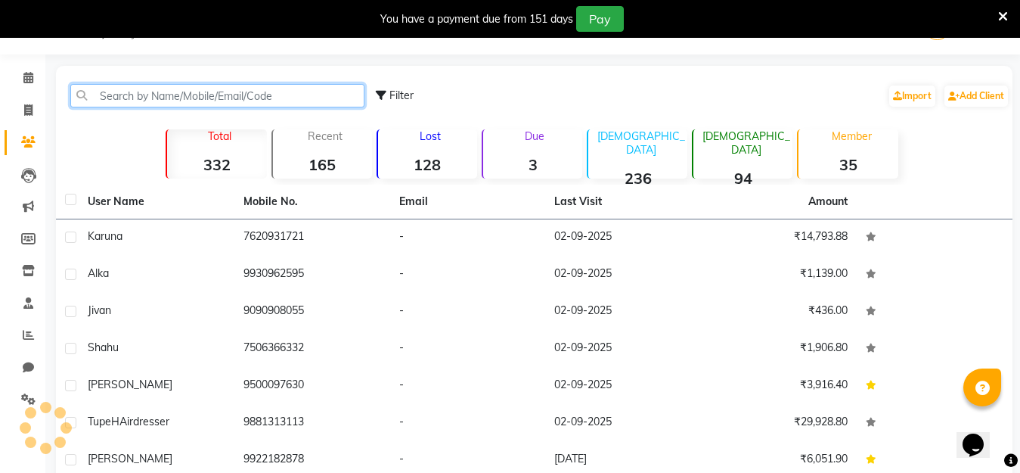
paste input "7620931721"
click at [166, 88] on input "7620931721" at bounding box center [217, 95] width 294 height 23
type input "7620931721"
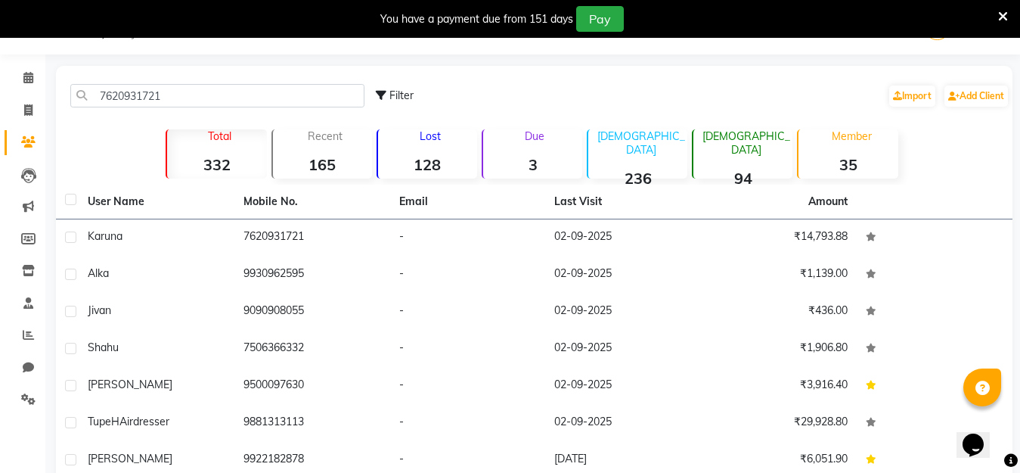
click at [844, 161] on strong "35" at bounding box center [848, 164] width 99 height 19
click at [846, 161] on strong "35" at bounding box center [848, 164] width 99 height 19
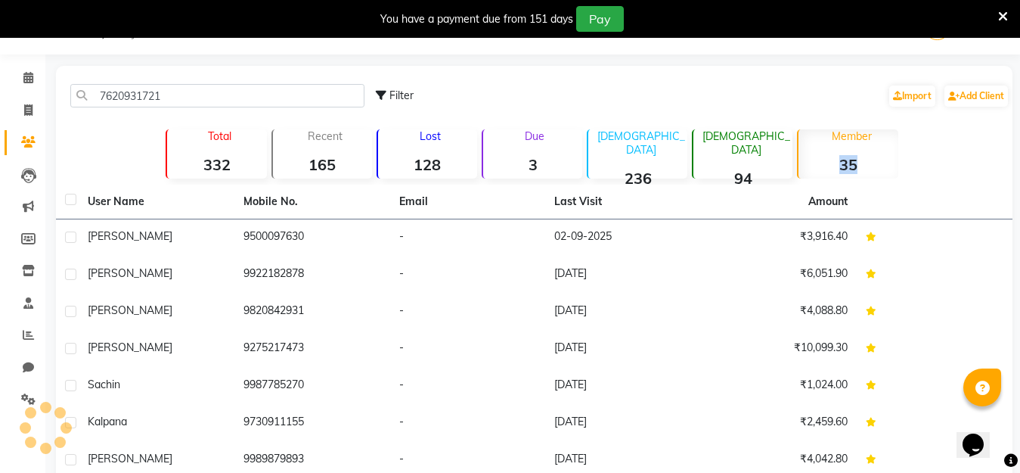
click at [846, 161] on strong "35" at bounding box center [848, 164] width 99 height 19
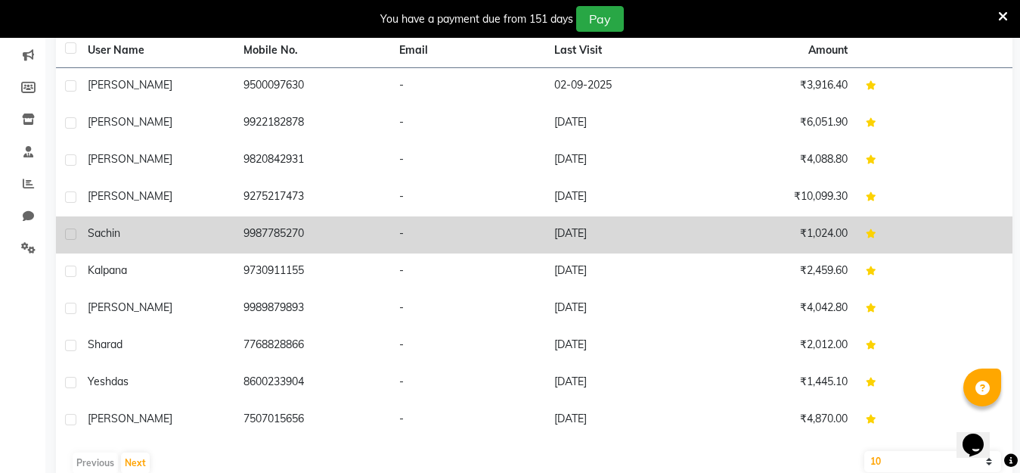
scroll to position [220, 0]
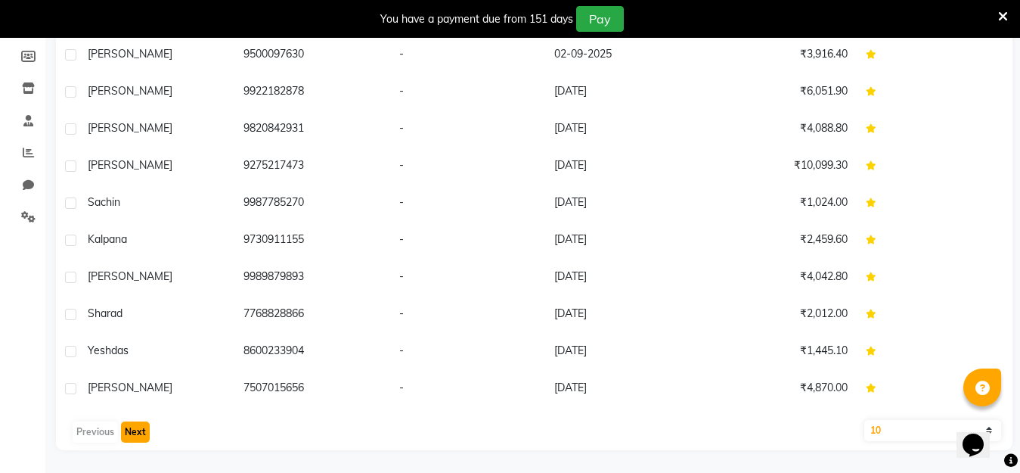
drag, startPoint x: 133, startPoint y: 429, endPoint x: 135, endPoint y: 436, distance: 7.7
click at [135, 432] on button "Next" at bounding box center [135, 431] width 29 height 21
click at [135, 436] on button "Next" at bounding box center [135, 431] width 29 height 21
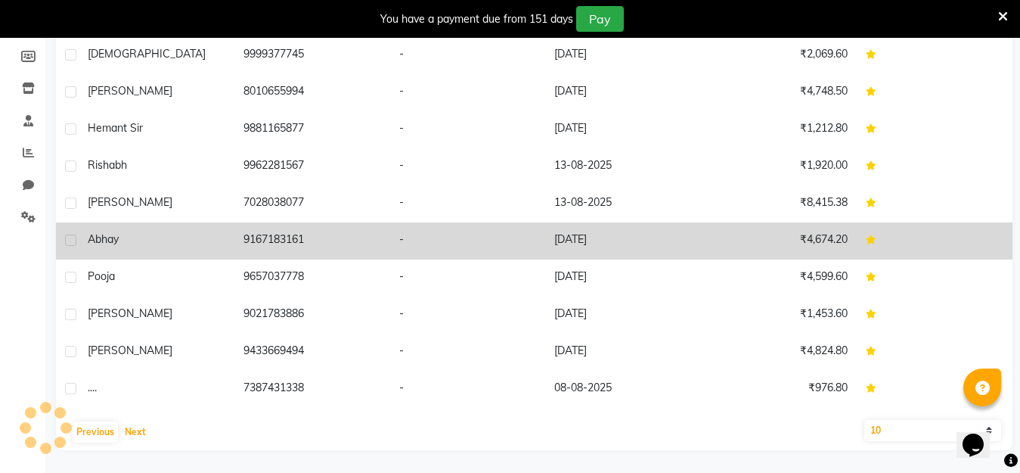
scroll to position [0, 0]
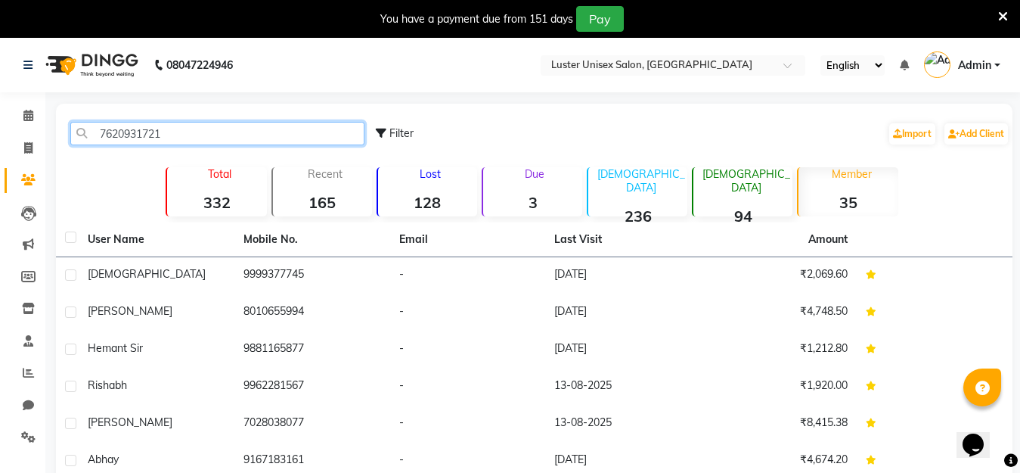
click at [185, 135] on input "7620931721" at bounding box center [217, 133] width 294 height 23
click at [186, 135] on input "7620931721" at bounding box center [217, 133] width 294 height 23
click at [186, 134] on input "7620931721" at bounding box center [217, 133] width 294 height 23
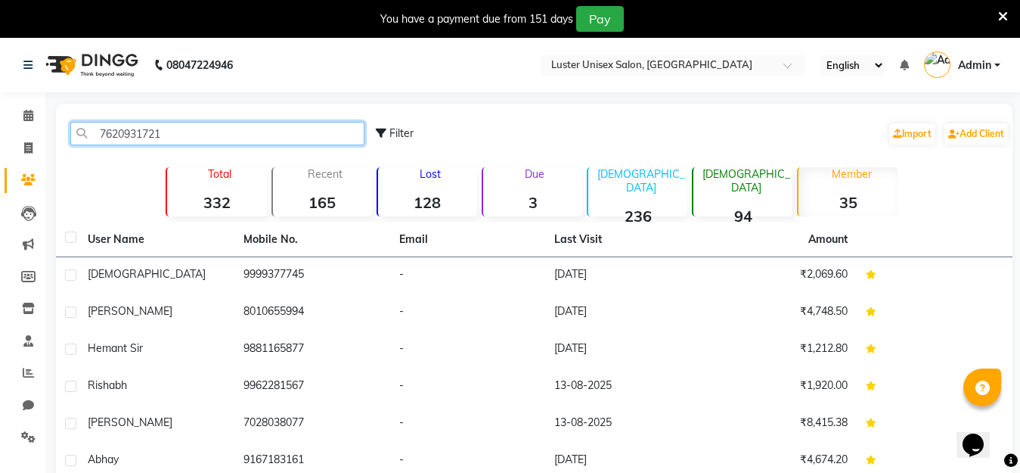
click at [186, 132] on input "7620931721" at bounding box center [217, 133] width 294 height 23
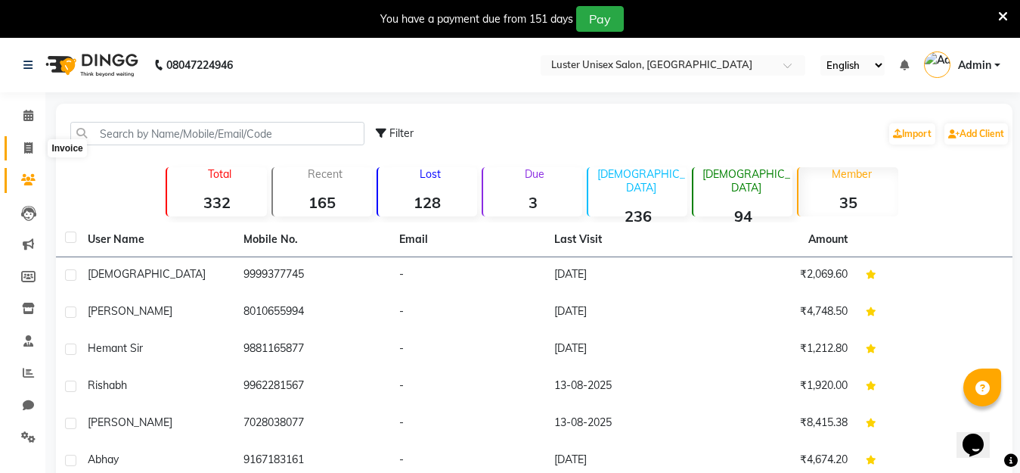
click at [24, 149] on icon at bounding box center [28, 147] width 8 height 11
select select "service"
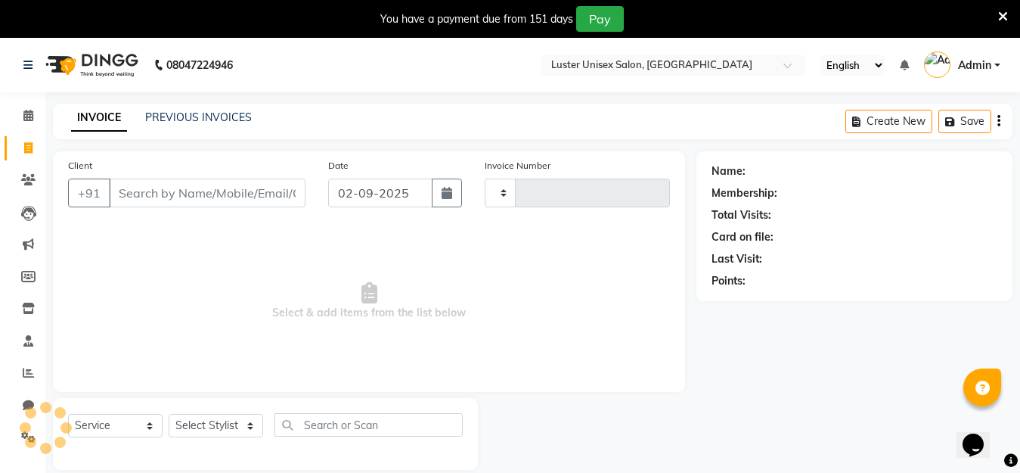
scroll to position [38, 0]
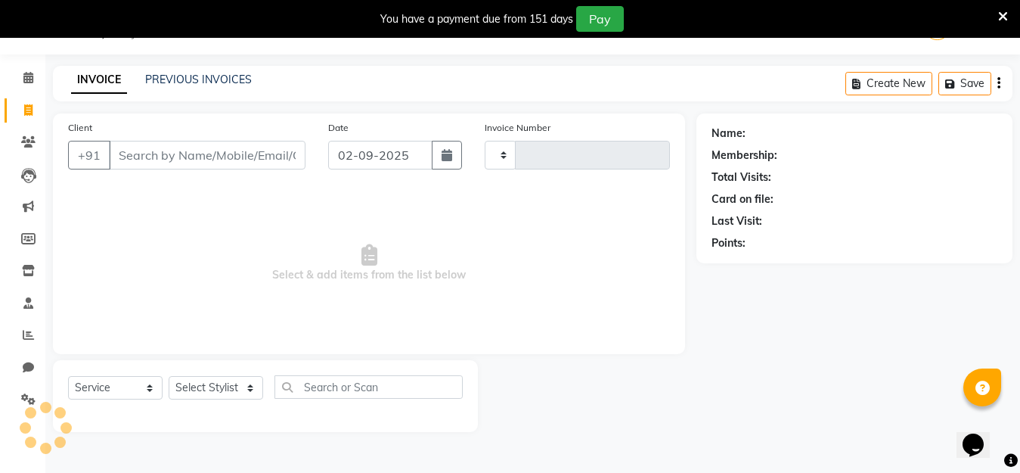
click at [134, 157] on input "Client" at bounding box center [207, 155] width 197 height 29
type input "0498"
select select "7467"
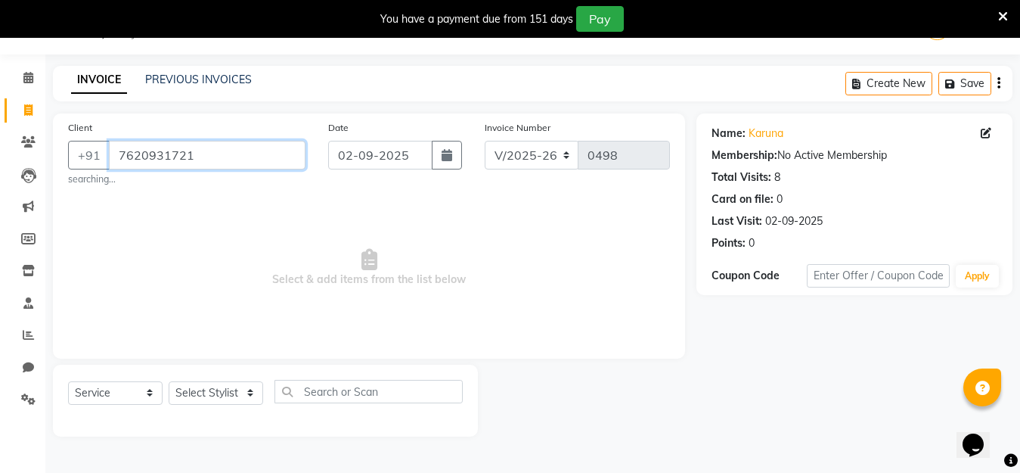
click at [207, 148] on input "7620931721" at bounding box center [207, 155] width 197 height 29
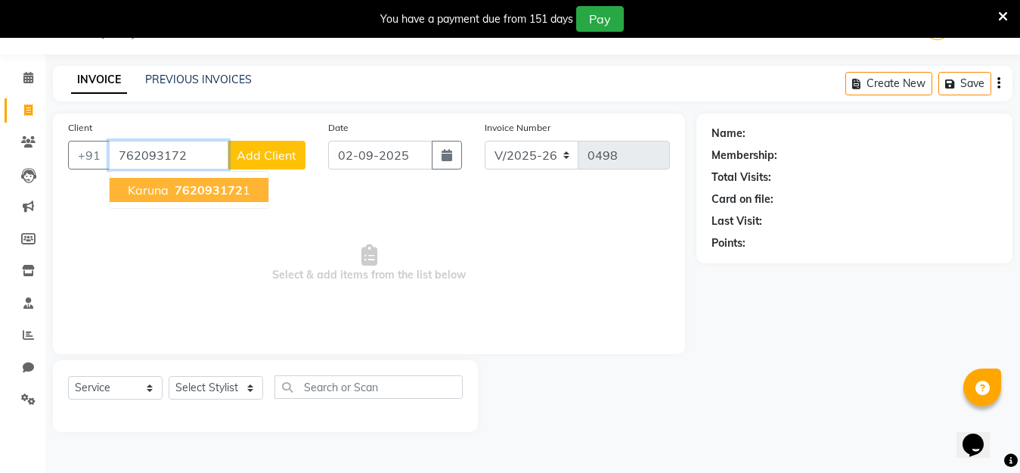
click at [207, 199] on button "karuna 762093172 1" at bounding box center [189, 190] width 159 height 24
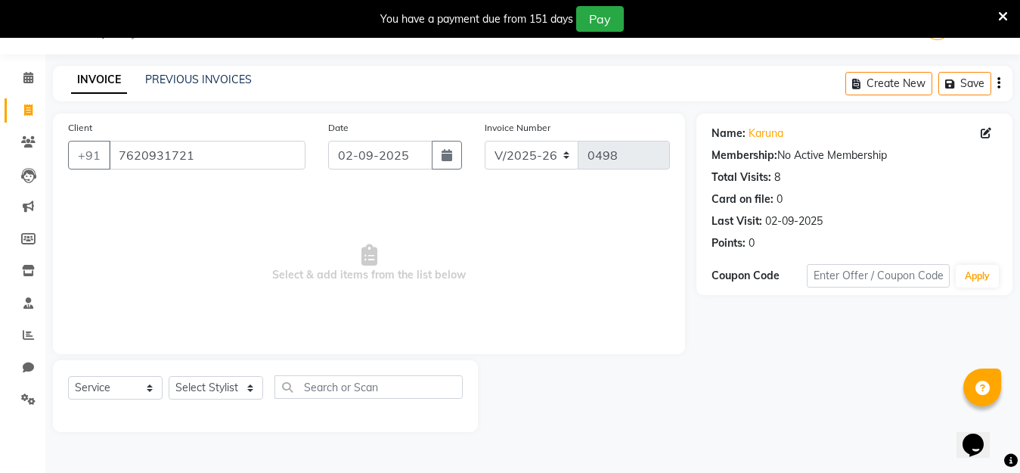
click at [1003, 16] on icon at bounding box center [1003, 17] width 10 height 14
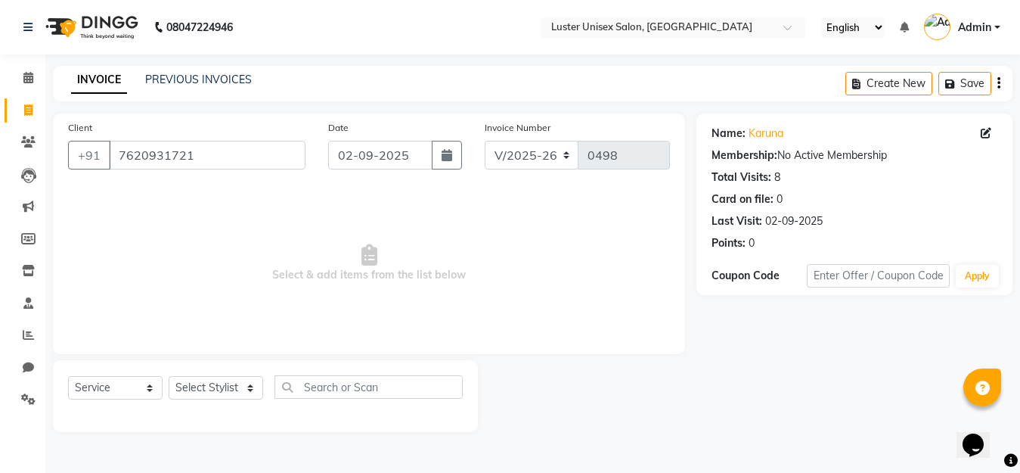
scroll to position [0, 0]
click at [244, 391] on select "Select Stylist [PERSON_NAME] kajal [PERSON_NAME]" at bounding box center [216, 387] width 95 height 23
click at [286, 240] on span "Select & add items from the list below" at bounding box center [373, 263] width 610 height 151
click at [250, 149] on input "7620931721" at bounding box center [209, 155] width 200 height 29
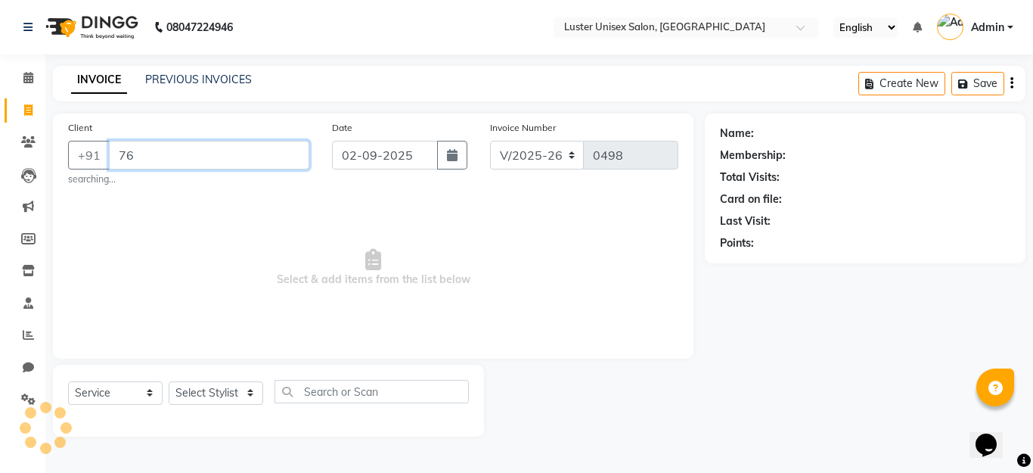
type input "7"
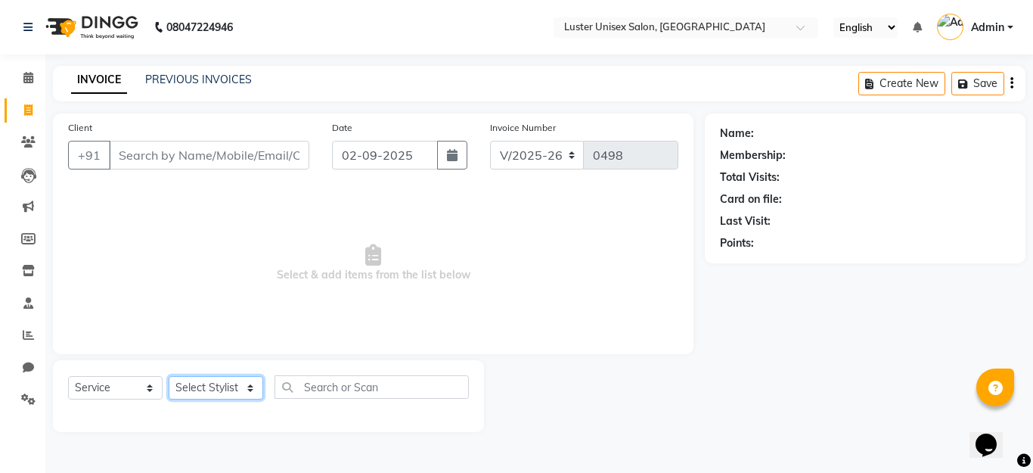
click at [203, 392] on select "Select Stylist [PERSON_NAME] kajal [PERSON_NAME]" at bounding box center [216, 387] width 95 height 23
select select "68086"
click at [169, 376] on select "Select Stylist [PERSON_NAME] kajal [PERSON_NAME]" at bounding box center [216, 387] width 95 height 23
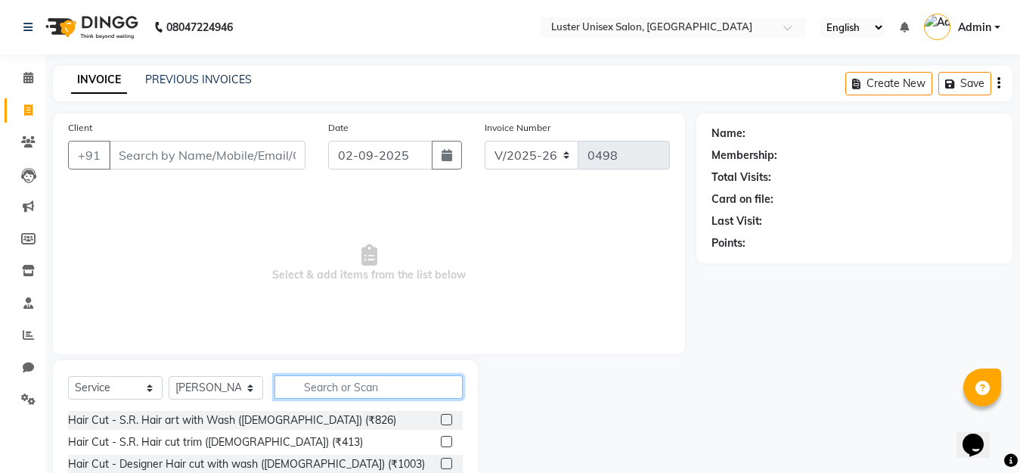
click at [328, 392] on input "text" at bounding box center [369, 386] width 188 height 23
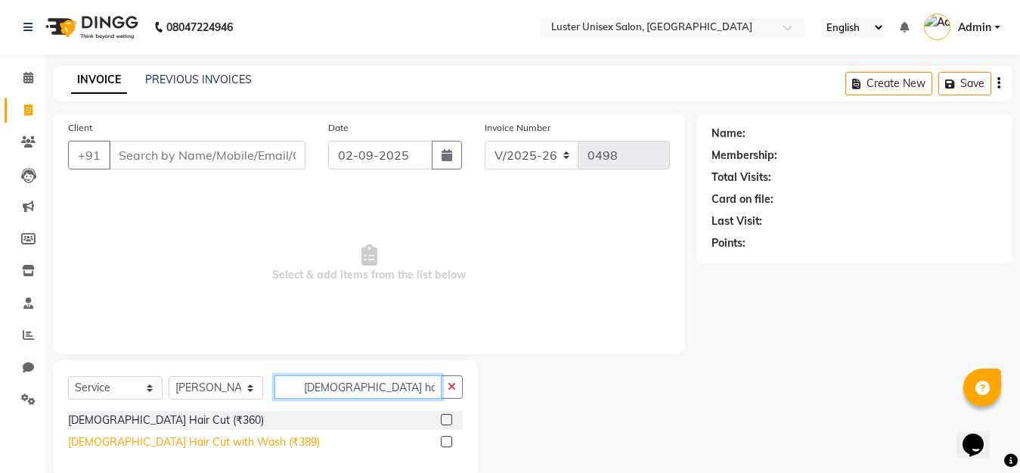
type input "[DEMOGRAPHIC_DATA] hai"
click at [152, 442] on div "[DEMOGRAPHIC_DATA] Hair Cut with Wash (₹389)" at bounding box center [194, 442] width 252 height 16
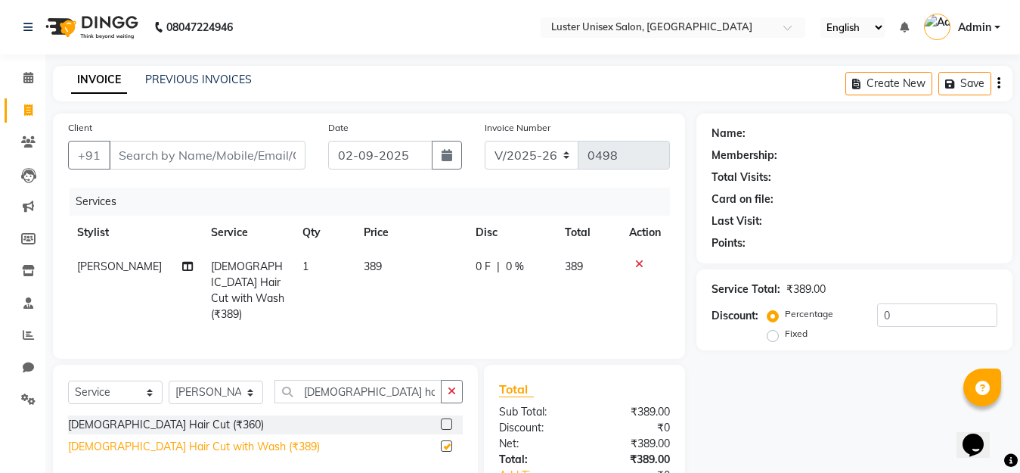
checkbox input "false"
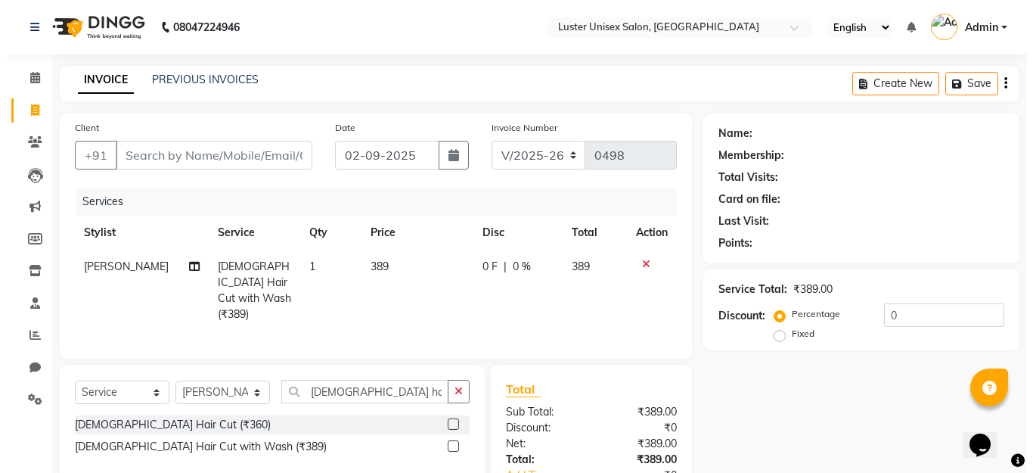
scroll to position [76, 0]
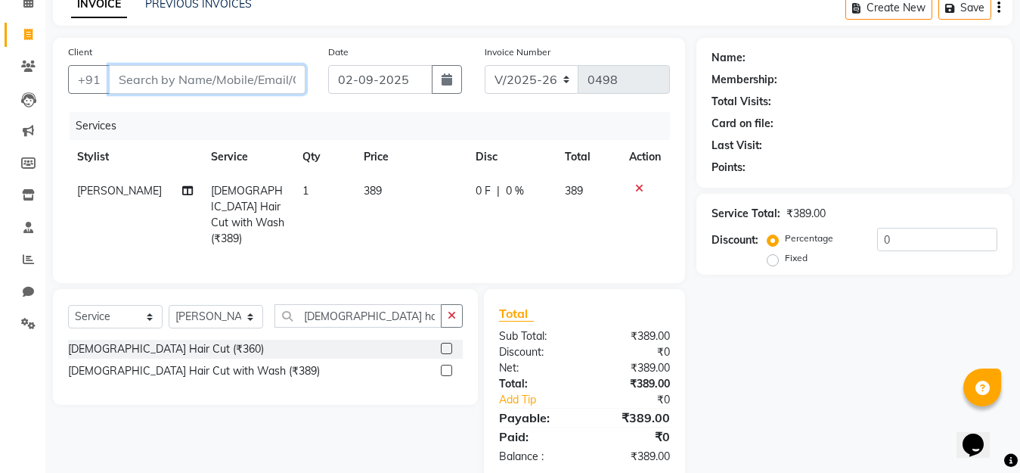
click at [239, 70] on input "Client" at bounding box center [207, 79] width 197 height 29
type input "9923577178"
click at [250, 79] on span "Add Client" at bounding box center [267, 79] width 60 height 15
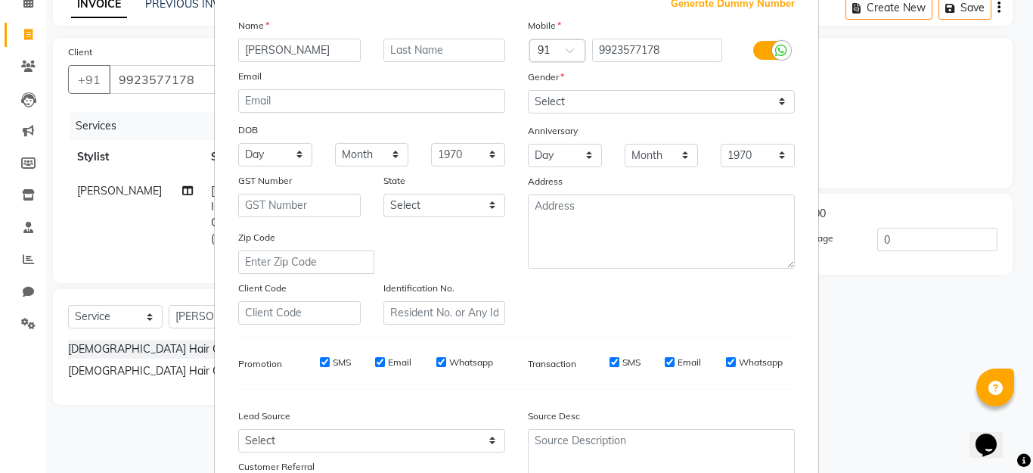
scroll to position [74, 0]
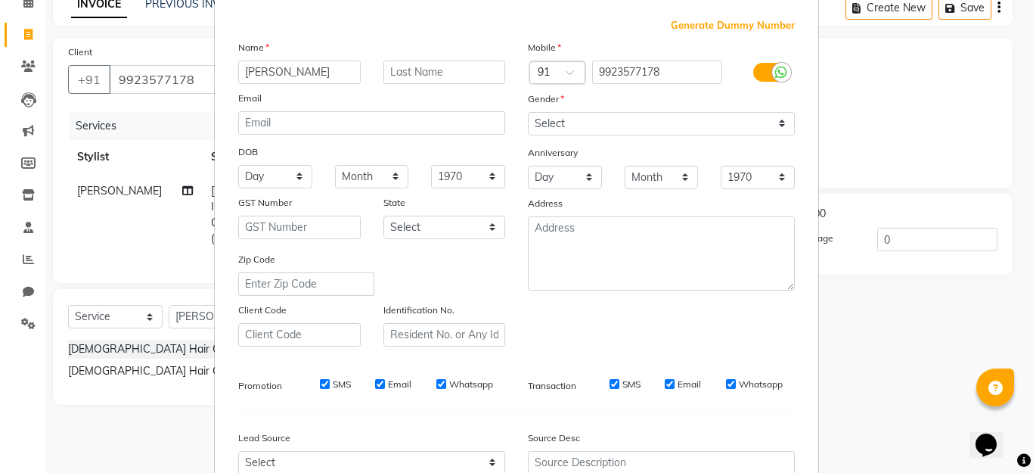
type input "[PERSON_NAME]"
click at [580, 123] on select "Select [DEMOGRAPHIC_DATA] [DEMOGRAPHIC_DATA] Other Prefer Not To Say" at bounding box center [661, 123] width 267 height 23
select select "[DEMOGRAPHIC_DATA]"
click at [528, 112] on select "Select [DEMOGRAPHIC_DATA] [DEMOGRAPHIC_DATA] Other Prefer Not To Say" at bounding box center [661, 123] width 267 height 23
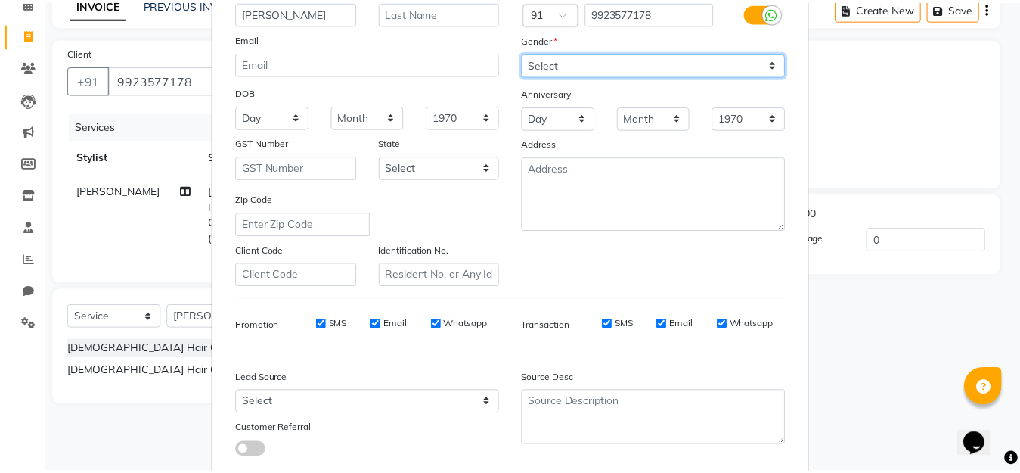
scroll to position [225, 0]
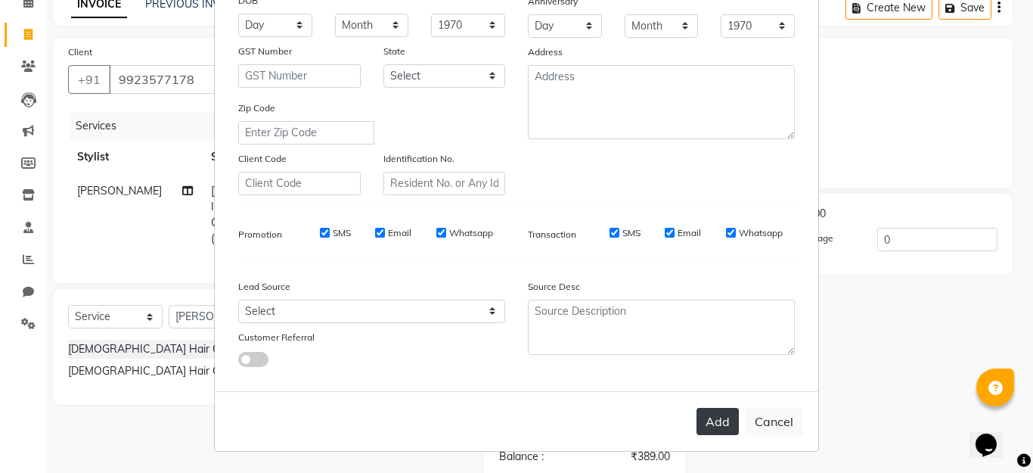
click at [709, 425] on button "Add" at bounding box center [718, 421] width 42 height 27
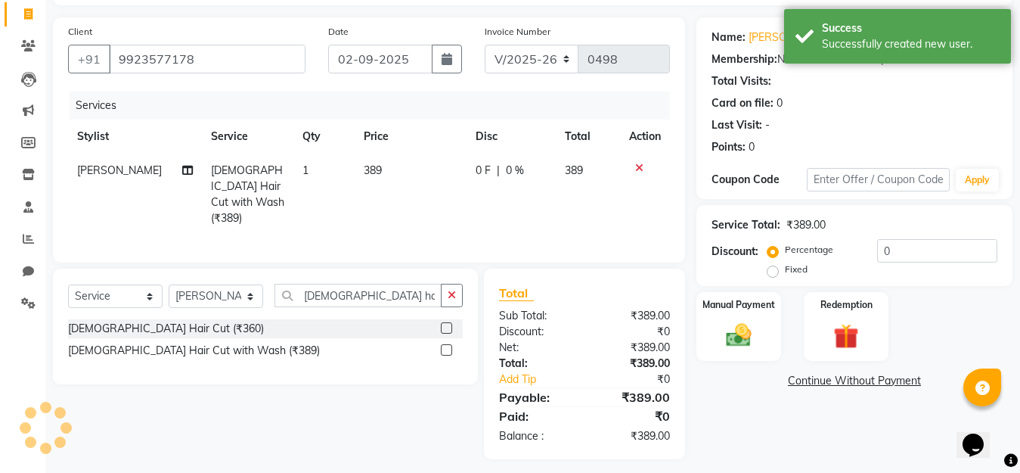
scroll to position [102, 0]
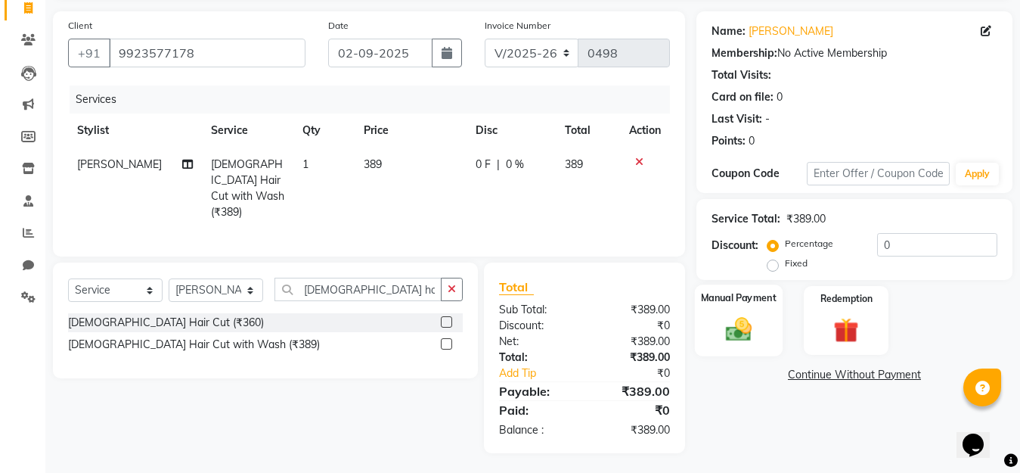
click at [721, 323] on img at bounding box center [739, 329] width 42 height 30
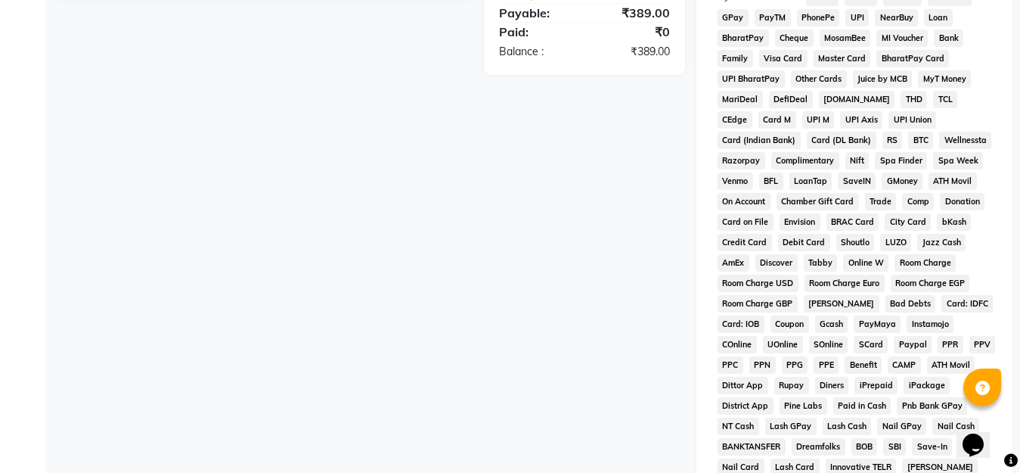
scroll to position [405, 0]
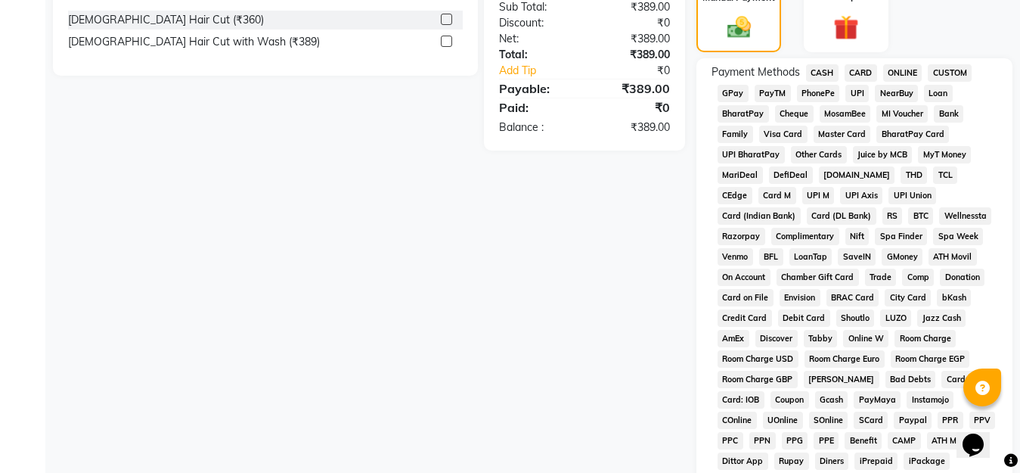
click at [778, 91] on span "PayTM" at bounding box center [773, 93] width 36 height 17
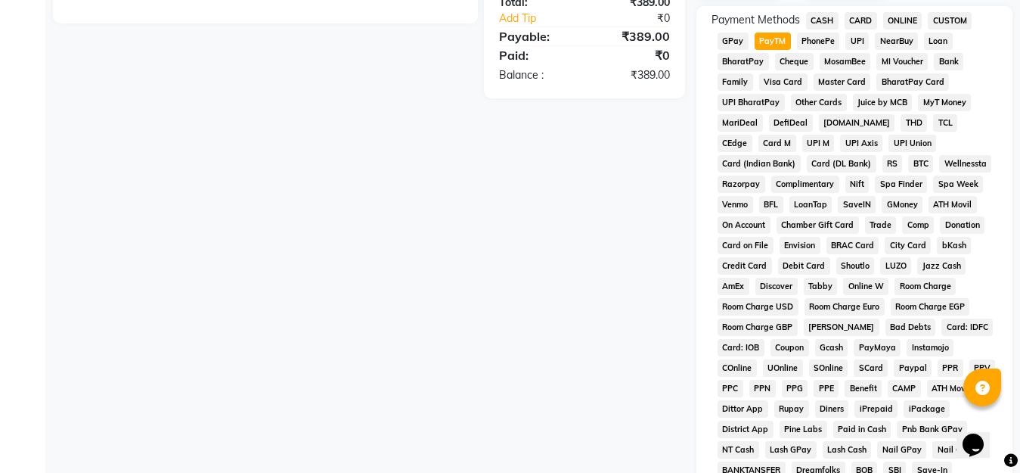
scroll to position [684, 0]
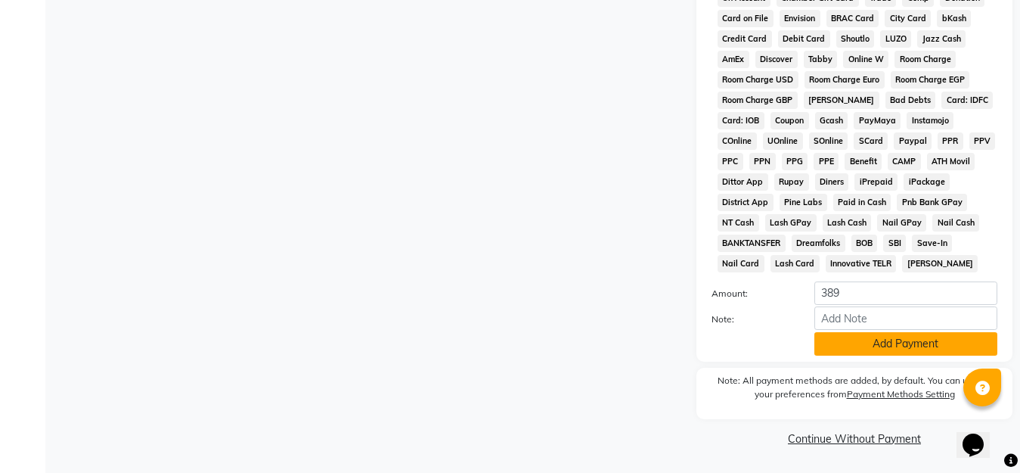
click at [888, 344] on button "Add Payment" at bounding box center [906, 343] width 183 height 23
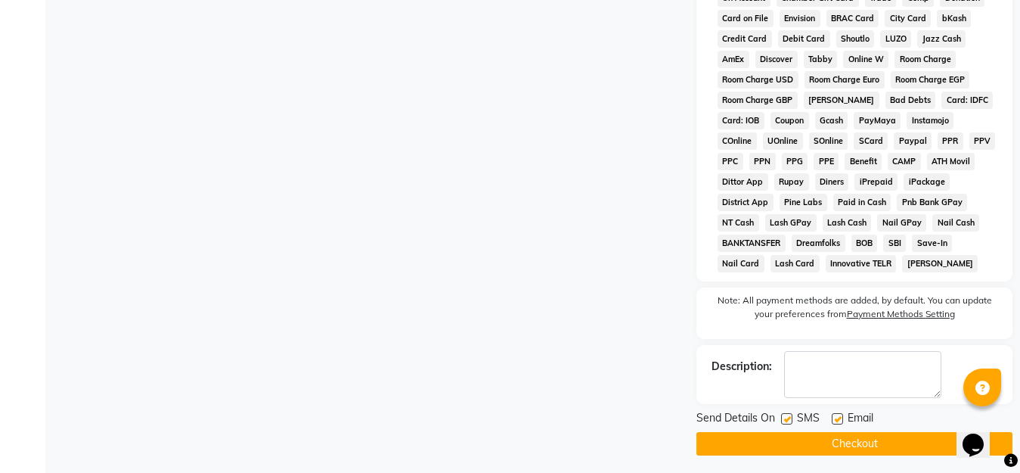
scroll to position [689, 0]
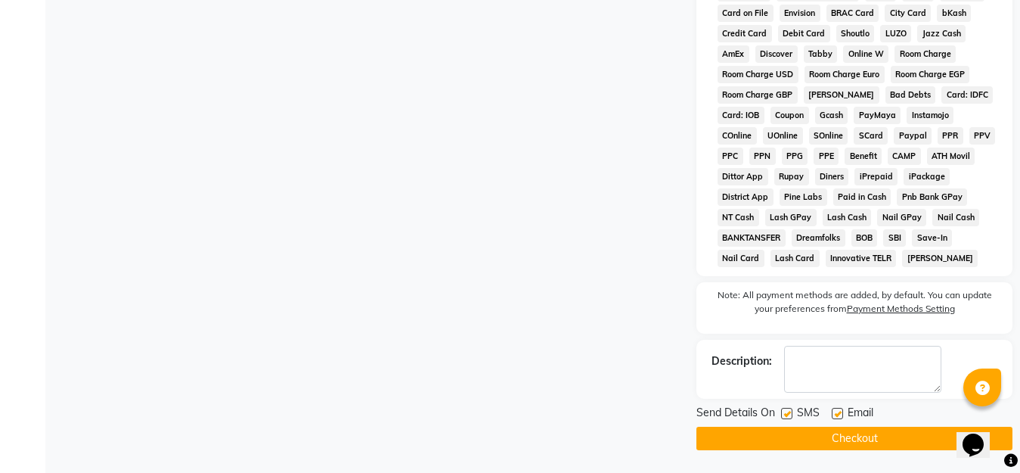
click at [813, 434] on button "Checkout" at bounding box center [855, 438] width 316 height 23
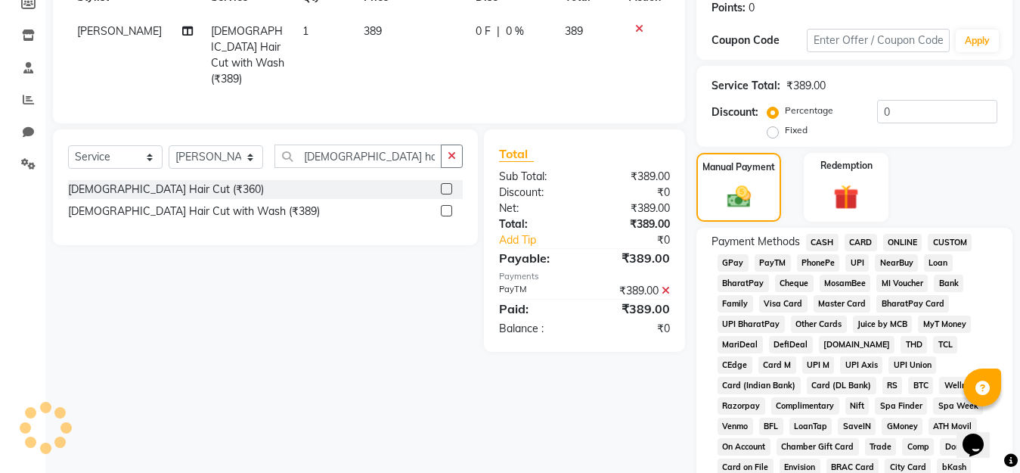
scroll to position [8, 0]
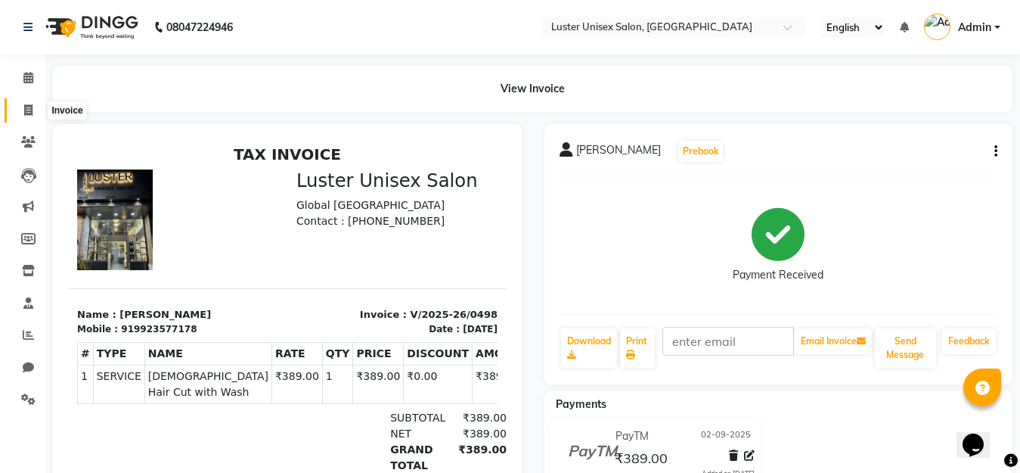
click at [21, 107] on span at bounding box center [28, 110] width 26 height 17
select select "service"
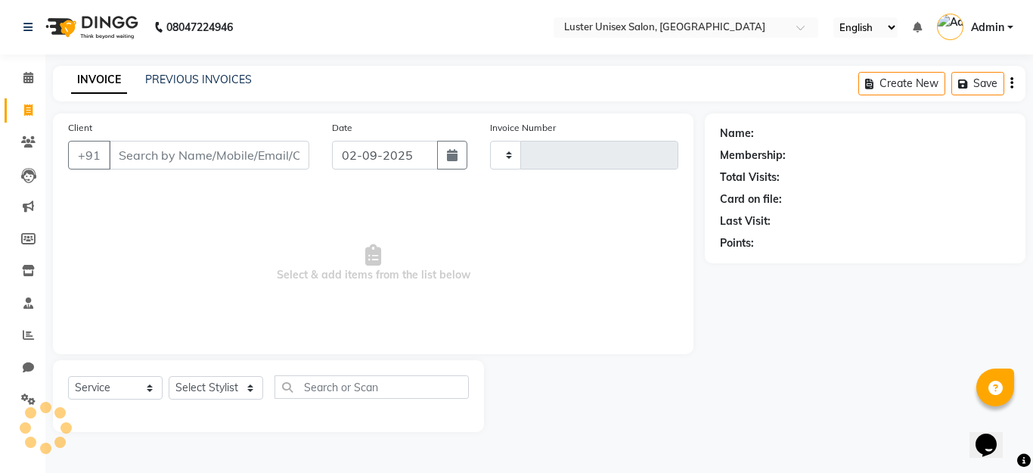
drag, startPoint x: 162, startPoint y: 70, endPoint x: 157, endPoint y: 88, distance: 19.4
click at [160, 70] on div "INVOICE PREVIOUS INVOICES Create New Save" at bounding box center [539, 84] width 973 height 36
select select "7467"
type input "0499"
click at [156, 82] on link "PREVIOUS INVOICES" at bounding box center [198, 80] width 107 height 14
